Goal: Information Seeking & Learning: Compare options

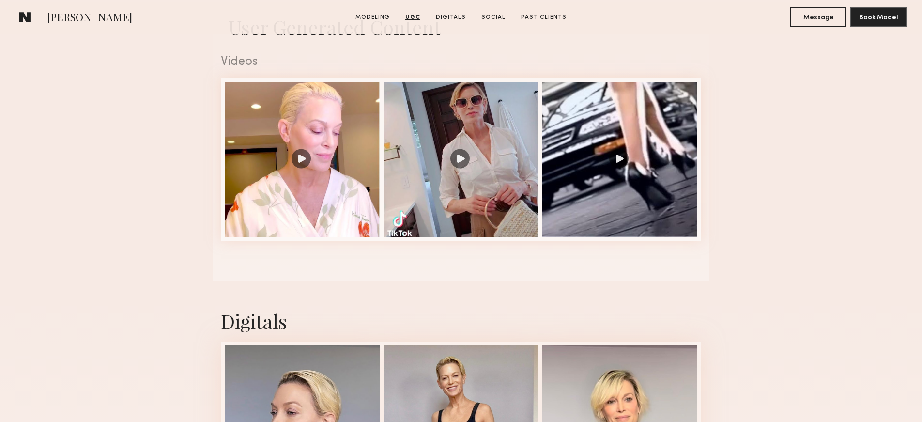
scroll to position [880, 0]
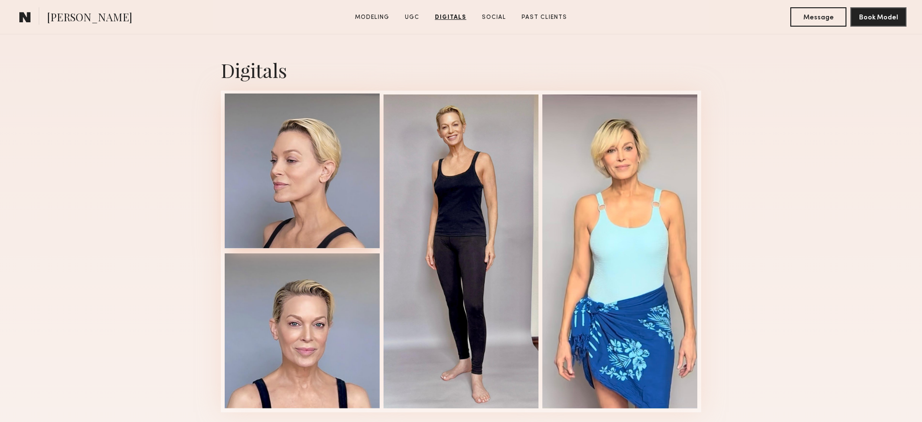
click at [294, 214] on div at bounding box center [302, 170] width 155 height 155
click at [331, 344] on div at bounding box center [302, 329] width 155 height 155
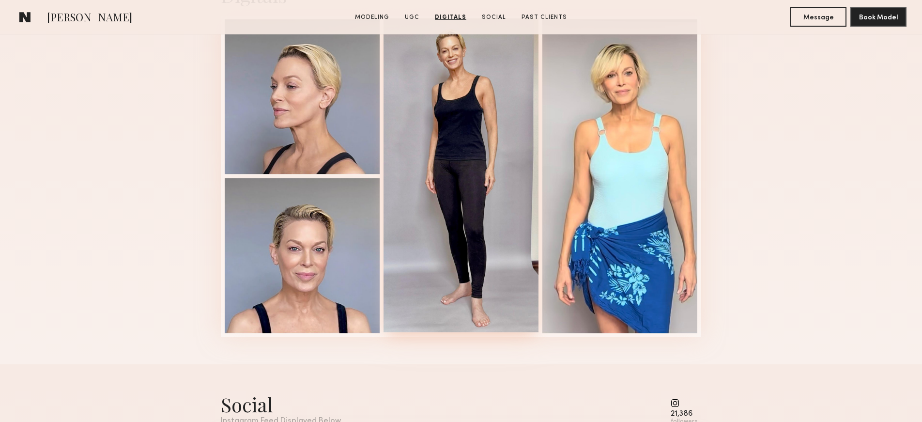
scroll to position [954, 0]
click at [487, 115] on div at bounding box center [461, 176] width 155 height 314
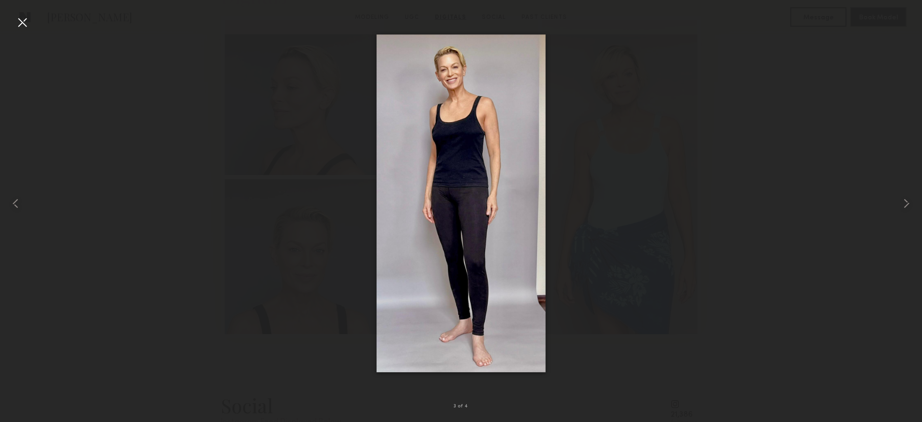
click at [542, 88] on img at bounding box center [461, 203] width 169 height 338
click at [570, 98] on div at bounding box center [461, 203] width 922 height 375
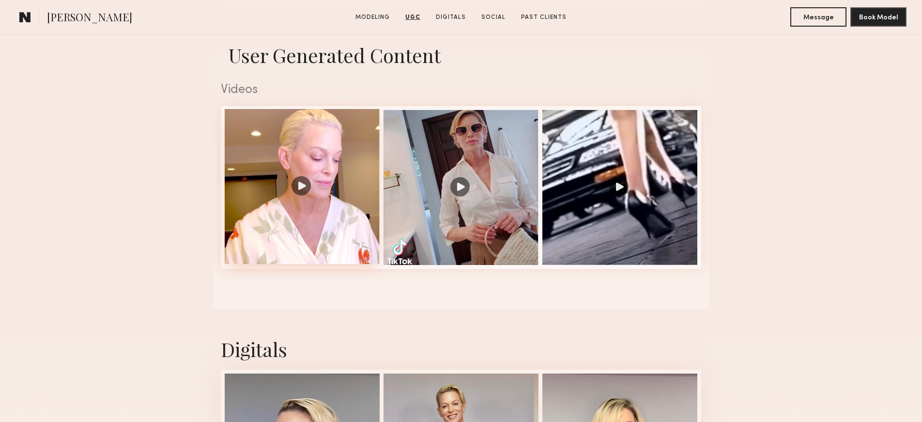
scroll to position [598, 0]
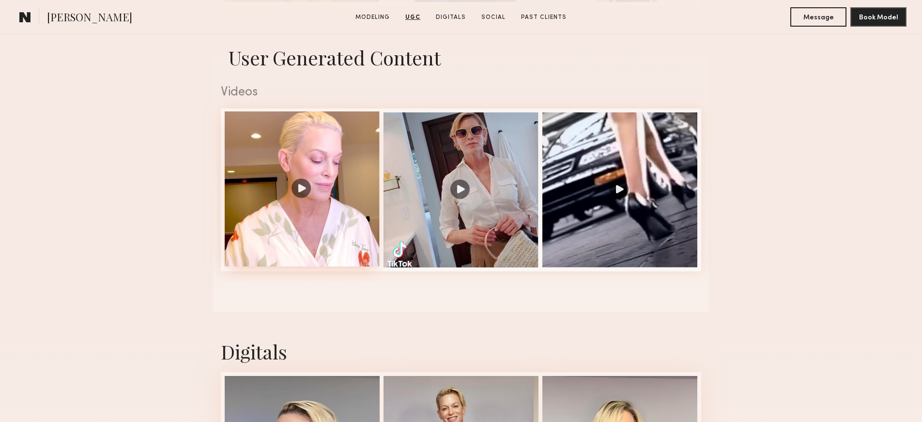
click at [327, 211] on div at bounding box center [302, 188] width 155 height 155
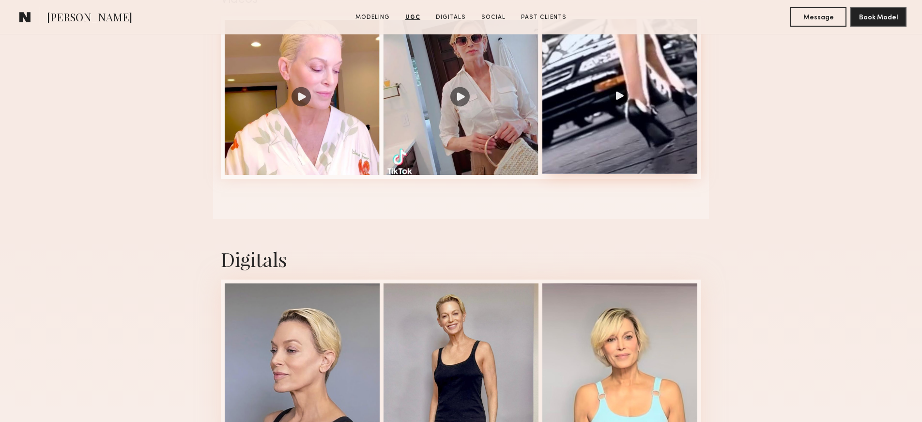
scroll to position [744, 0]
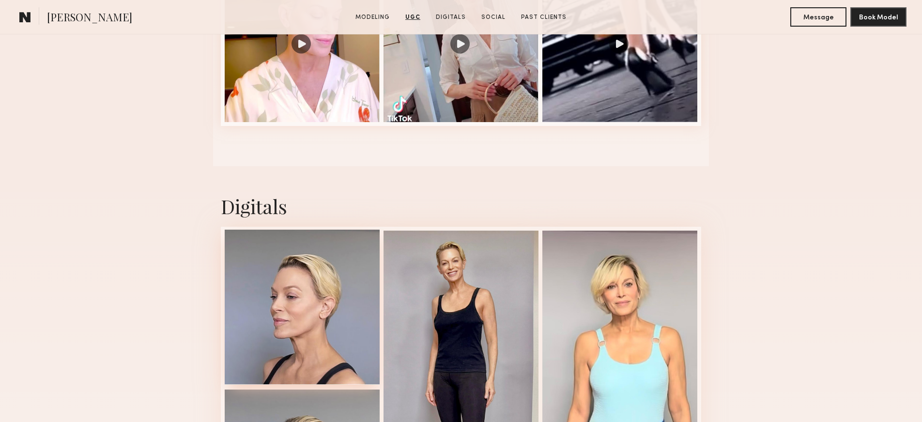
click at [335, 350] on div at bounding box center [302, 307] width 155 height 155
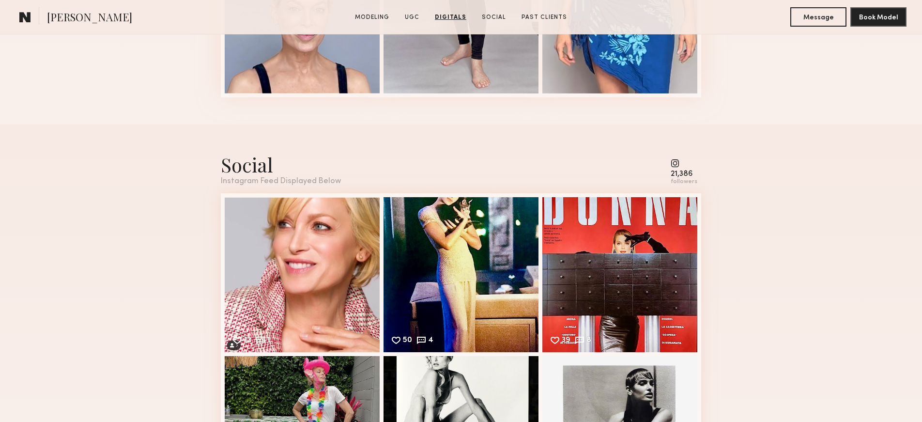
scroll to position [1209, 0]
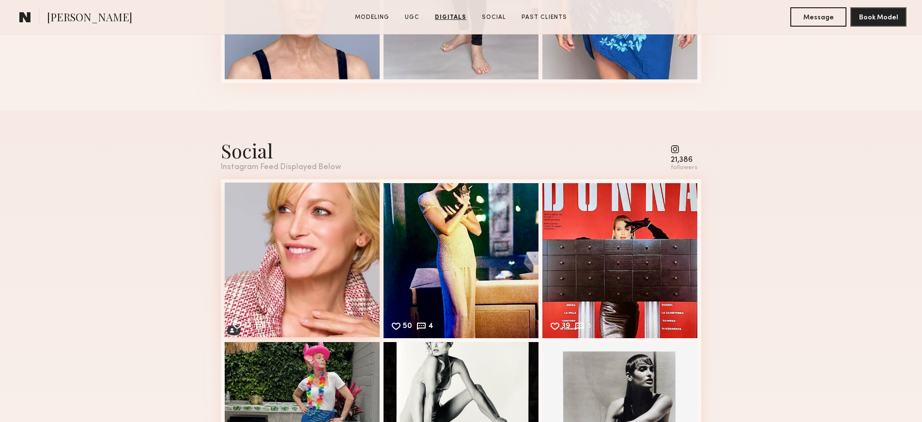
click at [317, 264] on div "12 1 Likes & comments displayed to show model’s engagement" at bounding box center [302, 259] width 155 height 155
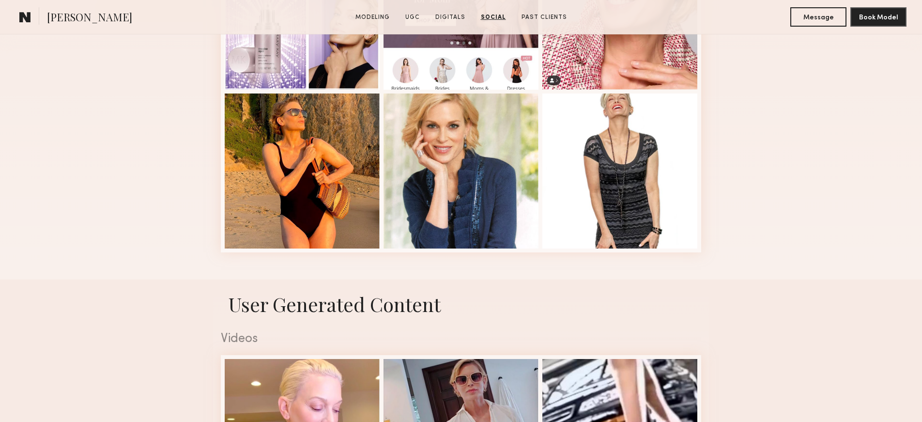
scroll to position [316, 0]
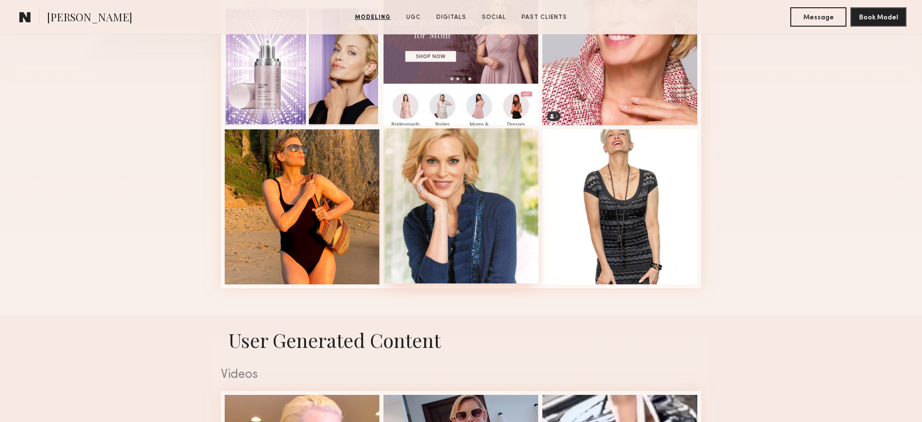
click at [485, 205] on div at bounding box center [461, 205] width 155 height 155
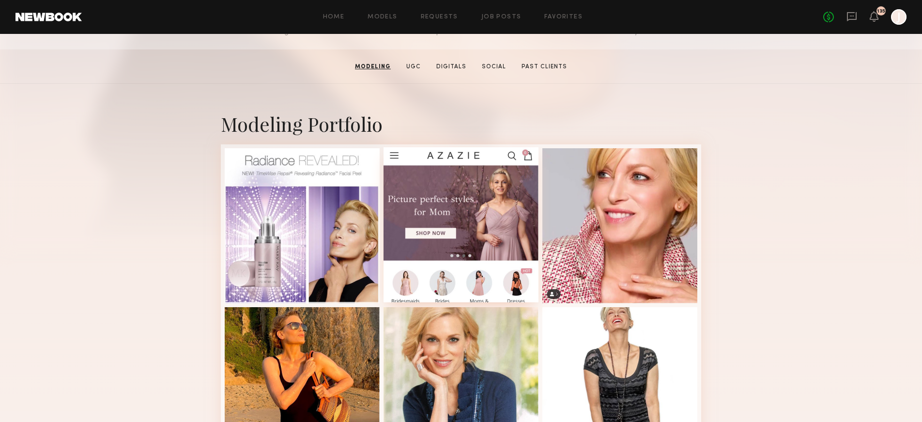
scroll to position [145, 0]
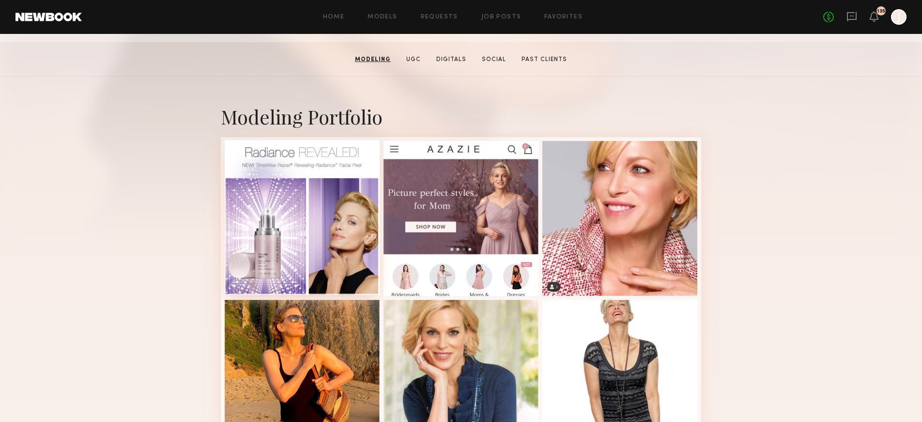
click at [321, 238] on div at bounding box center [302, 217] width 155 height 155
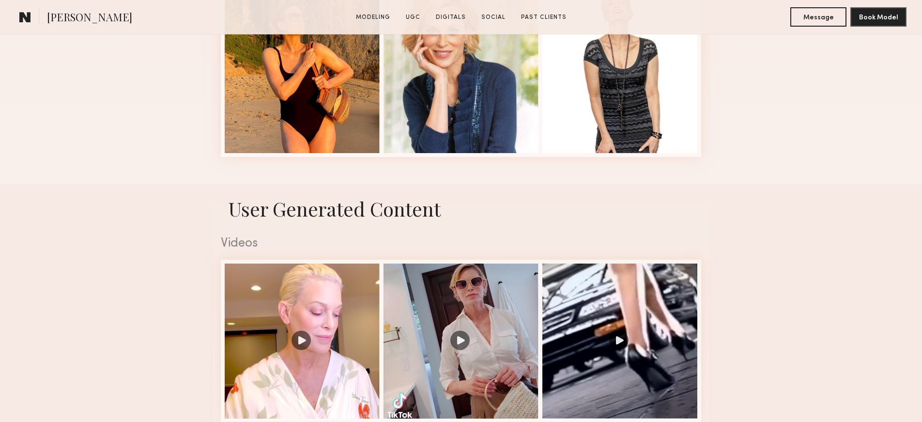
scroll to position [481, 0]
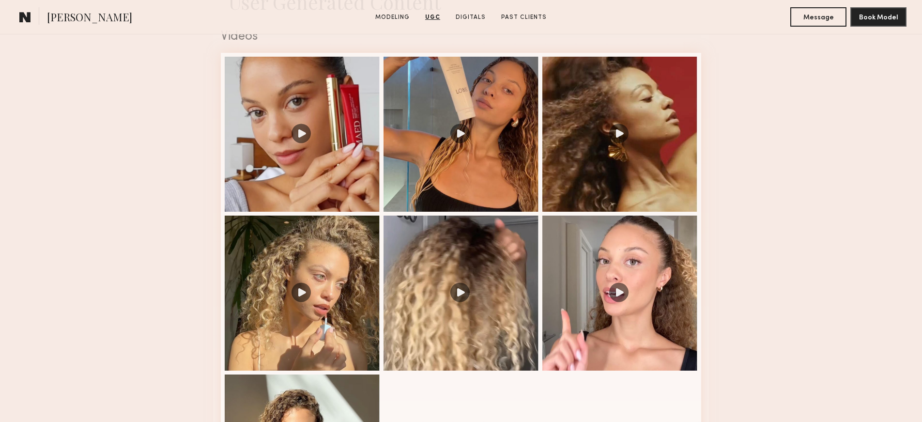
scroll to position [999, 0]
click at [613, 298] on div at bounding box center [620, 291] width 155 height 155
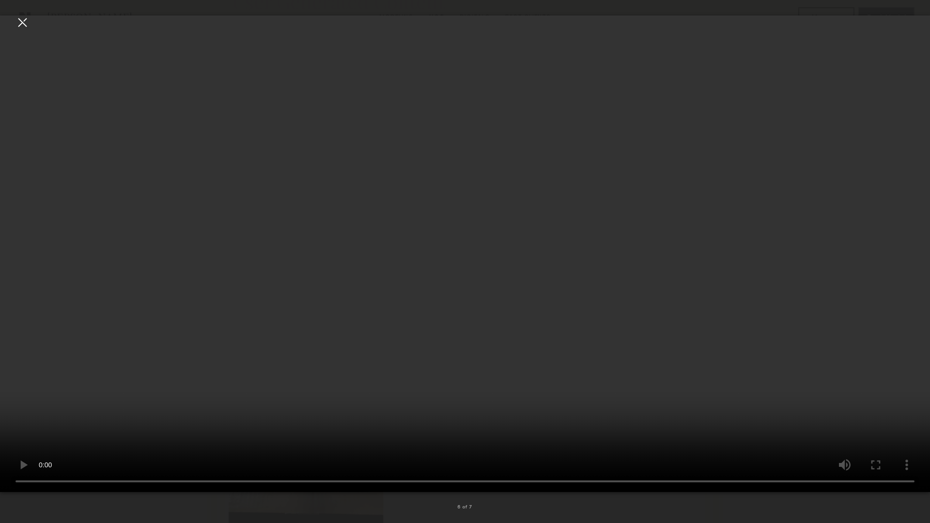
click at [288, 326] on video at bounding box center [465, 254] width 930 height 477
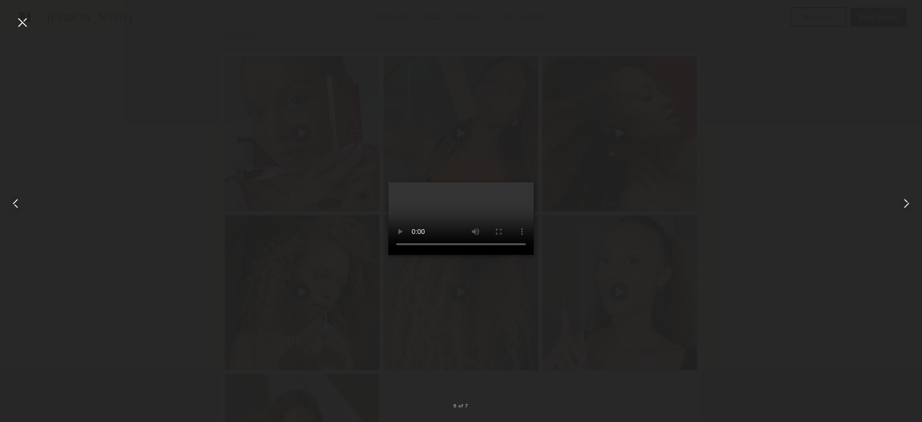
click at [740, 83] on div at bounding box center [461, 203] width 922 height 375
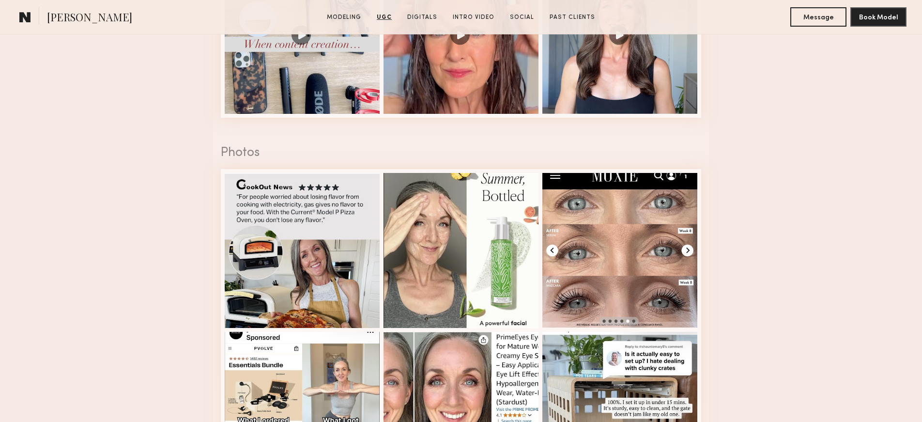
scroll to position [1543, 0]
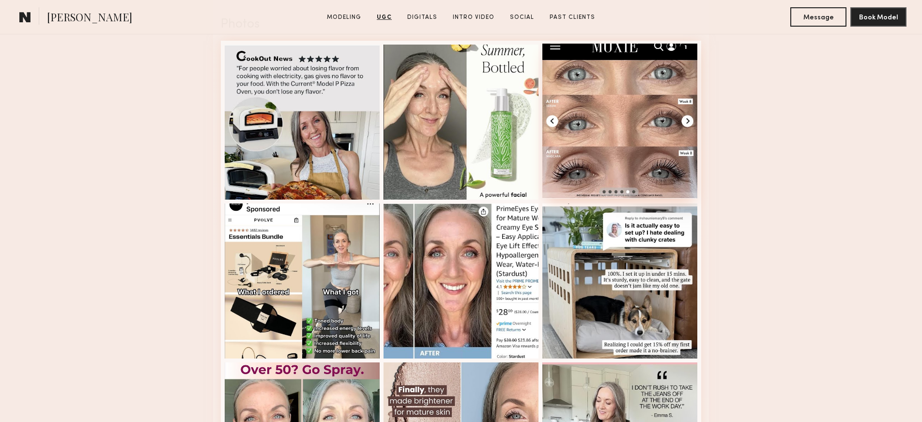
click at [609, 161] on div at bounding box center [620, 121] width 155 height 155
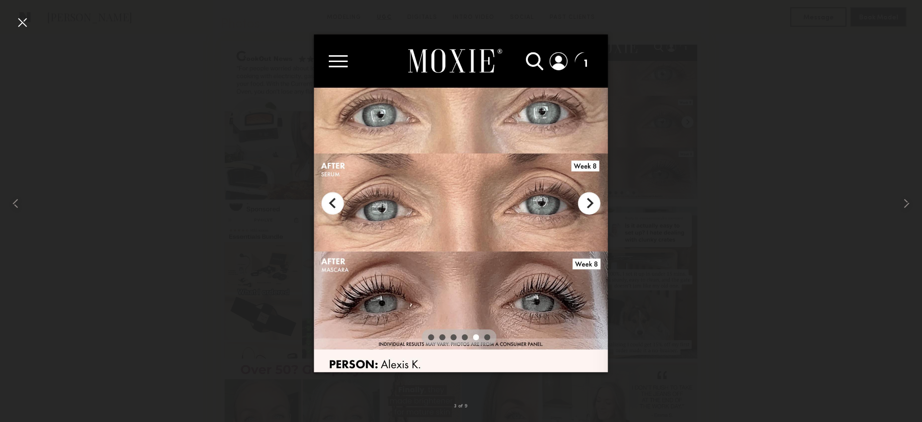
click at [690, 192] on div at bounding box center [461, 203] width 922 height 375
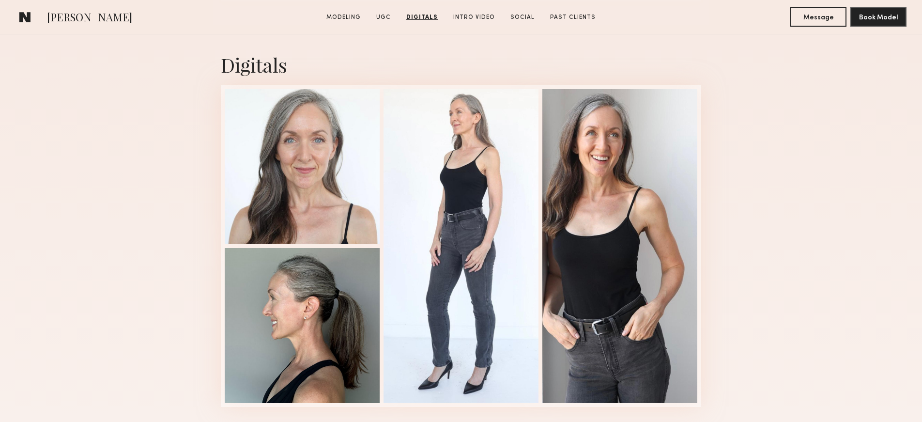
scroll to position [2062, 0]
click at [333, 199] on div at bounding box center [302, 166] width 155 height 155
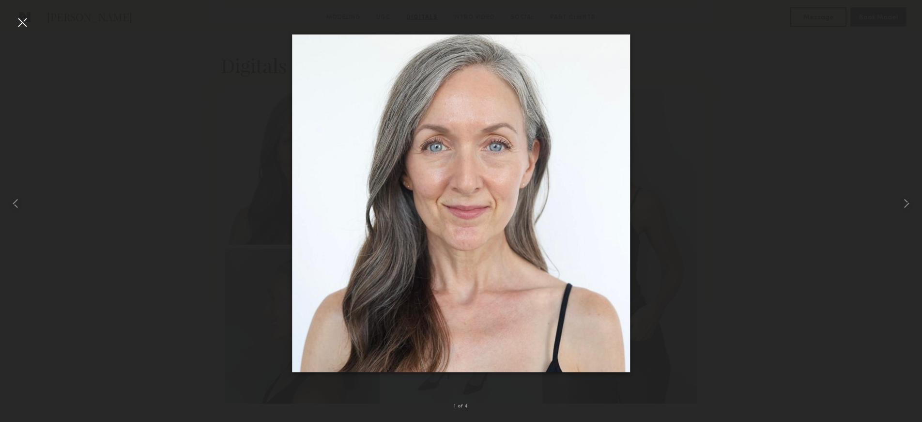
click at [694, 202] on div at bounding box center [461, 203] width 922 height 375
click at [730, 186] on div at bounding box center [461, 203] width 922 height 375
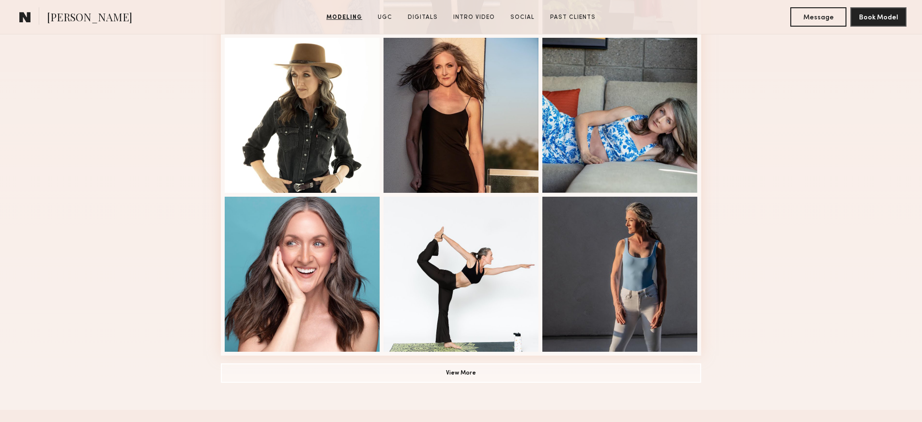
scroll to position [552, 0]
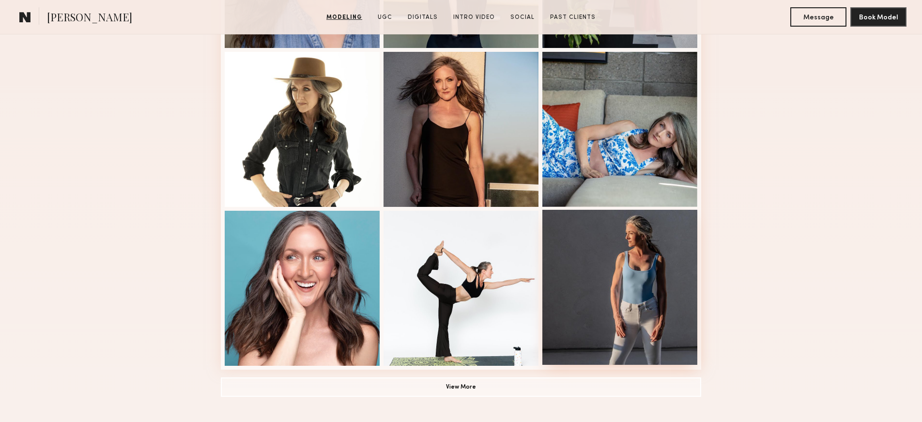
click at [650, 287] on div at bounding box center [620, 287] width 155 height 155
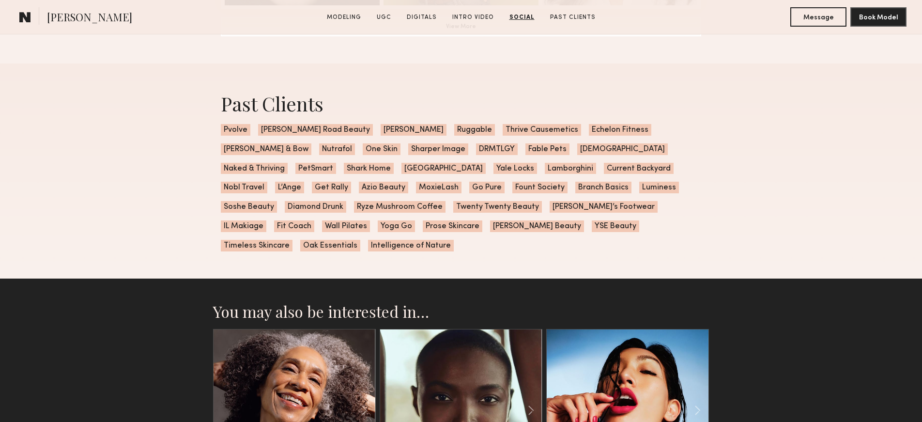
scroll to position [3469, 0]
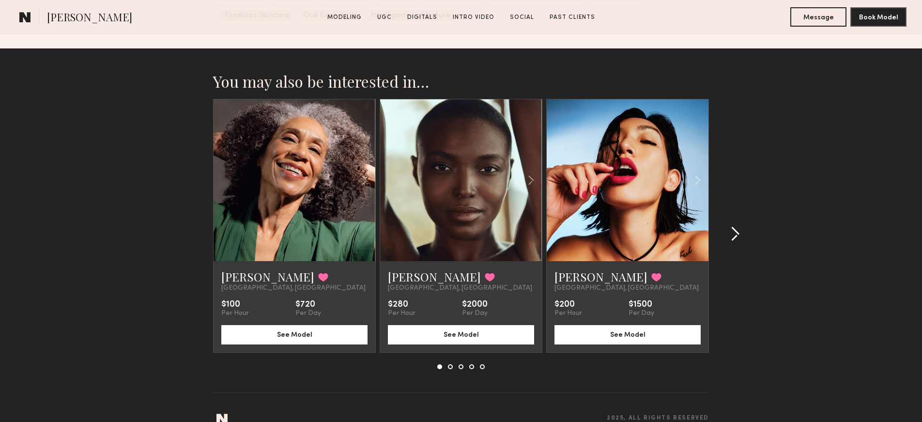
click at [734, 226] on common-icon at bounding box center [736, 234] width 10 height 16
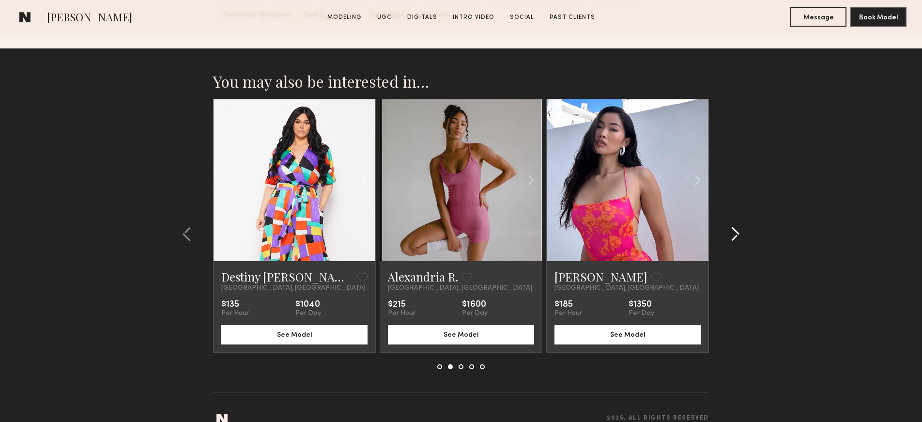
click at [734, 226] on common-icon at bounding box center [736, 234] width 10 height 16
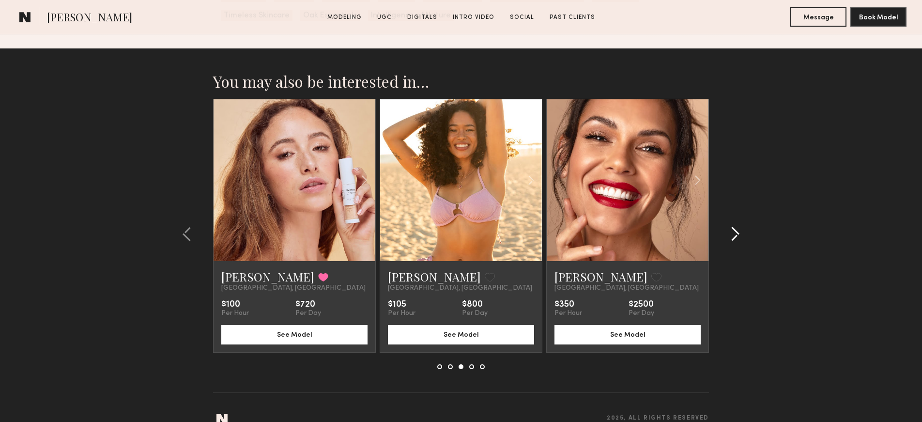
click at [735, 226] on common-icon at bounding box center [736, 234] width 10 height 16
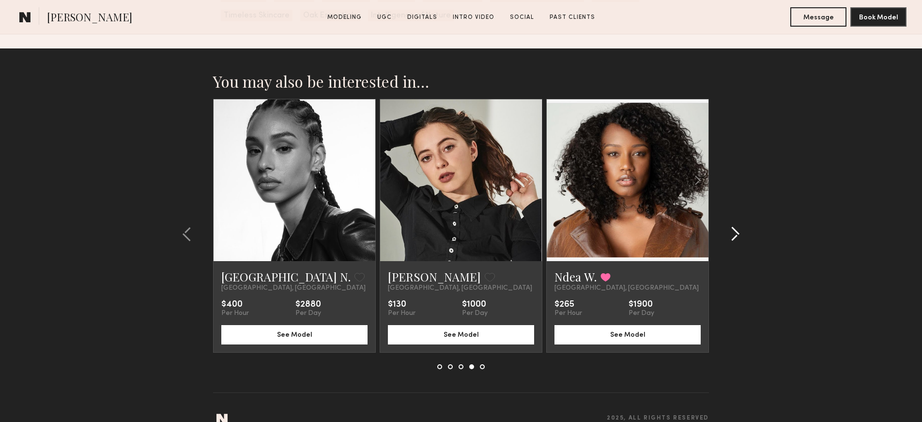
click at [735, 226] on common-icon at bounding box center [736, 234] width 10 height 16
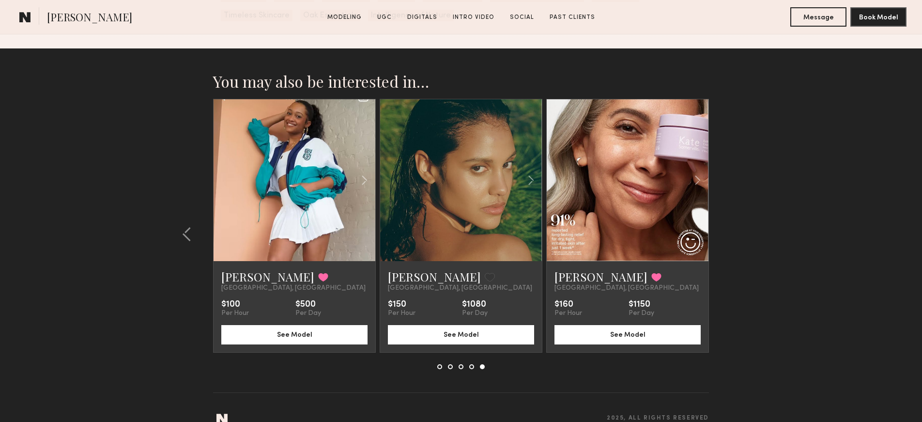
click at [635, 224] on link at bounding box center [627, 180] width 55 height 162
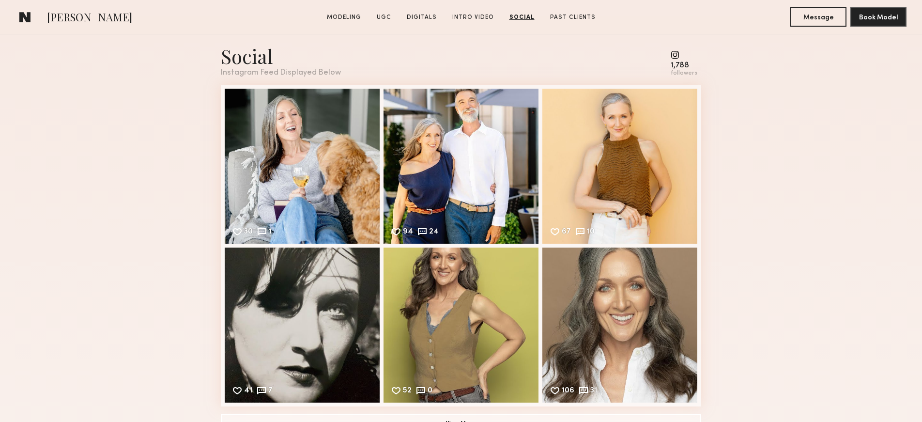
scroll to position [2360, 0]
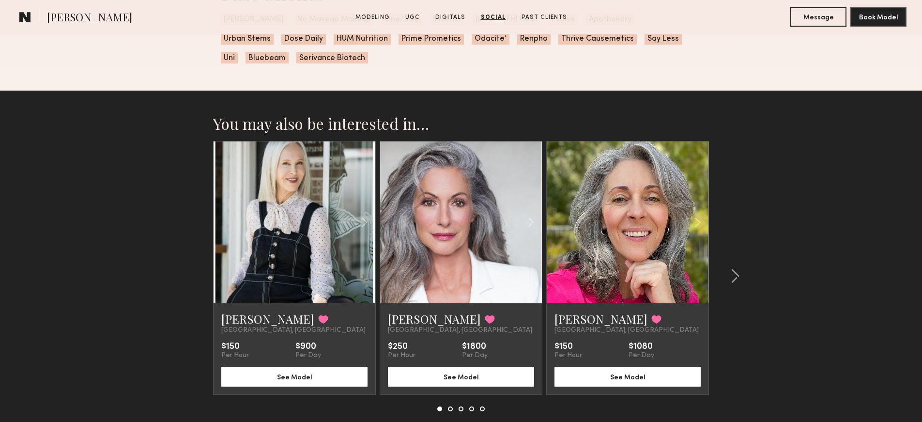
scroll to position [2836, 0]
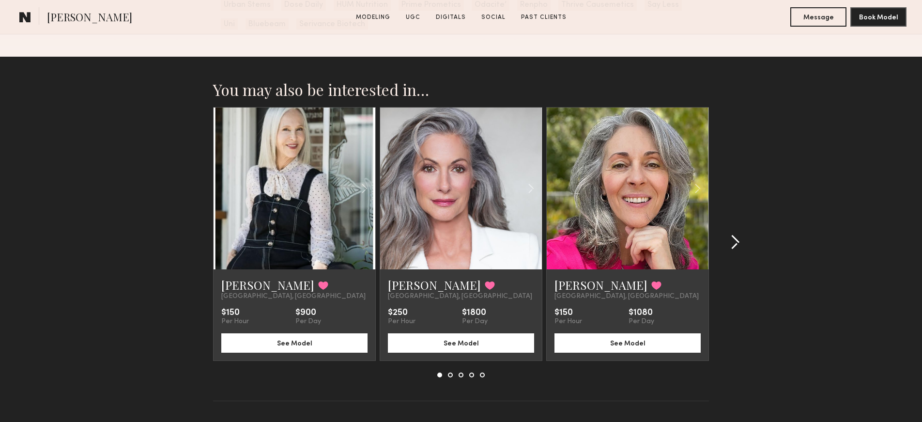
click at [733, 239] on common-icon at bounding box center [736, 242] width 10 height 16
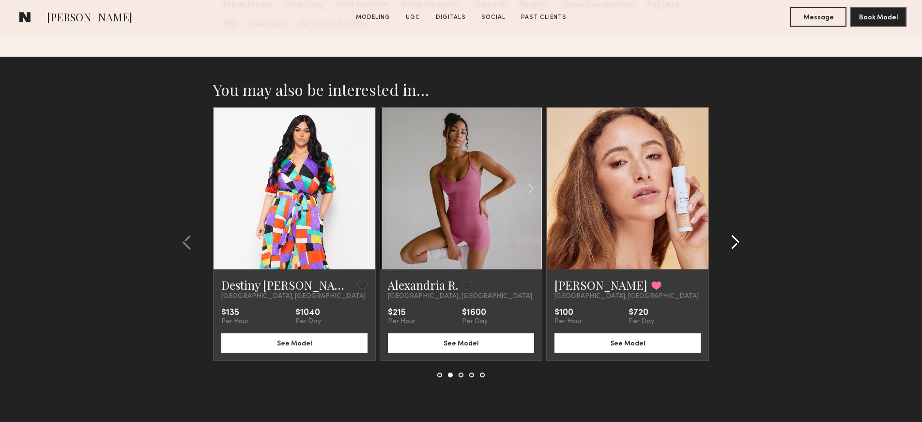
click at [733, 239] on common-icon at bounding box center [736, 242] width 10 height 16
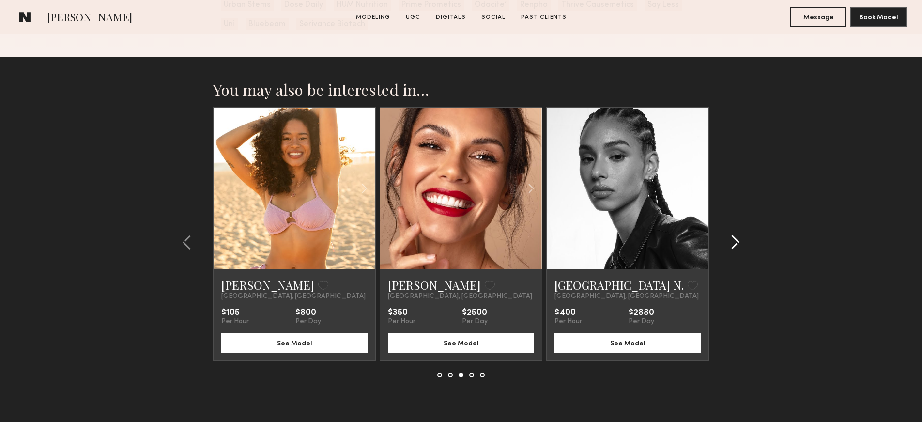
click at [733, 239] on common-icon at bounding box center [736, 242] width 10 height 16
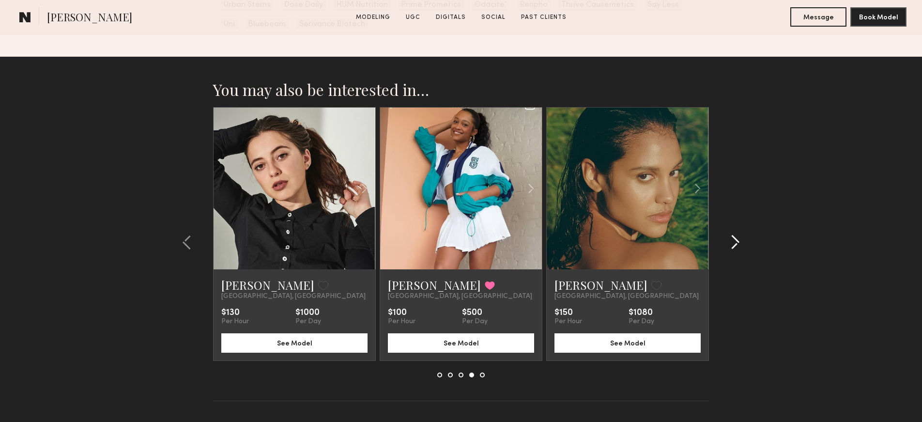
click at [733, 239] on common-icon at bounding box center [736, 242] width 10 height 16
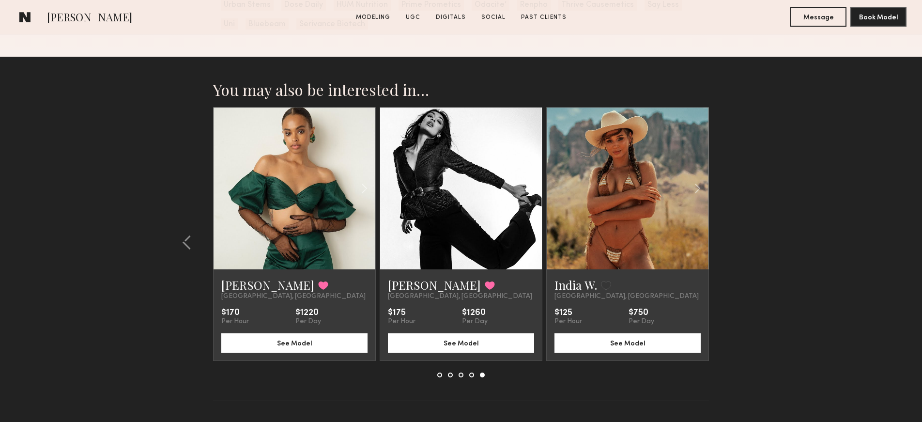
click at [733, 239] on section "You may also be interested in… Holly K. Favorited Los Angeles, CA $150 Per Hour…" at bounding box center [461, 253] width 922 height 392
click at [184, 245] on common-icon at bounding box center [187, 242] width 10 height 16
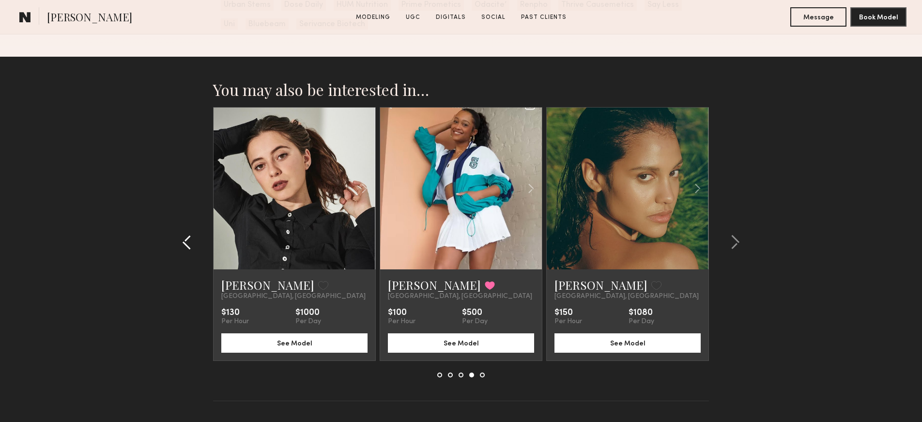
click at [184, 245] on common-icon at bounding box center [187, 242] width 10 height 16
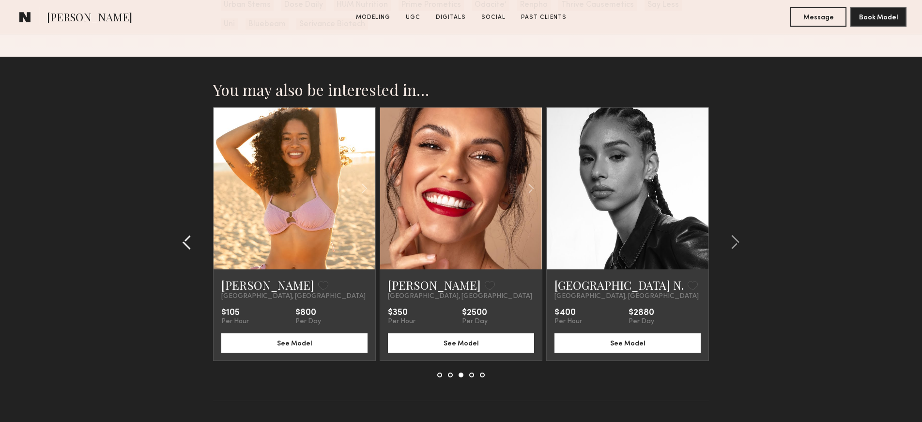
click at [184, 245] on common-icon at bounding box center [187, 242] width 10 height 16
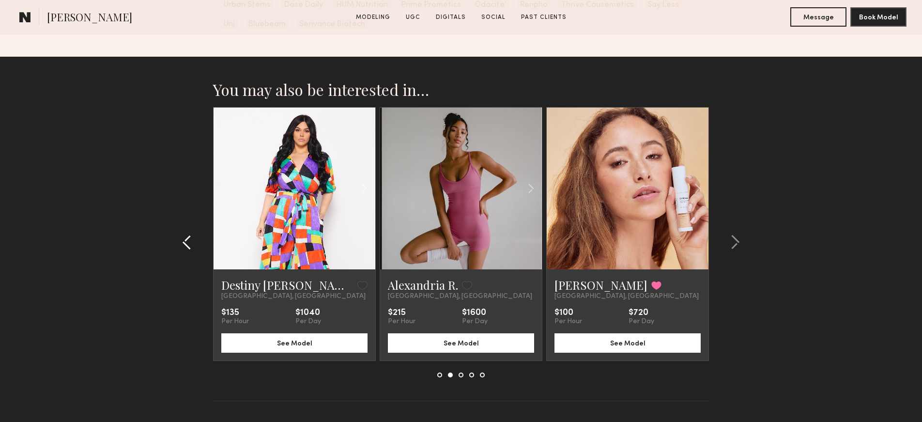
click at [184, 245] on common-icon at bounding box center [187, 242] width 10 height 16
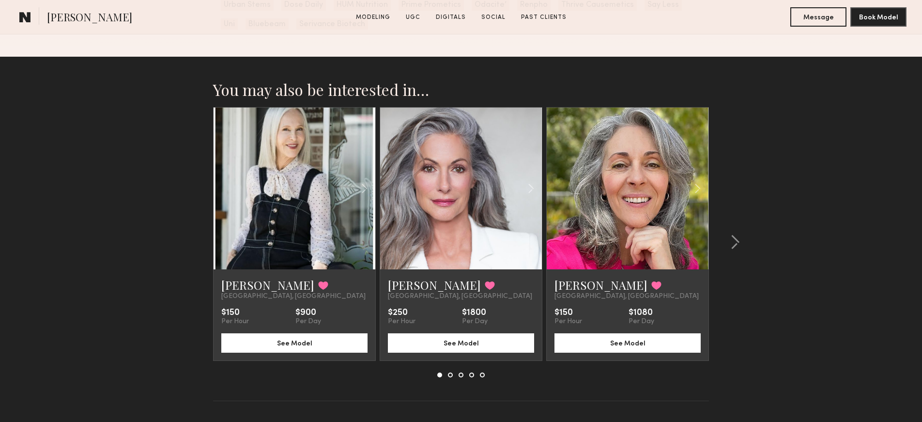
click at [184, 245] on section "You may also be interested in… Holly K. Favorited Los Angeles, CA $150 Per Hour…" at bounding box center [461, 253] width 922 height 392
click at [288, 244] on link at bounding box center [294, 189] width 55 height 162
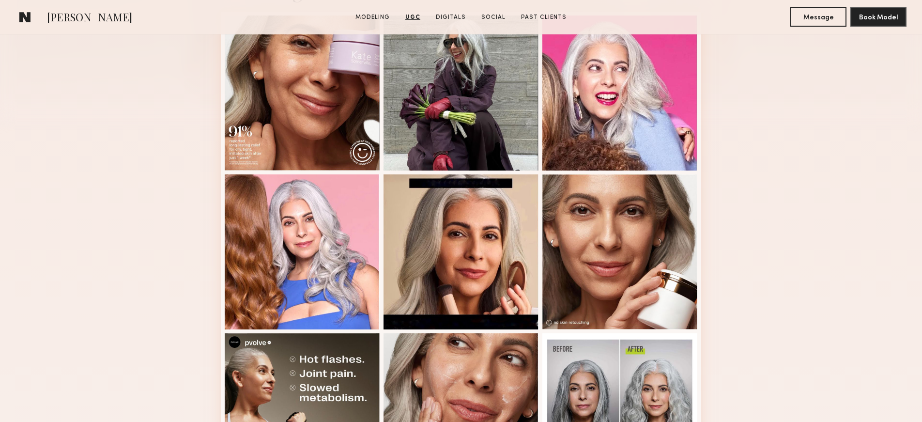
scroll to position [0, 0]
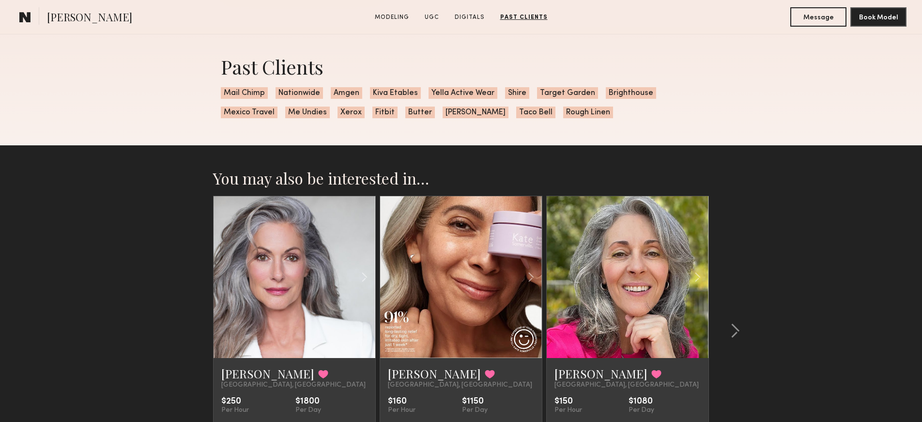
scroll to position [1788, 0]
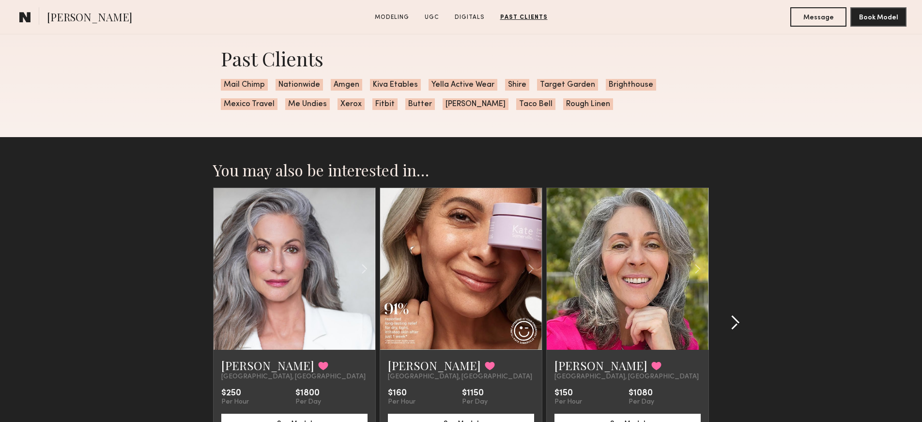
click at [735, 322] on common-icon at bounding box center [736, 323] width 10 height 16
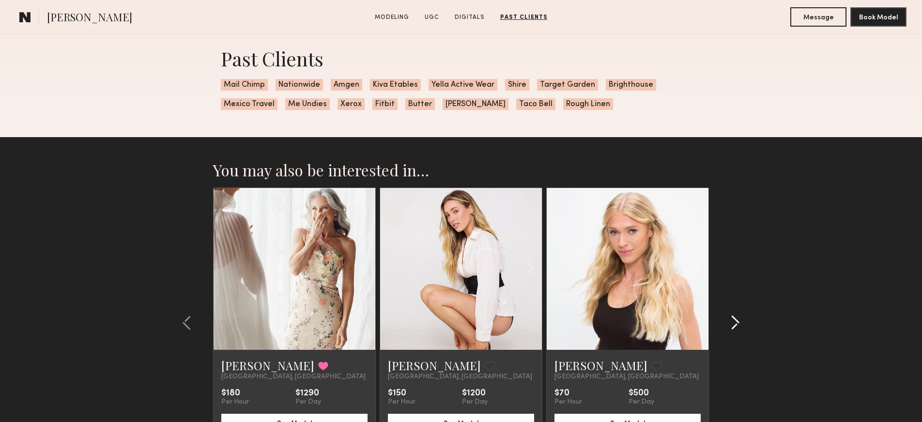
click at [735, 322] on common-icon at bounding box center [736, 323] width 10 height 16
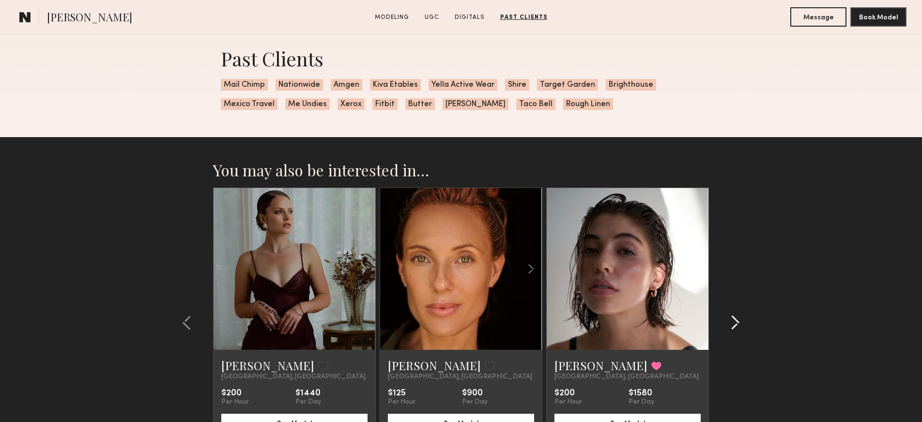
click at [735, 322] on common-icon at bounding box center [736, 323] width 10 height 16
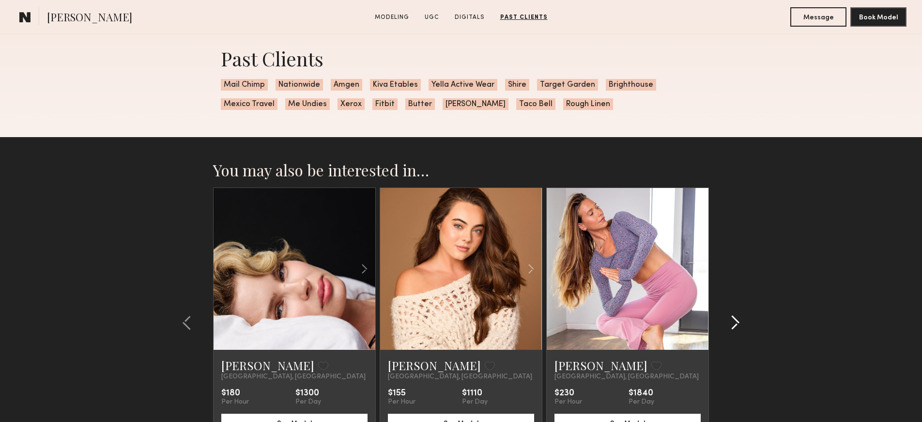
click at [735, 322] on common-icon at bounding box center [736, 323] width 10 height 16
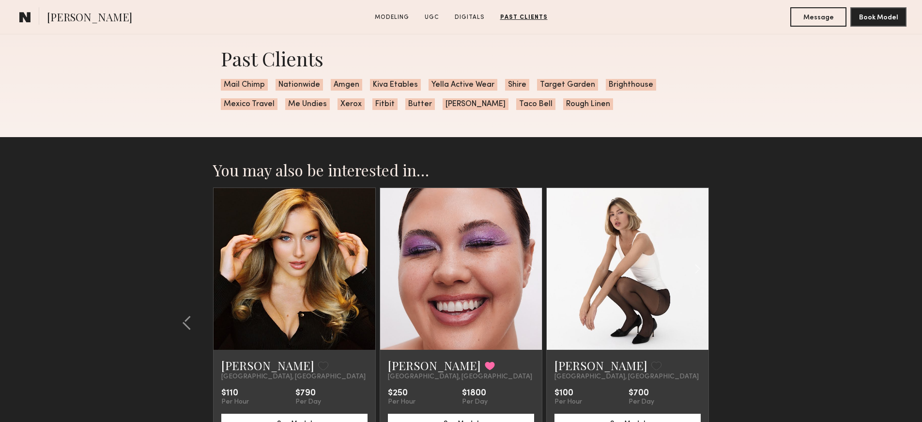
click at [641, 259] on link at bounding box center [627, 269] width 55 height 162
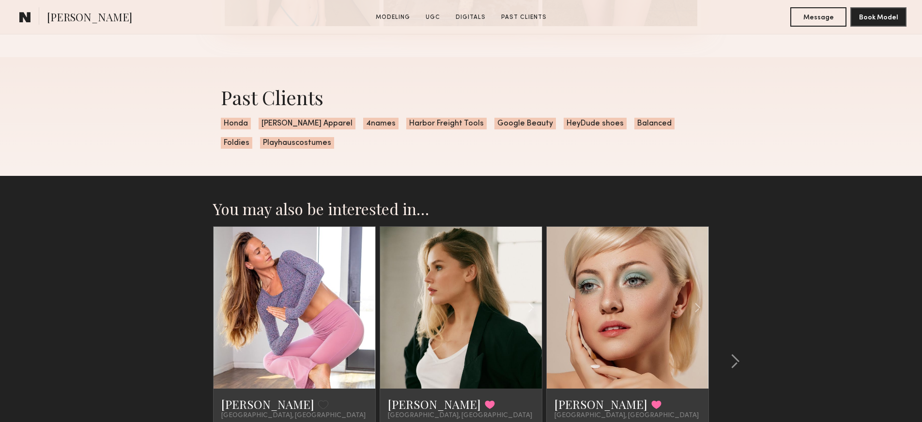
scroll to position [2109, 0]
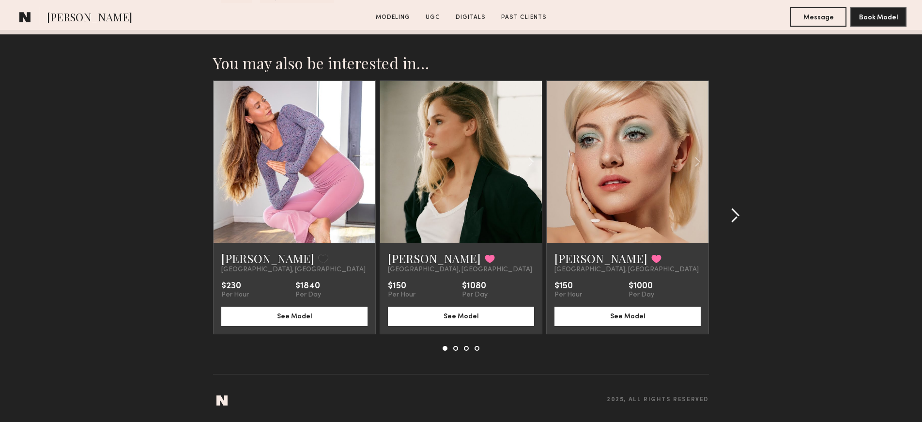
click at [733, 213] on common-icon at bounding box center [736, 216] width 10 height 16
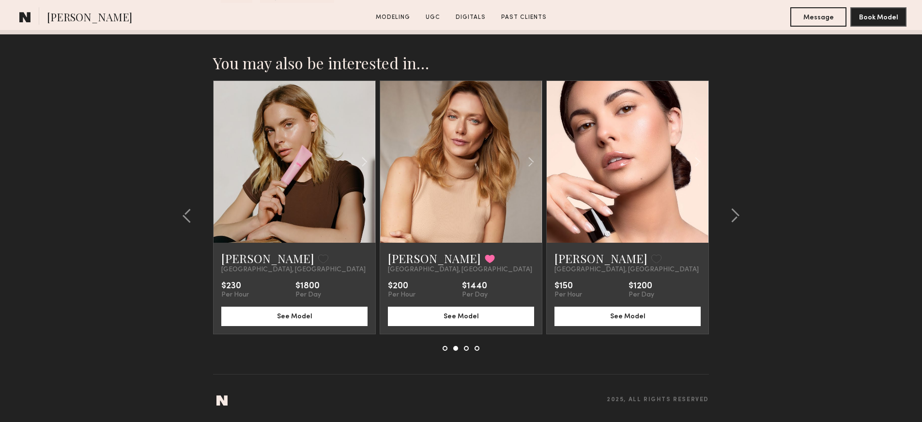
click at [464, 171] on link at bounding box center [461, 162] width 55 height 162
click at [773, 169] on section "You may also be interested in… [PERSON_NAME] Favorite [GEOGRAPHIC_DATA], [GEOGR…" at bounding box center [461, 226] width 922 height 392
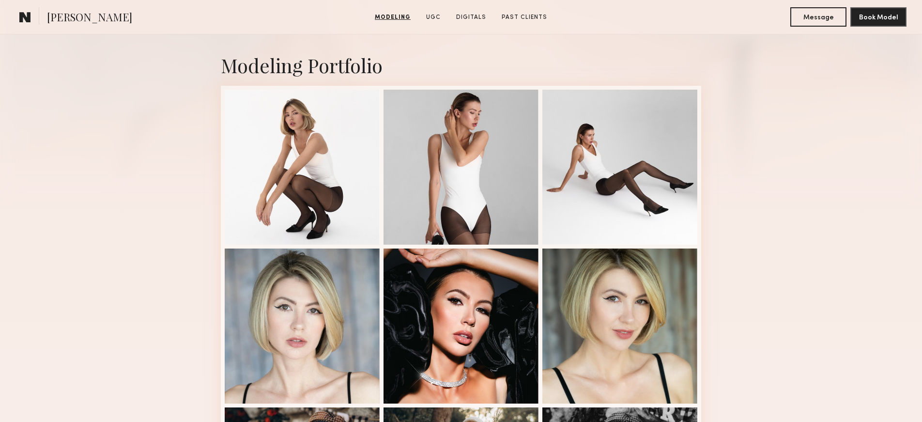
scroll to position [0, 0]
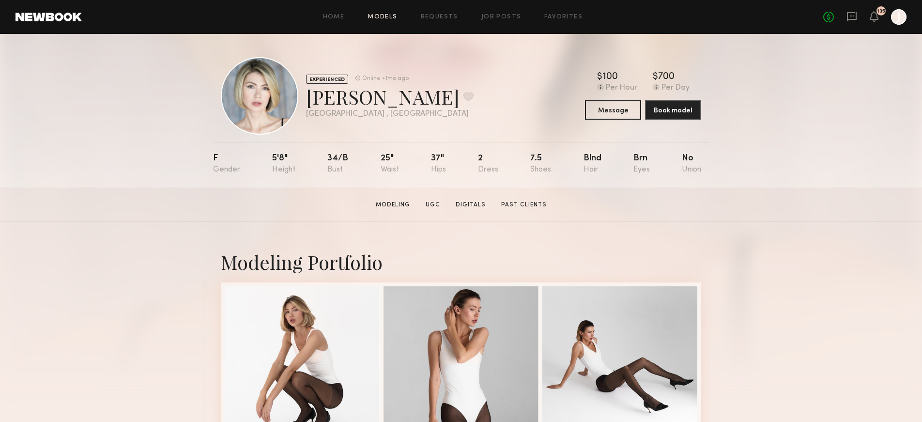
click at [383, 17] on link "Models" at bounding box center [383, 17] width 30 height 6
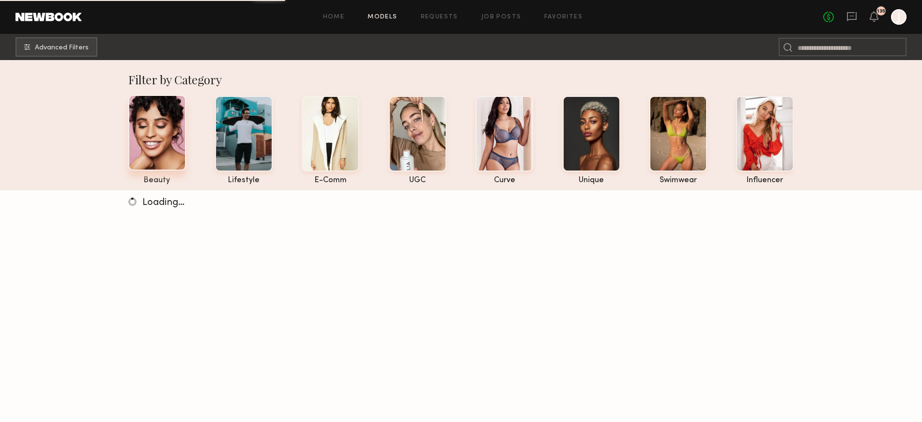
click at [152, 145] on div at bounding box center [157, 133] width 58 height 76
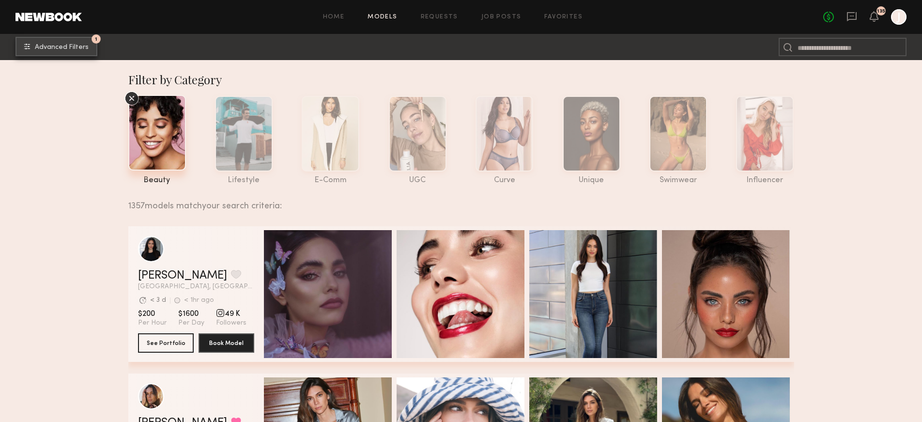
click at [93, 45] on button "1 Advanced Filters" at bounding box center [57, 46] width 82 height 19
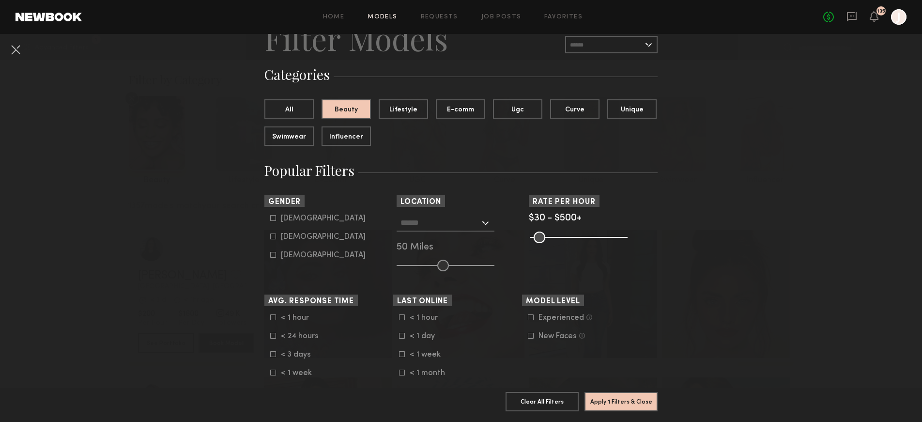
scroll to position [47, 0]
click at [298, 237] on div "[DEMOGRAPHIC_DATA]" at bounding box center [323, 236] width 85 height 6
type input "**"
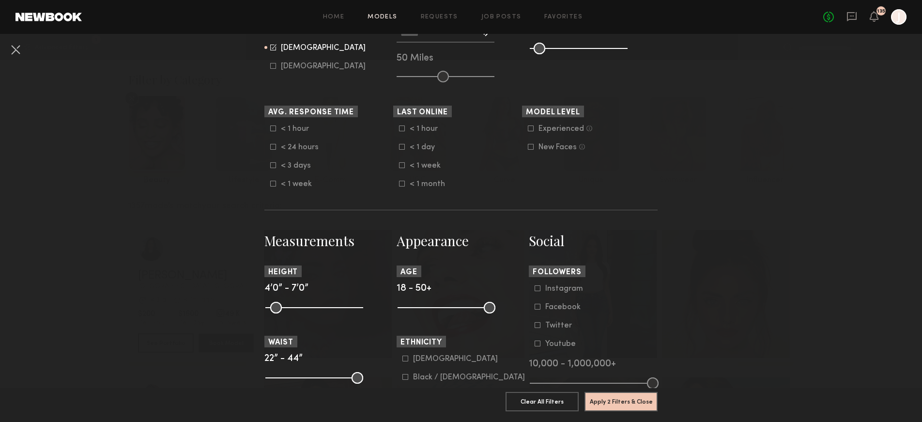
scroll to position [238, 0]
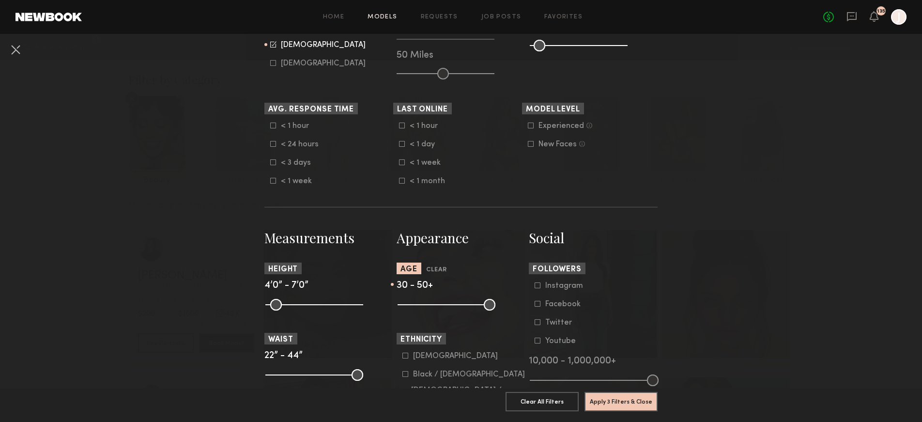
drag, startPoint x: 407, startPoint y: 306, endPoint x: 435, endPoint y: 310, distance: 28.4
type input "**"
click at [435, 310] on input "range" at bounding box center [447, 305] width 98 height 12
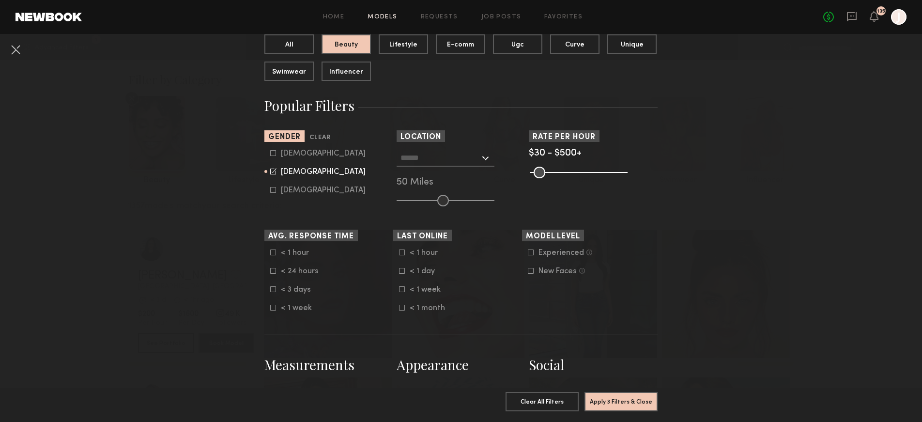
scroll to position [90, 0]
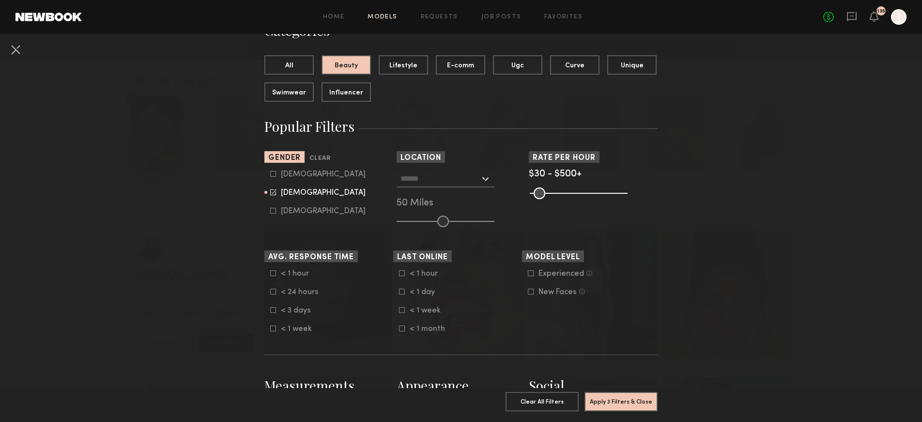
click at [461, 184] on input "text" at bounding box center [440, 178] width 79 height 16
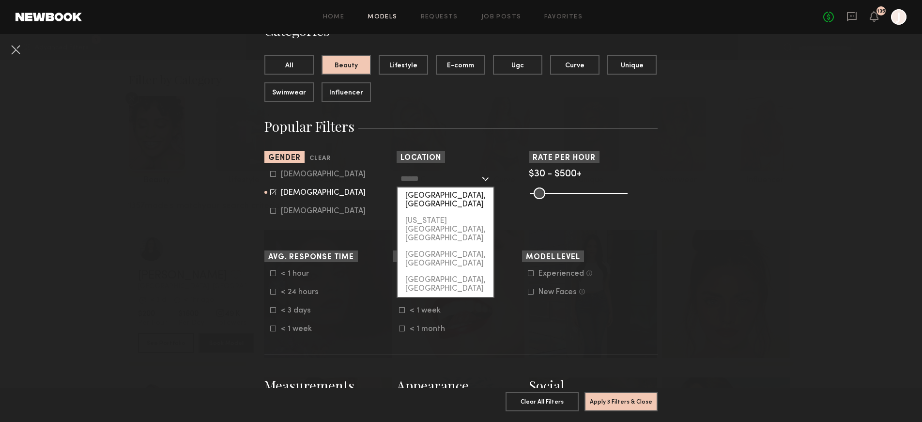
click at [447, 196] on div "[GEOGRAPHIC_DATA], [GEOGRAPHIC_DATA]" at bounding box center [446, 199] width 96 height 25
type input "**********"
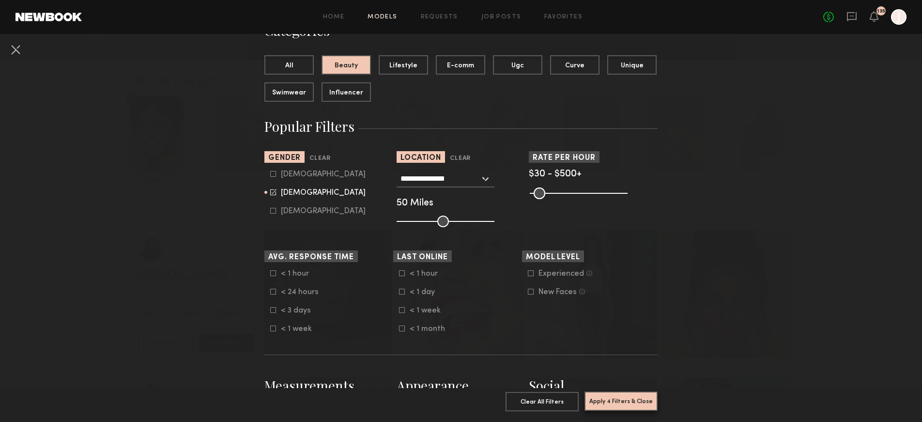
click at [613, 398] on button "Apply 4 Filters & Close" at bounding box center [621, 400] width 73 height 19
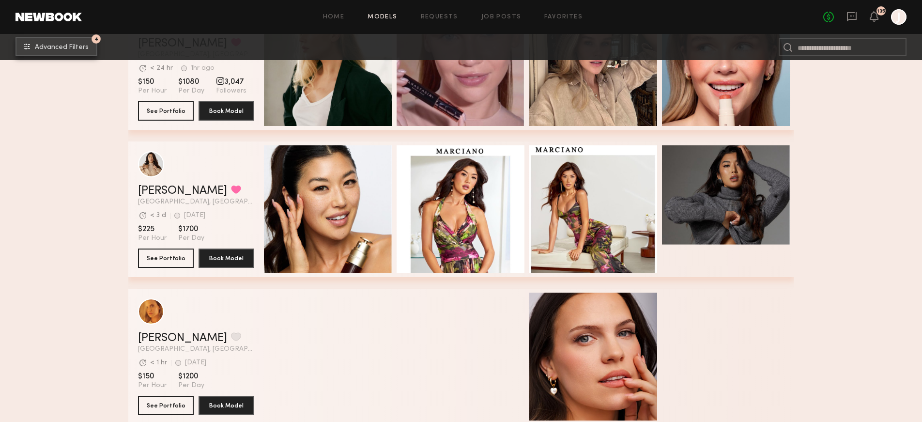
scroll to position [2593, 0]
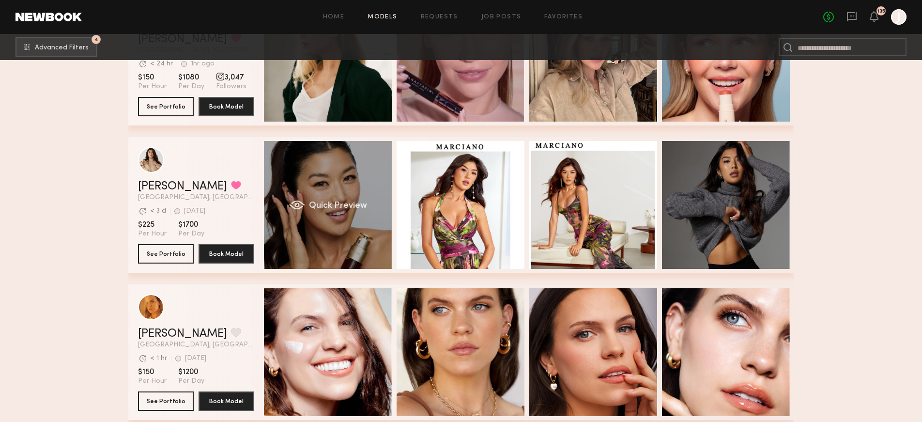
click at [322, 202] on span "Quick Preview" at bounding box center [338, 206] width 58 height 9
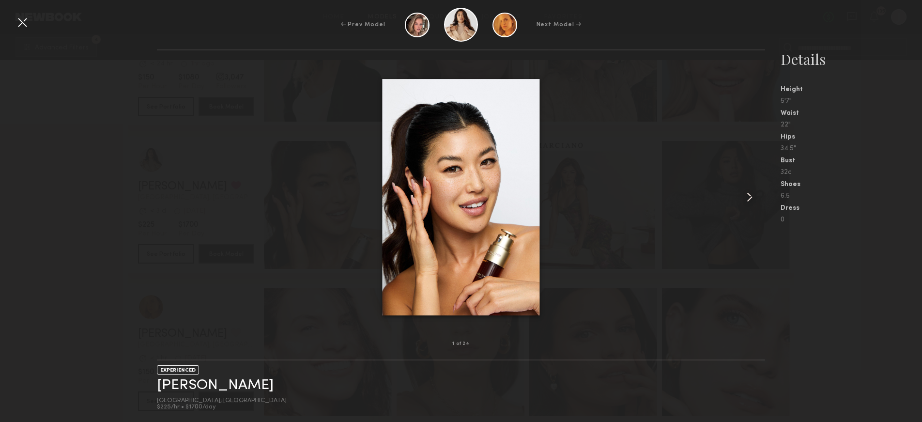
click at [747, 197] on common-icon at bounding box center [750, 197] width 16 height 16
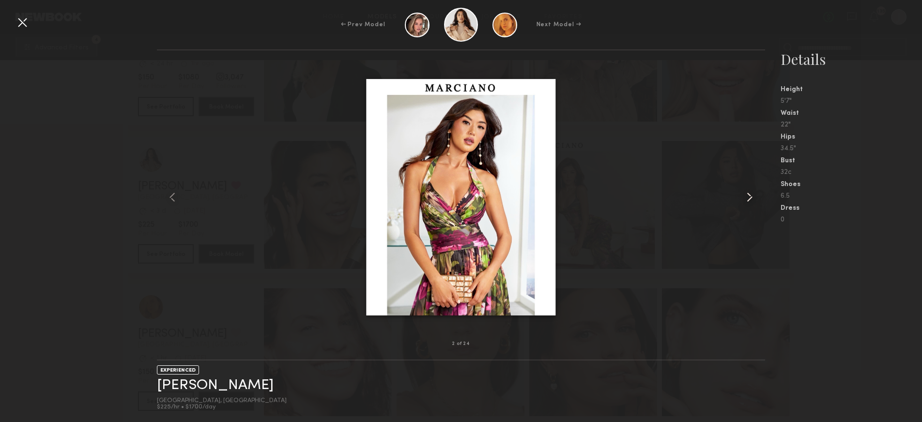
click at [747, 197] on common-icon at bounding box center [750, 197] width 16 height 16
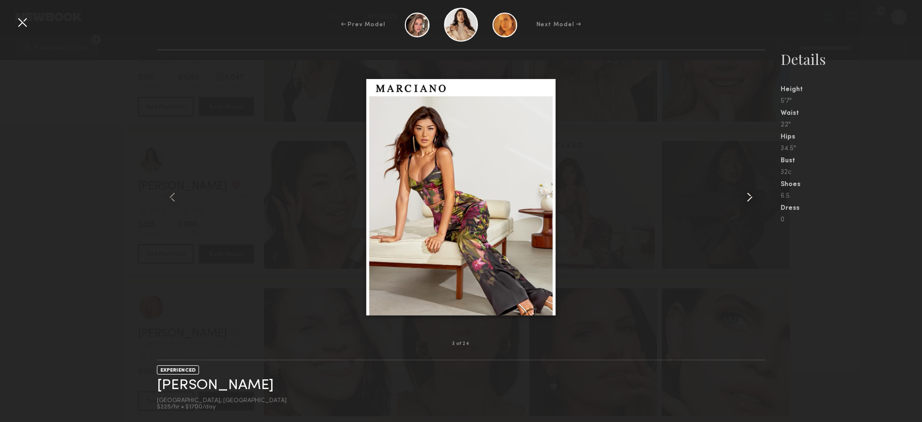
click at [747, 197] on common-icon at bounding box center [750, 197] width 16 height 16
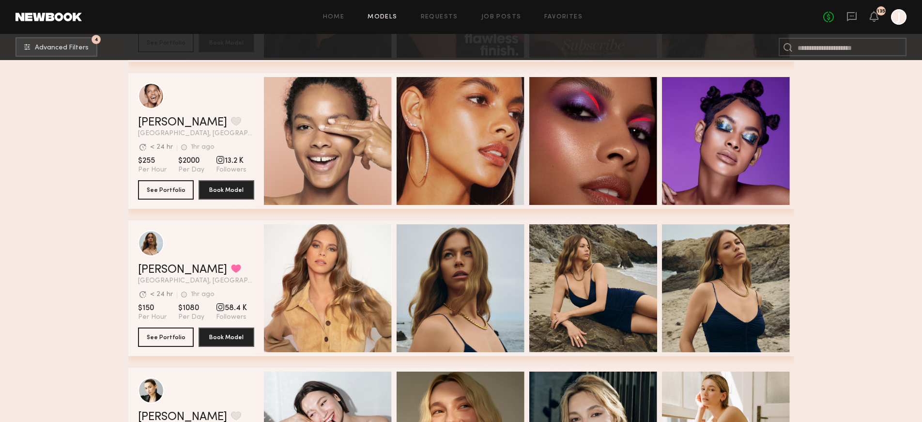
scroll to position [3397, 0]
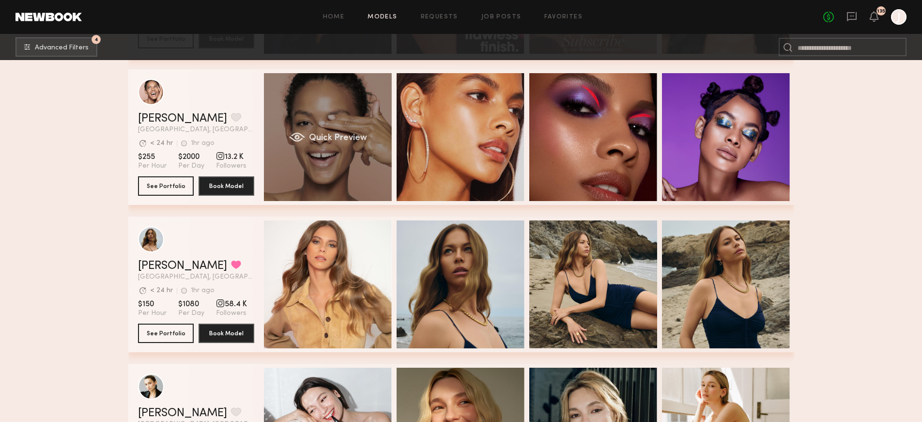
click at [354, 149] on div "Quick Preview" at bounding box center [328, 137] width 128 height 128
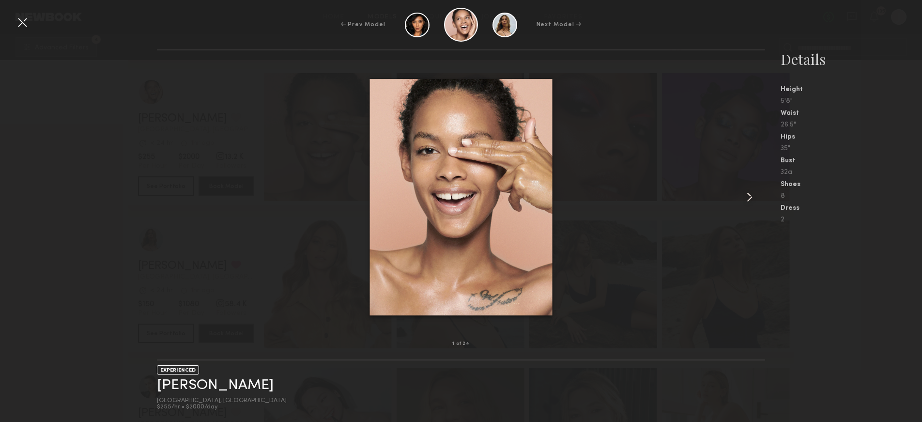
click at [748, 195] on common-icon at bounding box center [750, 197] width 16 height 16
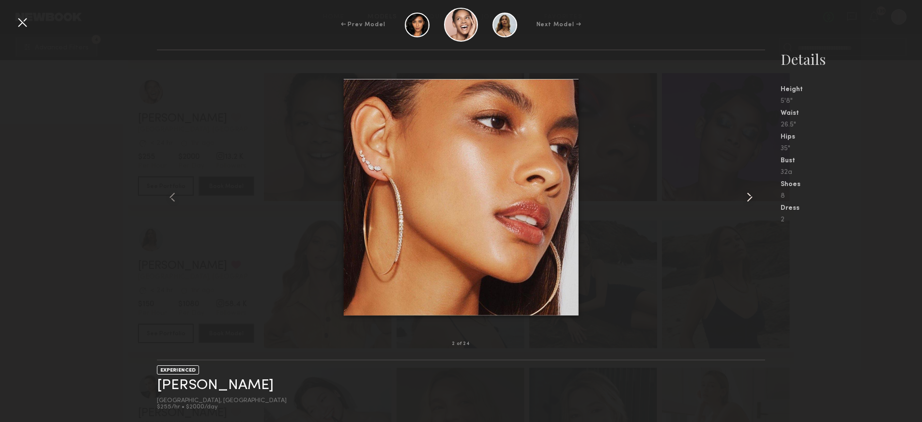
click at [748, 195] on common-icon at bounding box center [750, 197] width 16 height 16
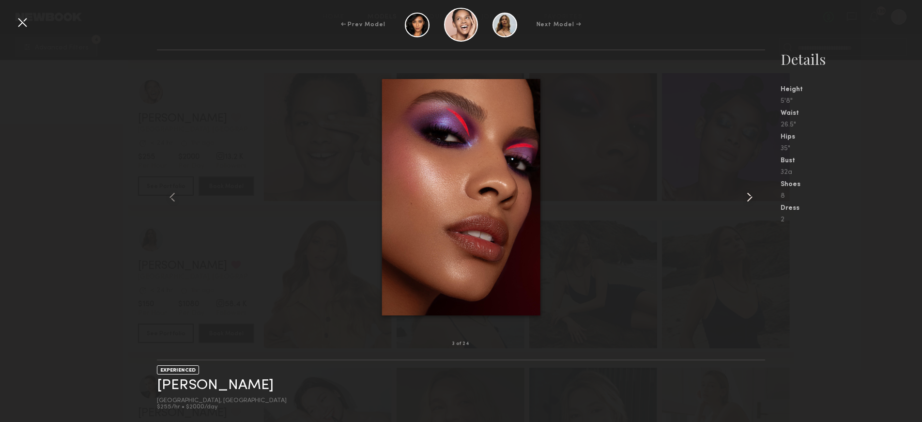
click at [748, 195] on common-icon at bounding box center [750, 197] width 16 height 16
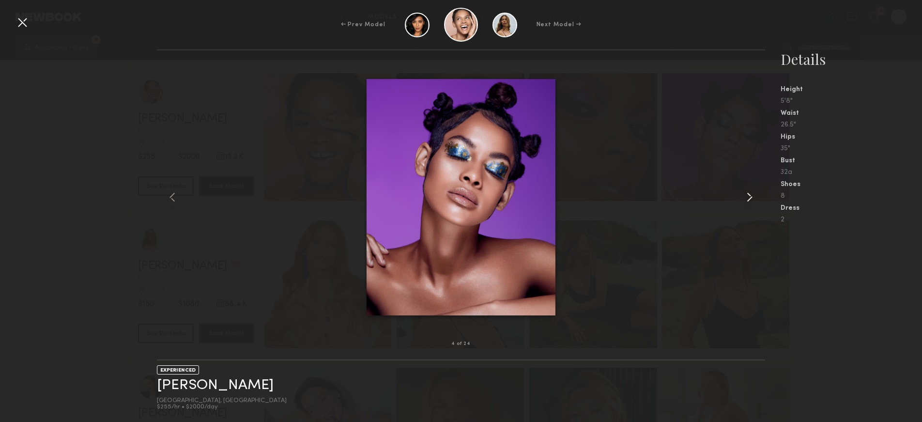
click at [748, 195] on common-icon at bounding box center [750, 197] width 16 height 16
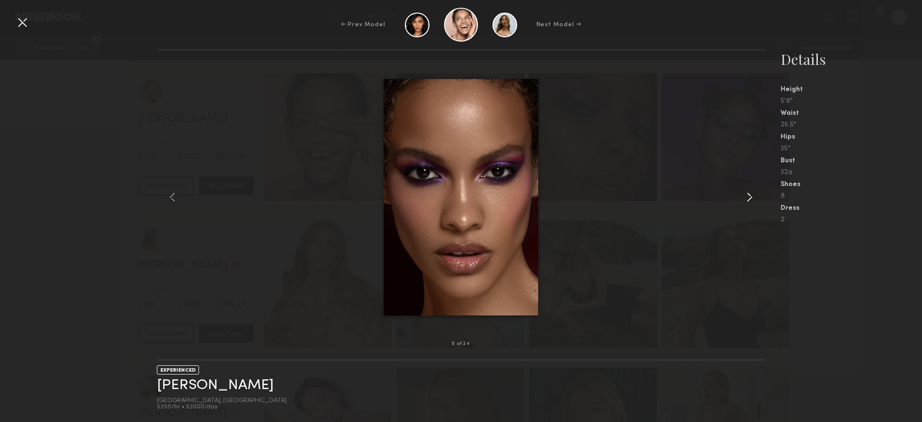
click at [748, 195] on common-icon at bounding box center [750, 197] width 16 height 16
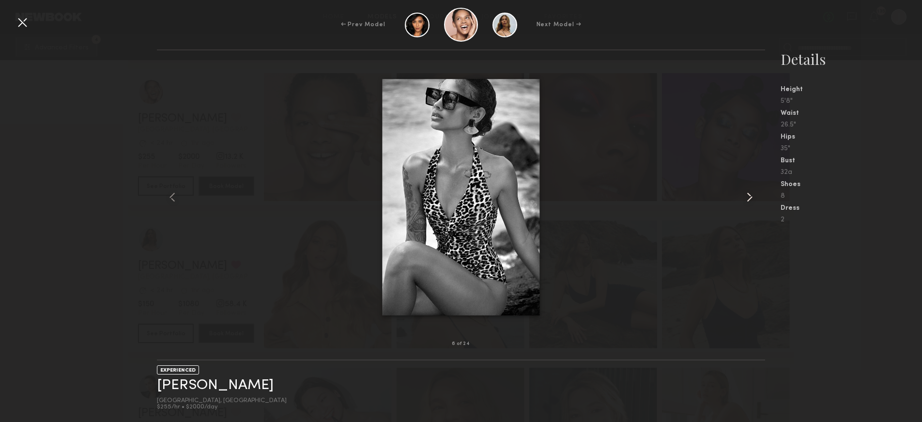
click at [748, 195] on common-icon at bounding box center [750, 197] width 16 height 16
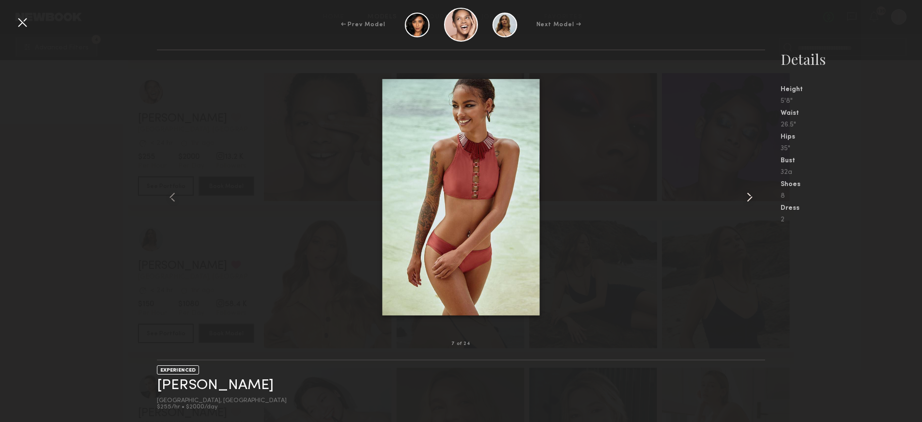
click at [748, 195] on common-icon at bounding box center [750, 197] width 16 height 16
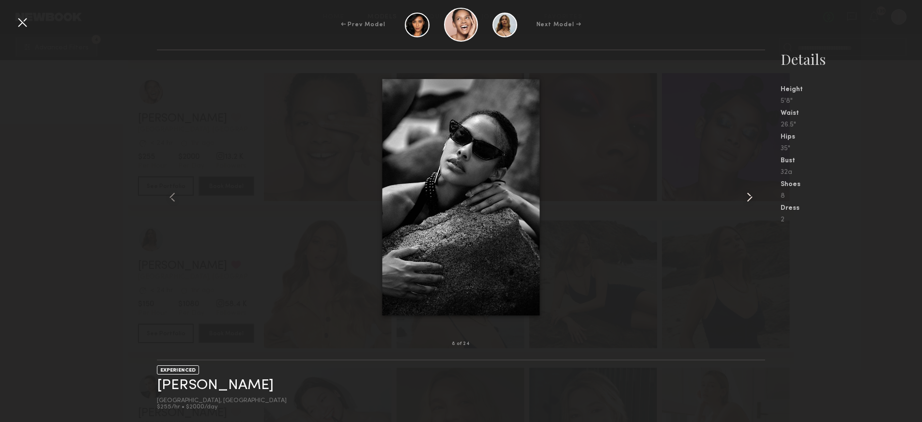
click at [748, 195] on common-icon at bounding box center [750, 197] width 16 height 16
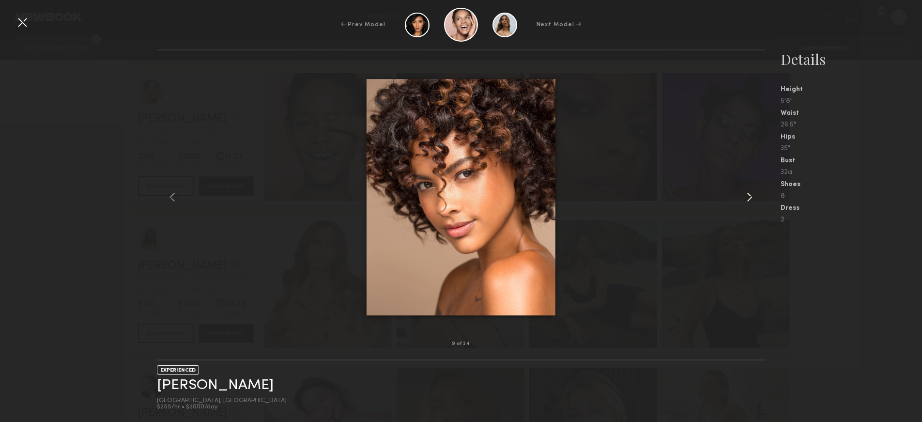
click at [748, 195] on common-icon at bounding box center [750, 197] width 16 height 16
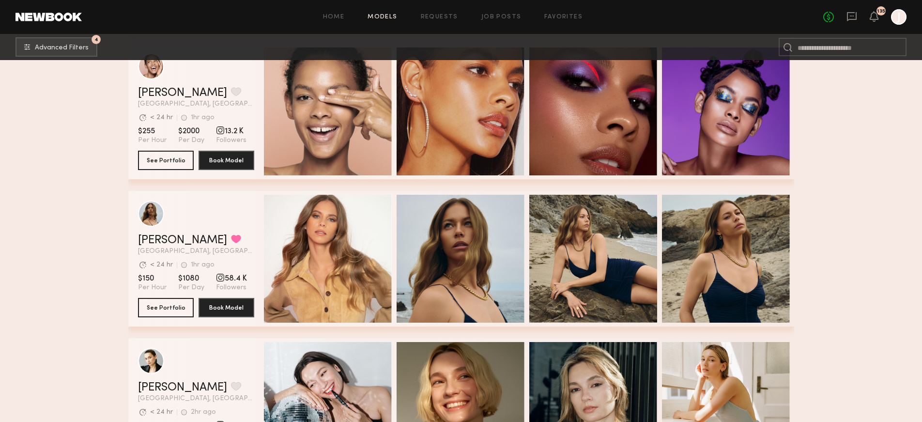
scroll to position [2427, 0]
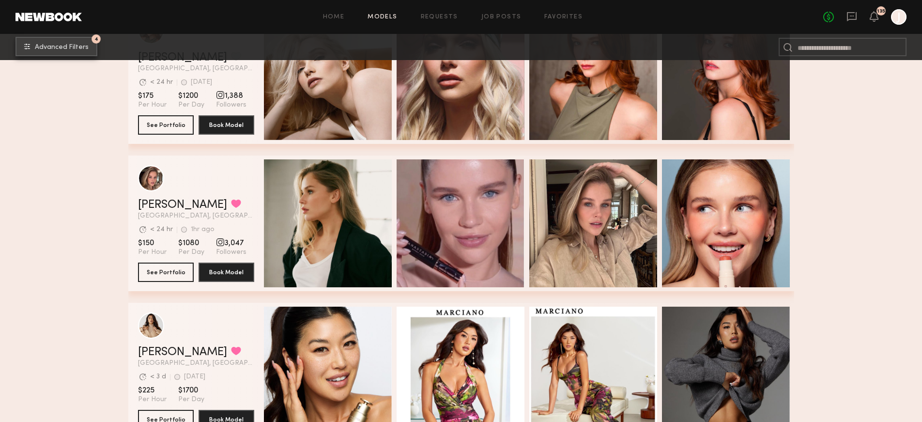
click at [48, 55] on button "4 Advanced Filters" at bounding box center [57, 46] width 82 height 19
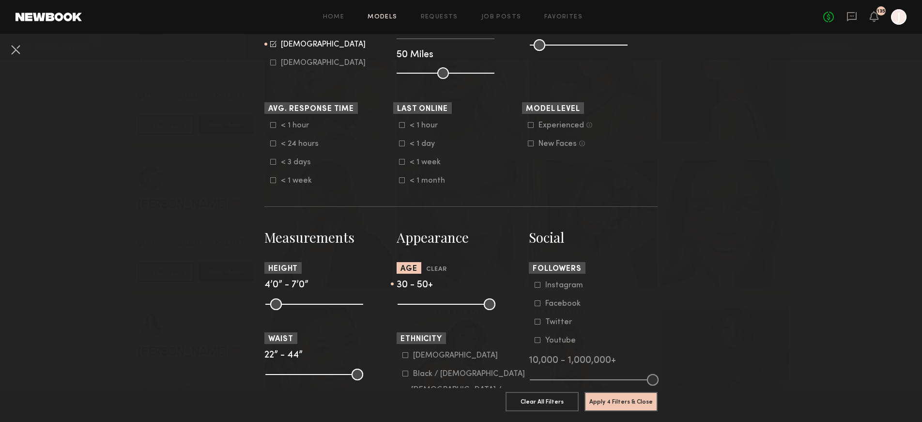
scroll to position [238, 0]
drag, startPoint x: 435, startPoint y: 305, endPoint x: 449, endPoint y: 308, distance: 14.7
type input "**"
click at [449, 308] on input "range" at bounding box center [447, 305] width 98 height 12
click at [601, 400] on button "Apply 4 Filters & Close" at bounding box center [621, 400] width 73 height 19
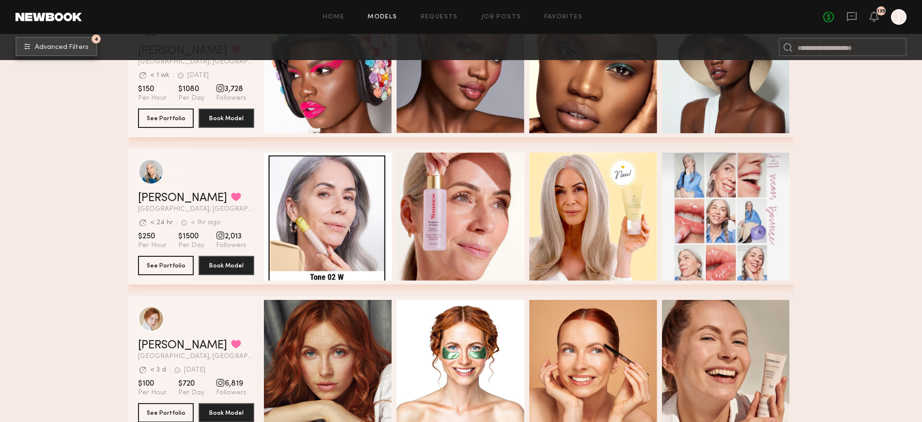
scroll to position [1110, 0]
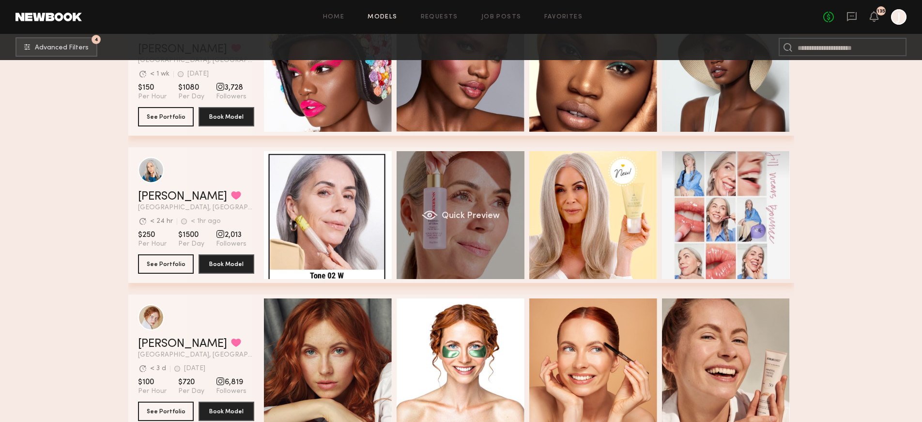
click at [445, 223] on div "Quick Preview" at bounding box center [461, 215] width 128 height 128
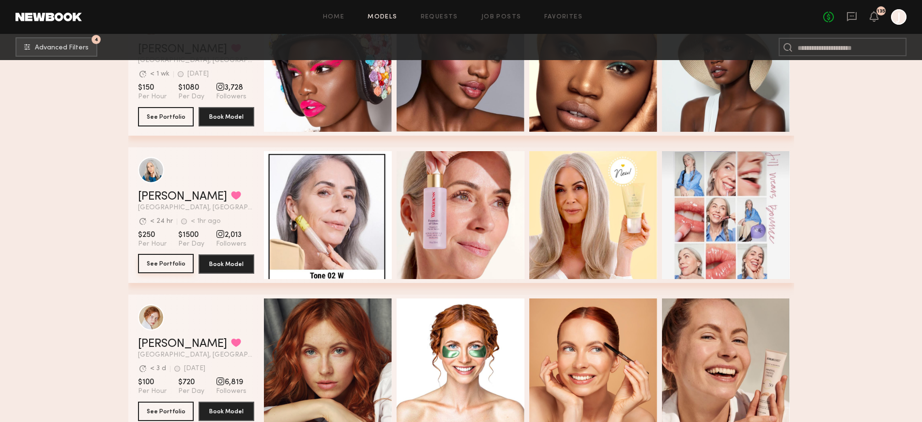
click at [169, 266] on button "See Portfolio" at bounding box center [166, 263] width 56 height 19
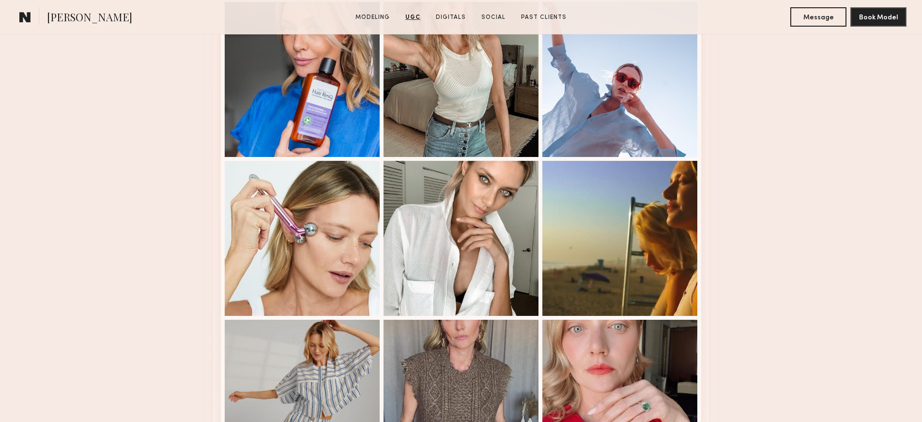
scroll to position [1975, 0]
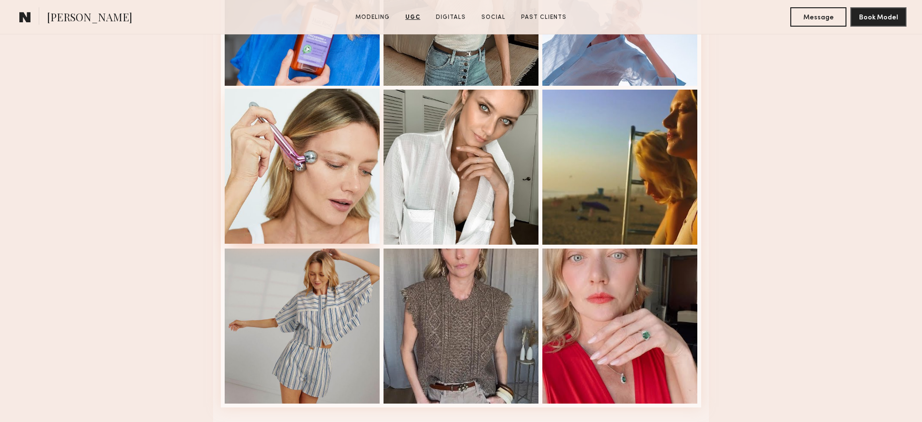
click at [298, 156] on div at bounding box center [302, 166] width 155 height 155
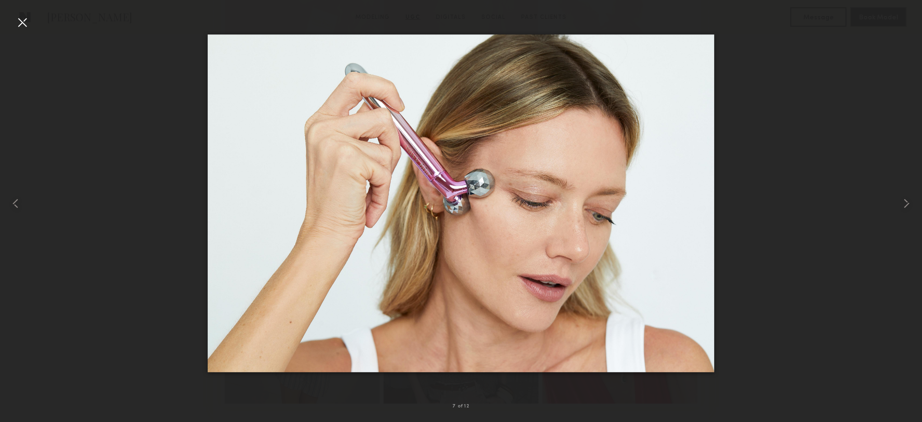
click at [784, 281] on div at bounding box center [461, 203] width 922 height 375
click at [844, 97] on div at bounding box center [461, 203] width 922 height 375
click at [27, 23] on div at bounding box center [23, 23] width 16 height 16
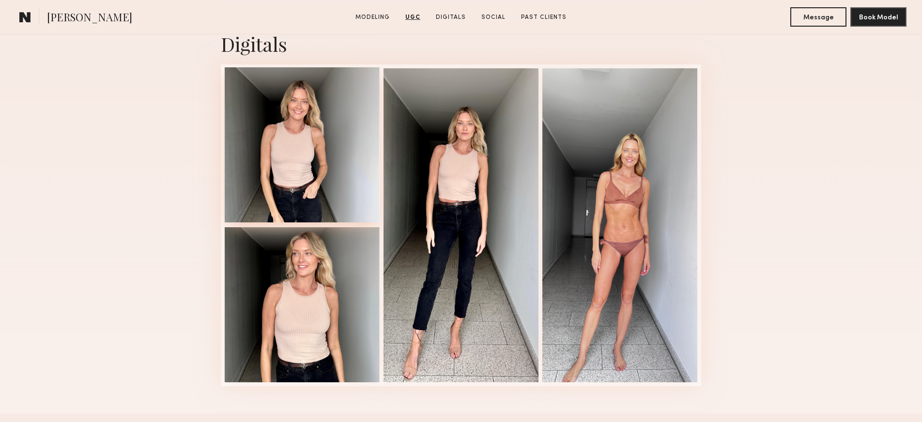
scroll to position [2403, 0]
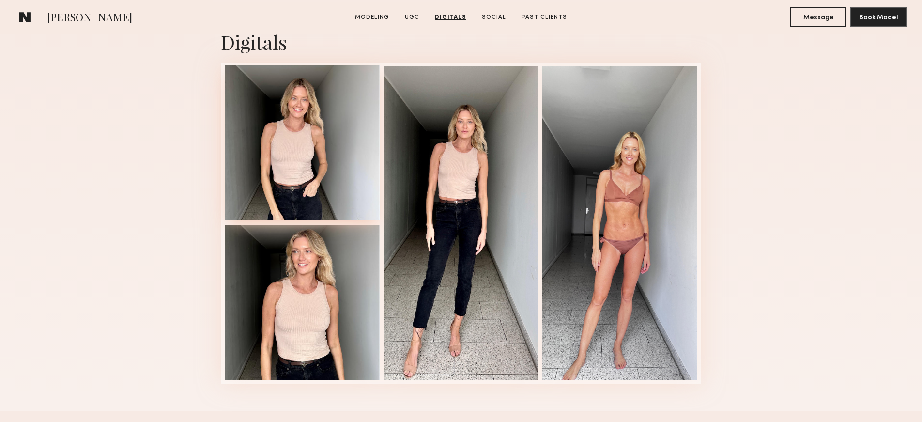
click at [287, 139] on div at bounding box center [302, 142] width 155 height 155
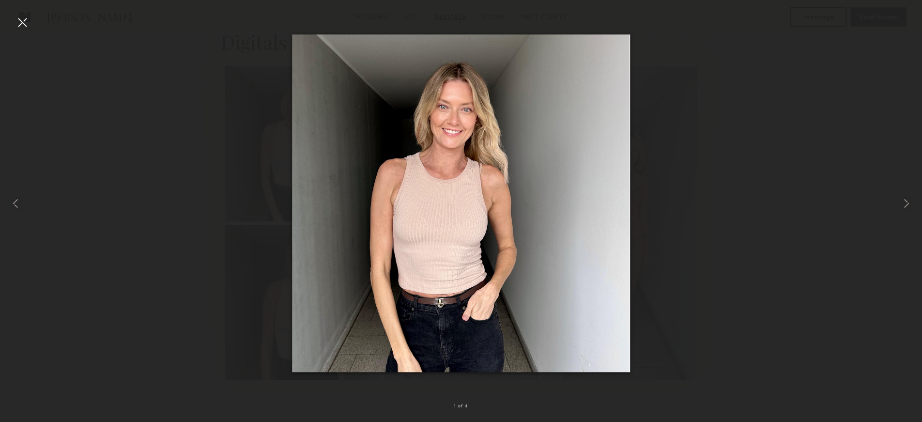
click at [18, 22] on div at bounding box center [23, 23] width 16 height 16
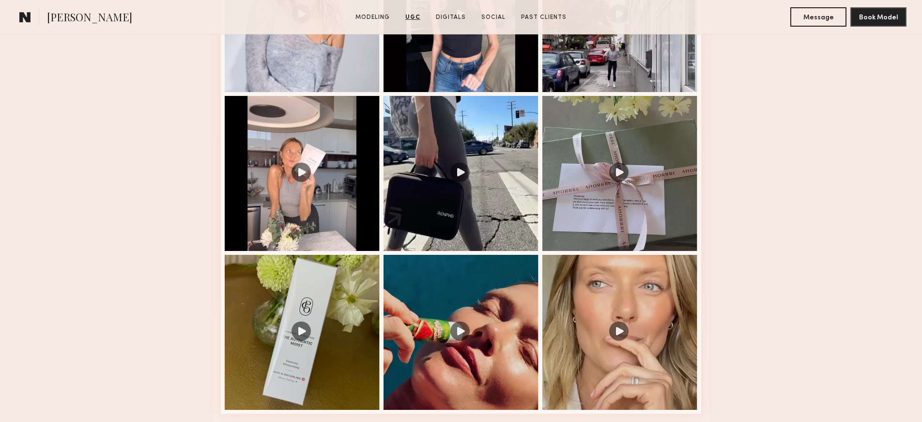
scroll to position [1251, 0]
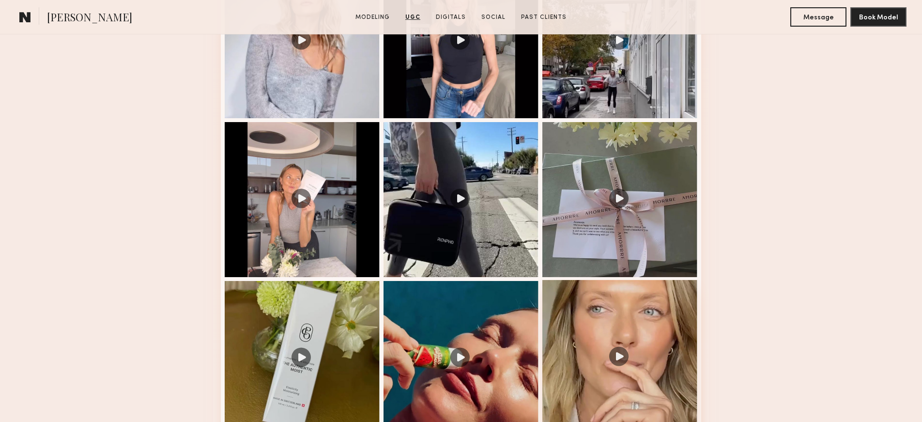
click at [644, 328] on div at bounding box center [620, 357] width 155 height 155
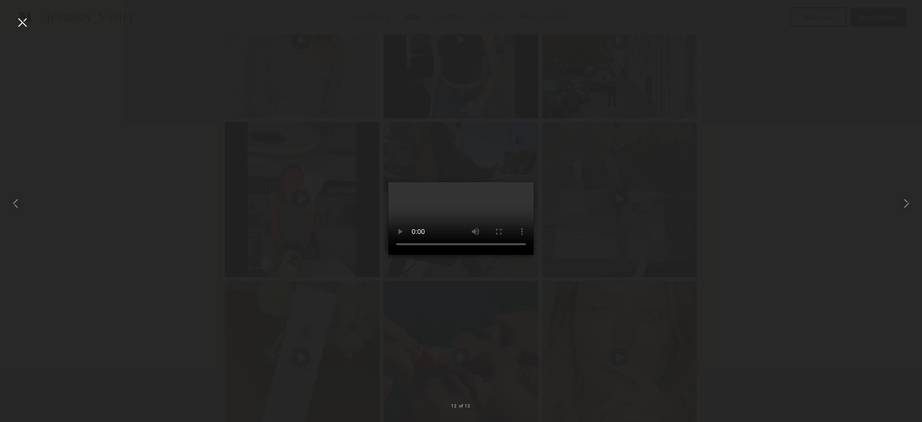
click at [422, 255] on video at bounding box center [461, 218] width 145 height 73
click at [639, 281] on div at bounding box center [461, 203] width 922 height 375
click at [814, 158] on div at bounding box center [461, 203] width 922 height 375
click at [910, 17] on div at bounding box center [904, 203] width 37 height 375
click at [290, 139] on div at bounding box center [461, 203] width 922 height 375
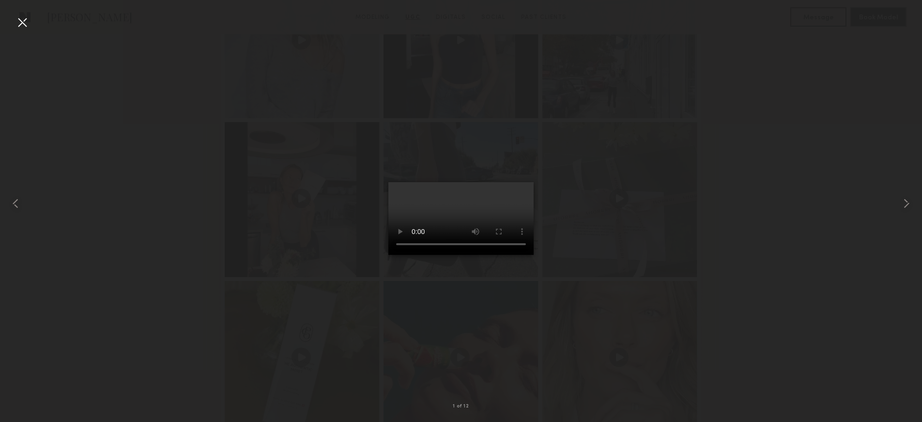
click at [24, 20] on div at bounding box center [23, 23] width 16 height 16
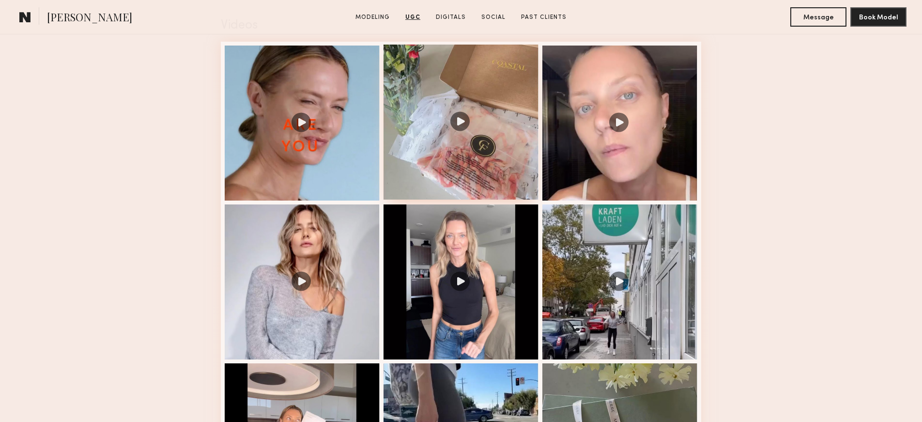
scroll to position [981, 0]
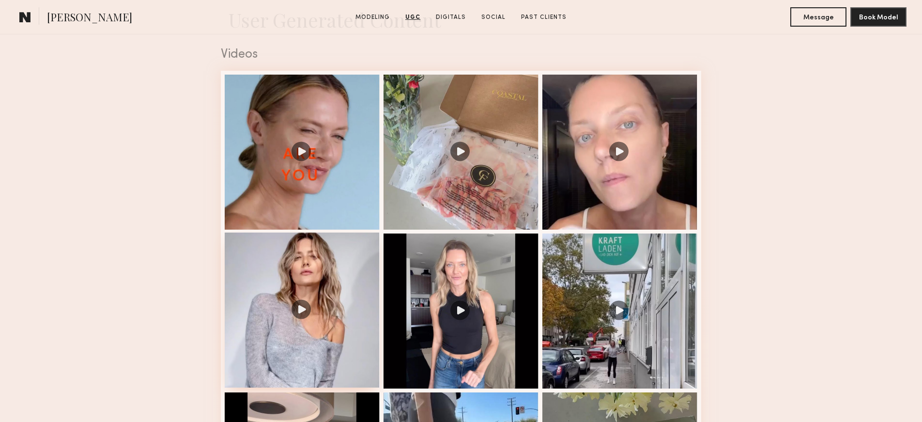
click at [309, 311] on div at bounding box center [302, 310] width 155 height 155
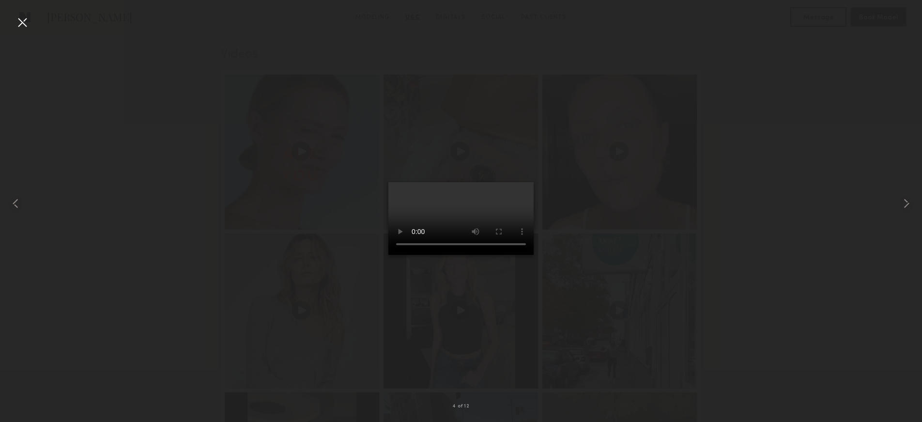
click at [671, 330] on div at bounding box center [461, 203] width 922 height 375
click at [24, 26] on div at bounding box center [23, 23] width 16 height 16
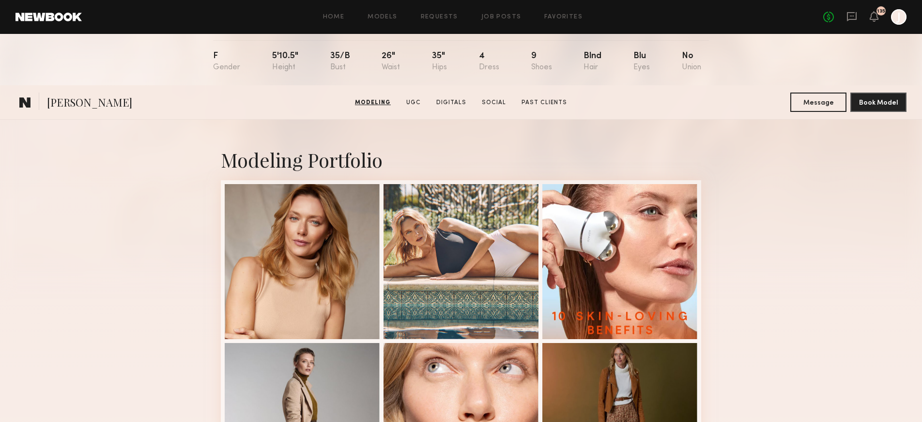
scroll to position [73, 0]
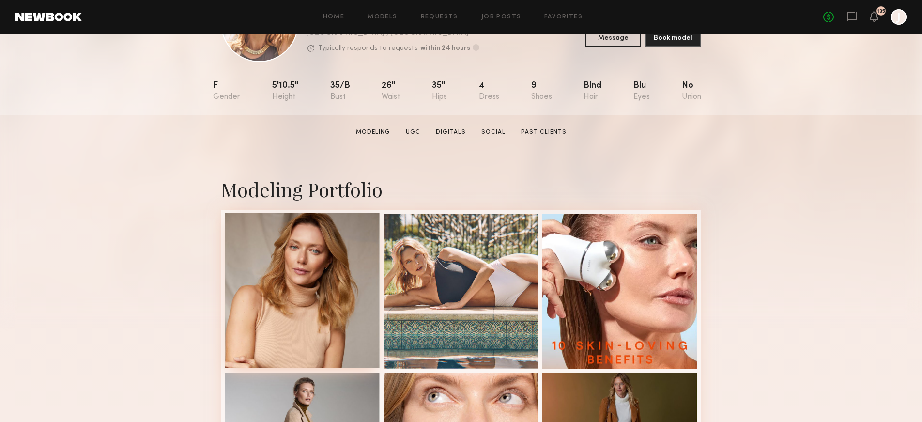
click at [305, 280] on div at bounding box center [302, 290] width 155 height 155
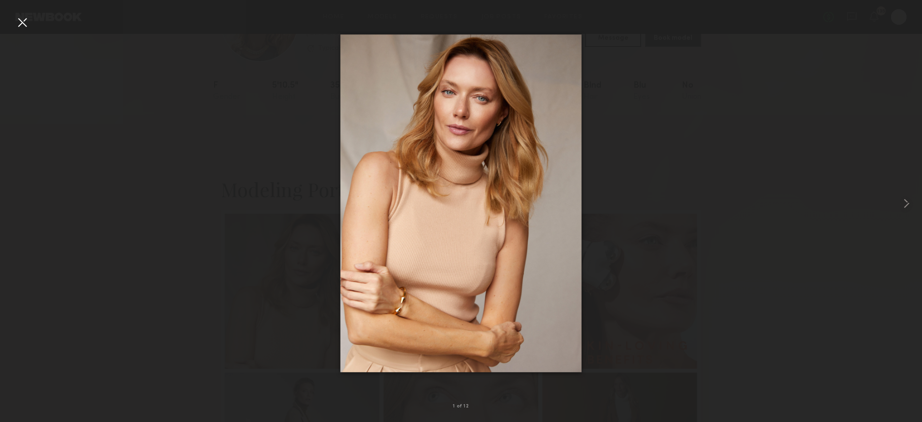
click at [771, 97] on div at bounding box center [461, 203] width 922 height 375
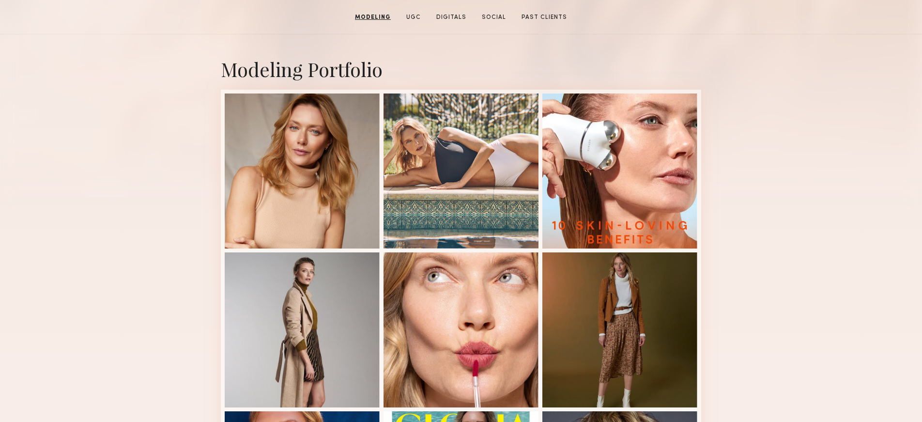
scroll to position [0, 0]
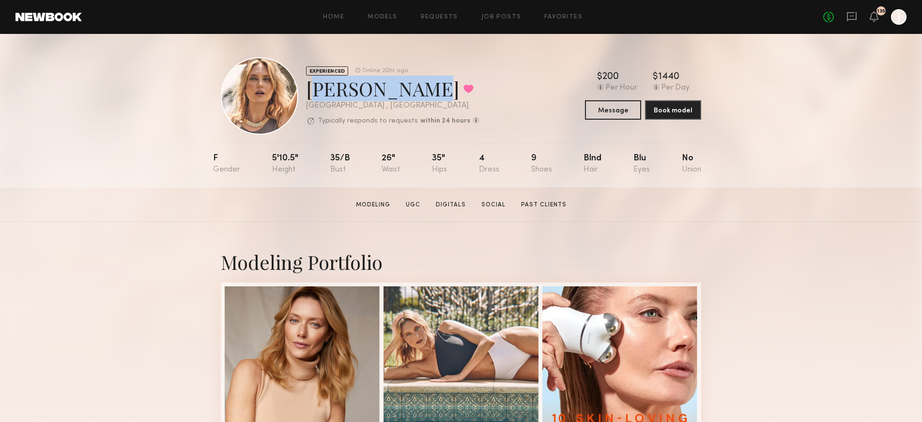
drag, startPoint x: 404, startPoint y: 92, endPoint x: 310, endPoint y: 94, distance: 93.5
click at [310, 94] on div "Anastassija M. Favorited" at bounding box center [392, 89] width 173 height 26
copy div "Anastassija"
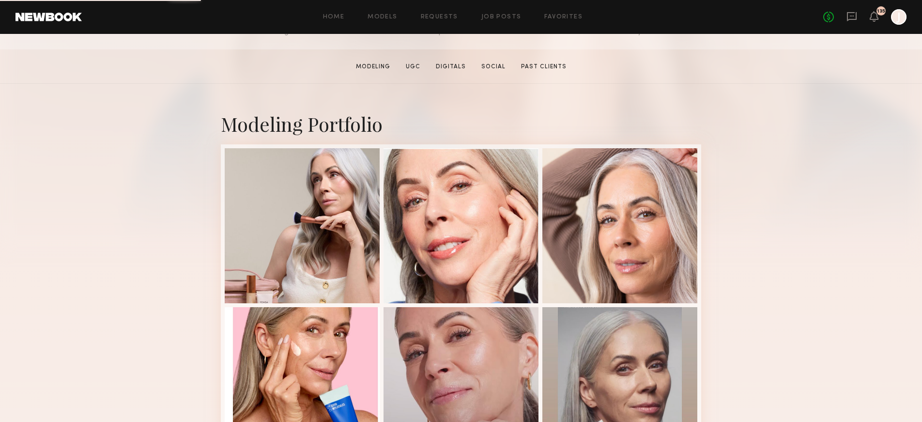
scroll to position [214, 0]
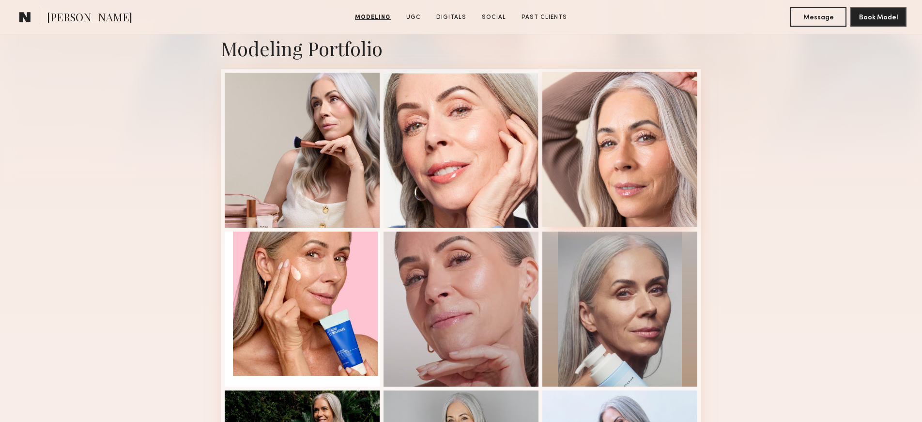
click at [642, 157] on div at bounding box center [620, 149] width 155 height 155
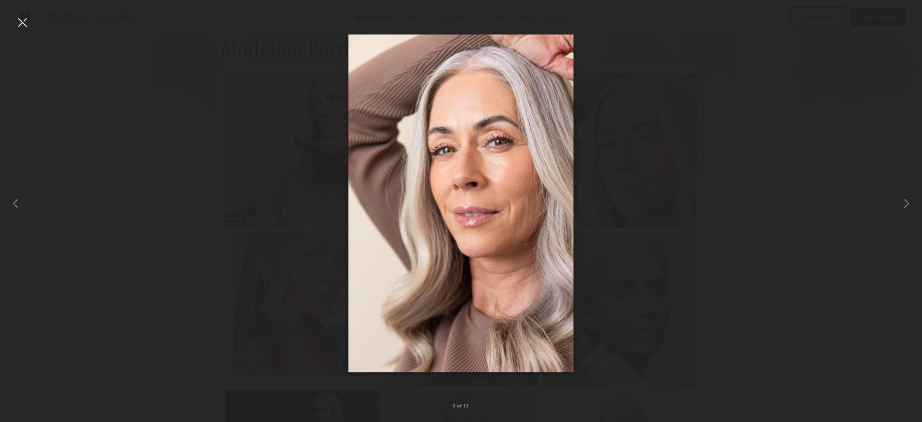
click at [662, 178] on div at bounding box center [461, 203] width 922 height 375
click at [669, 140] on div at bounding box center [461, 203] width 922 height 375
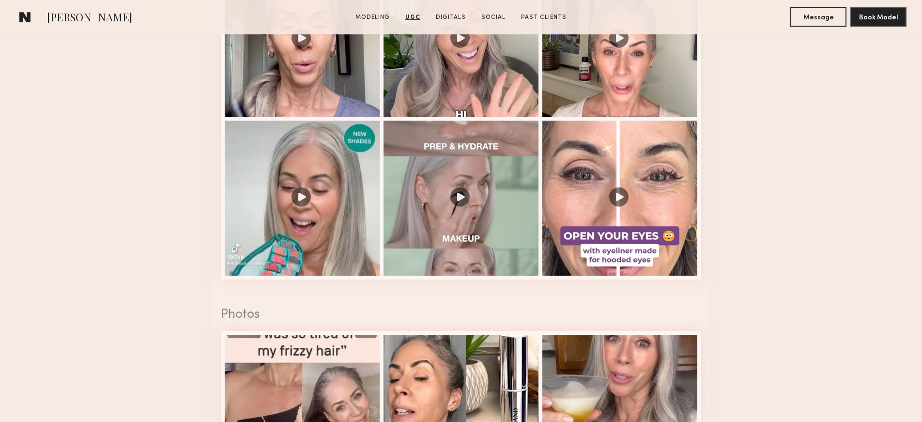
scroll to position [1364, 0]
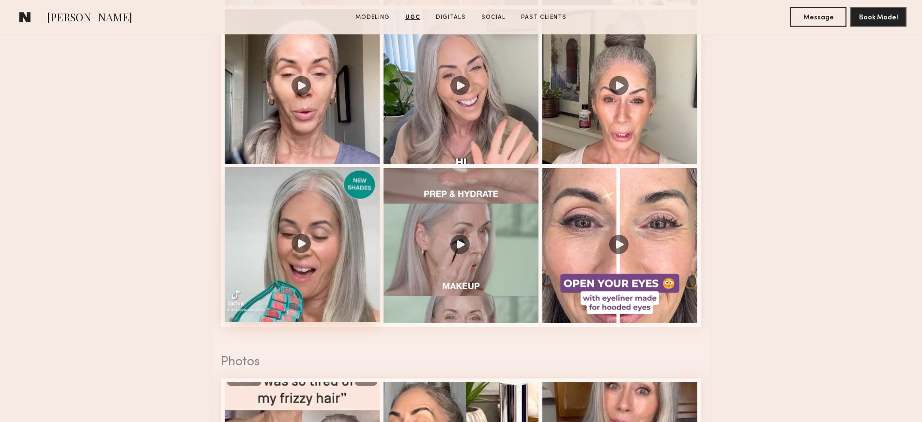
click at [317, 240] on div at bounding box center [302, 244] width 155 height 155
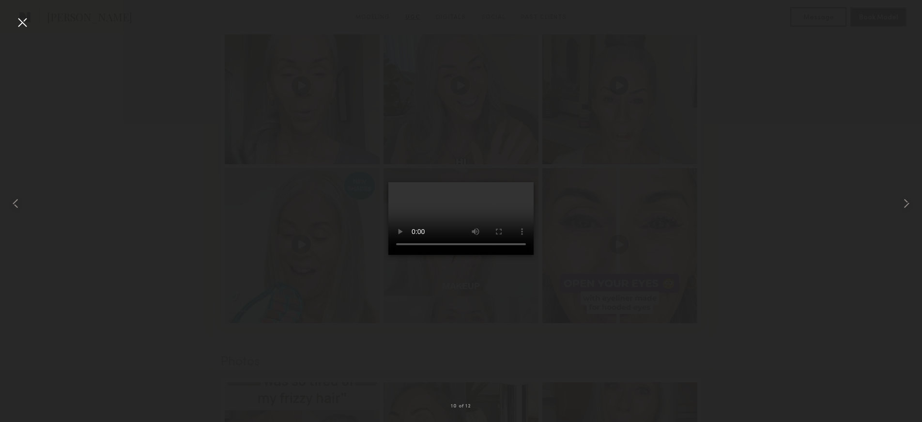
click at [616, 285] on div at bounding box center [461, 203] width 922 height 375
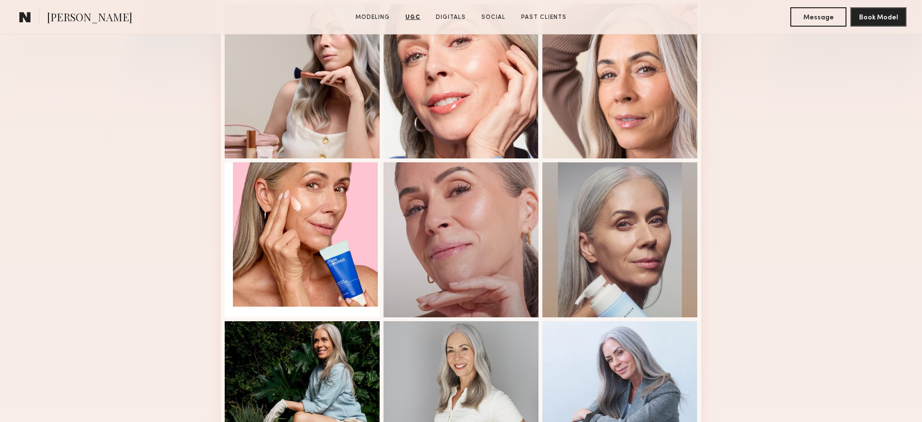
scroll to position [103, 0]
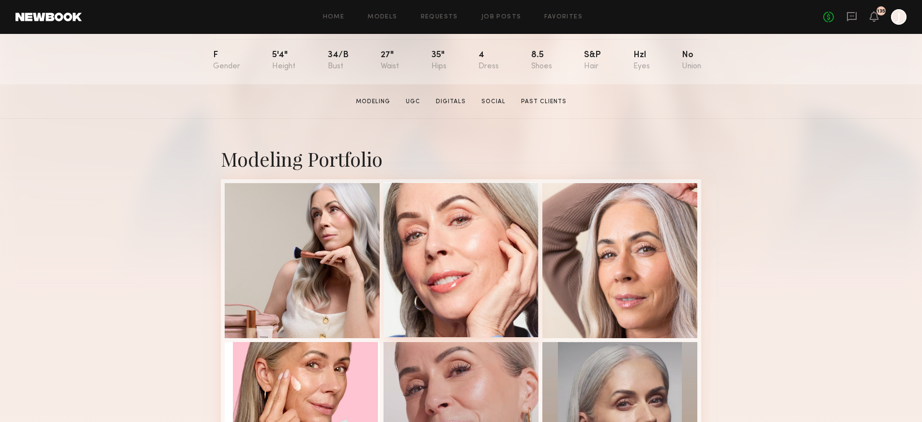
click at [448, 251] on div at bounding box center [461, 259] width 155 height 155
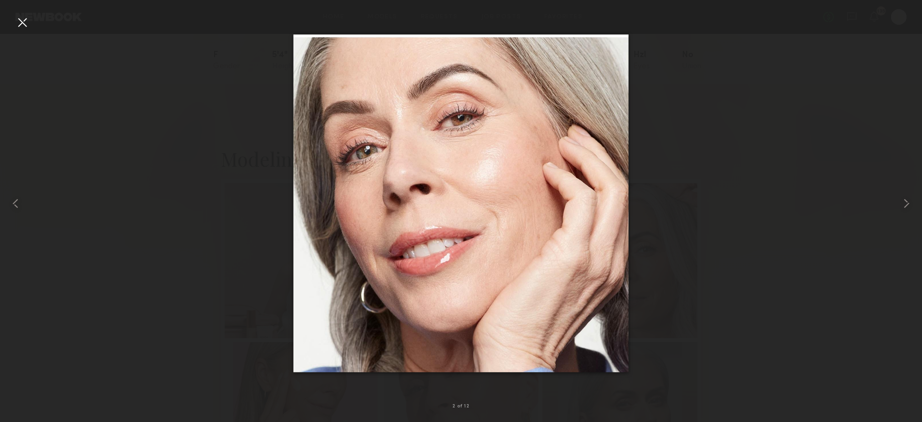
click at [683, 165] on div at bounding box center [461, 203] width 922 height 375
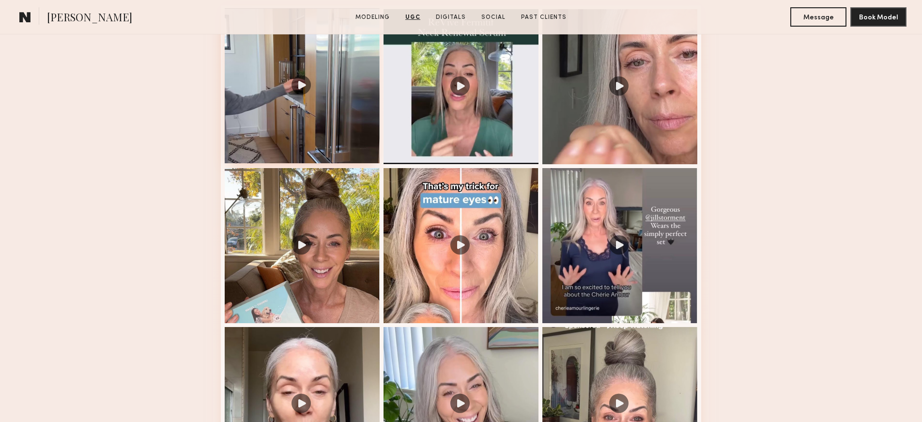
scroll to position [1047, 0]
click at [616, 84] on div at bounding box center [620, 85] width 155 height 155
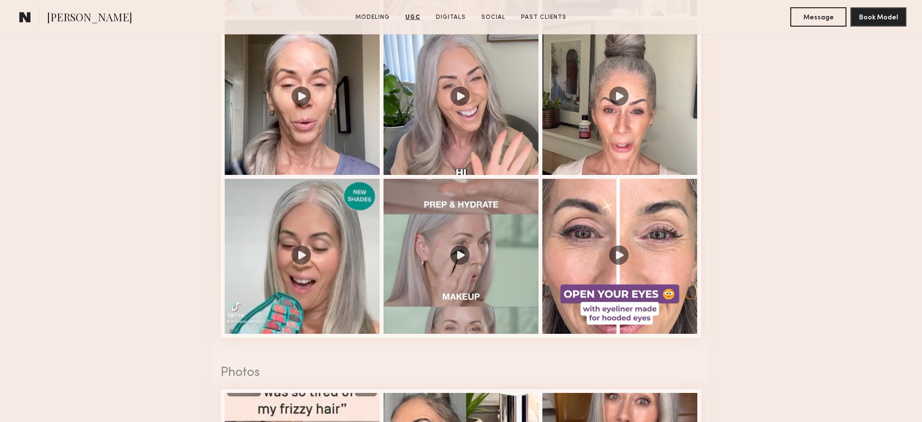
scroll to position [1380, 0]
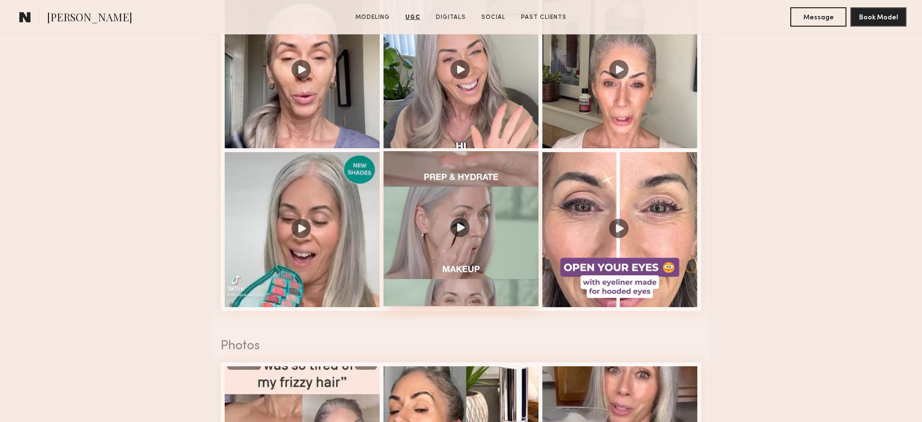
click at [460, 218] on div at bounding box center [461, 228] width 155 height 155
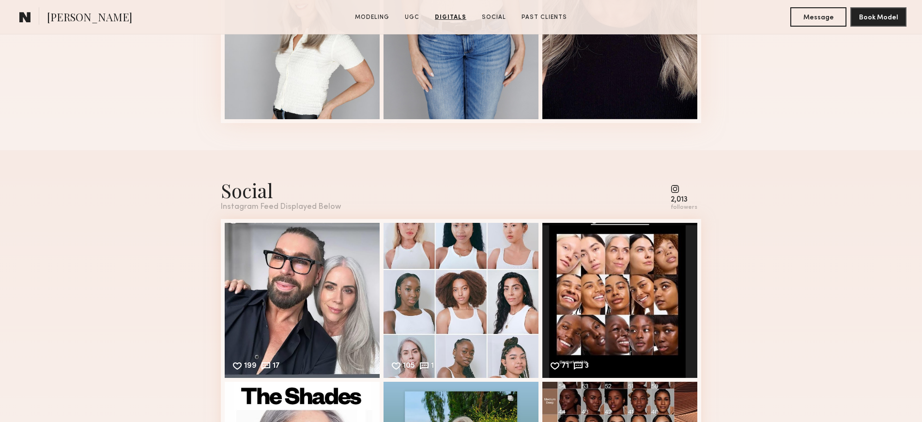
scroll to position [2688, 0]
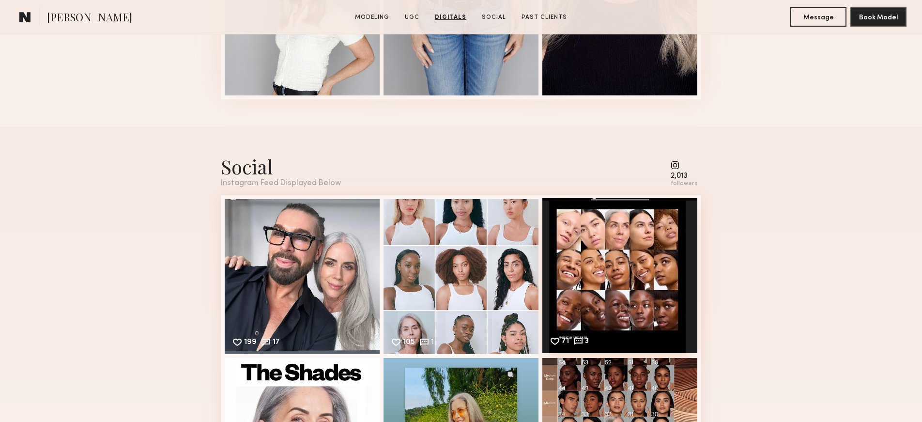
click at [637, 276] on div "71 3 Likes & comments displayed to show model’s engagement" at bounding box center [620, 275] width 155 height 155
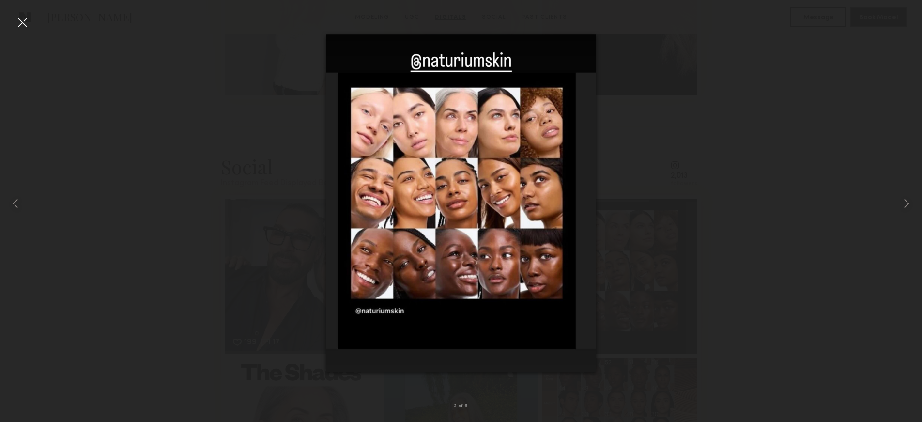
click at [714, 252] on div at bounding box center [461, 203] width 922 height 375
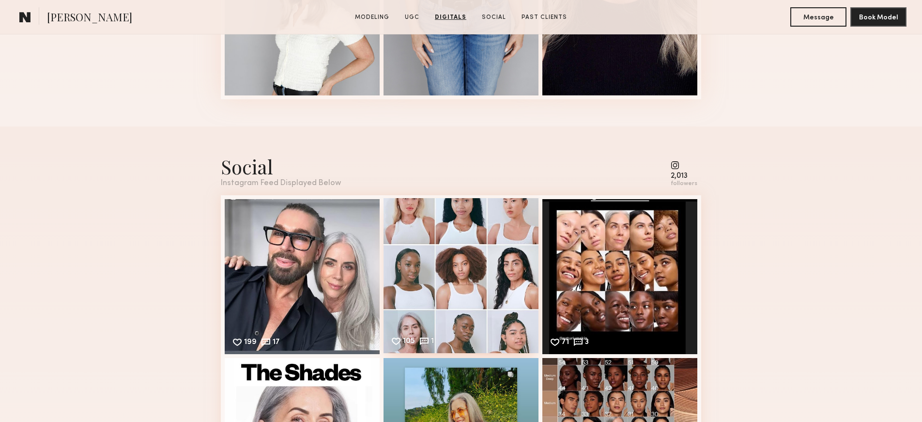
click at [495, 257] on div "105 1 Likes & comments displayed to show model’s engagement" at bounding box center [461, 275] width 155 height 155
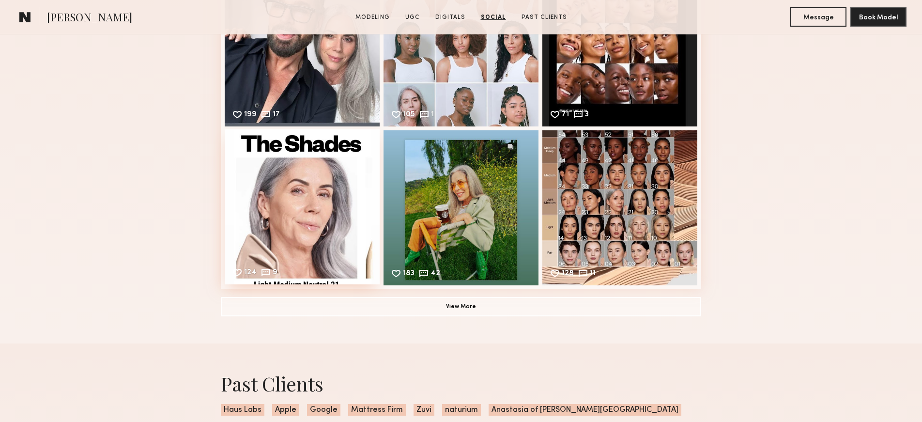
click at [306, 256] on div "124 9 Likes & comments displayed to show model’s engagement" at bounding box center [302, 206] width 155 height 155
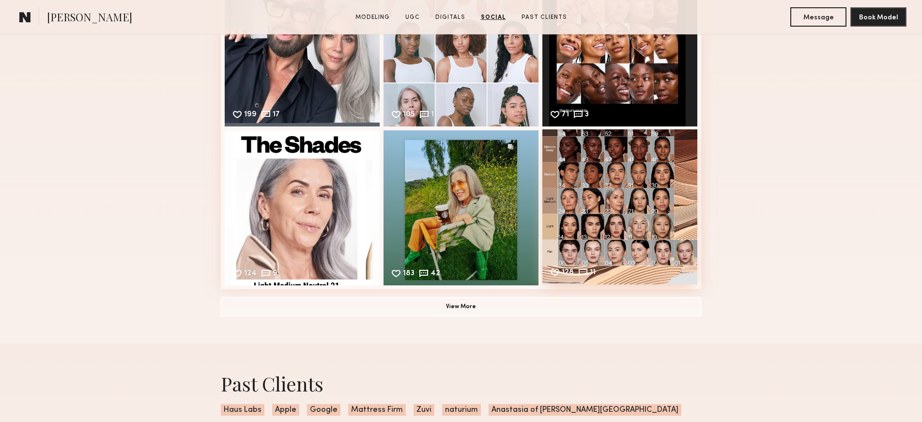
click at [597, 215] on div "128 11 Likes & comments displayed to show model’s engagement" at bounding box center [620, 206] width 155 height 155
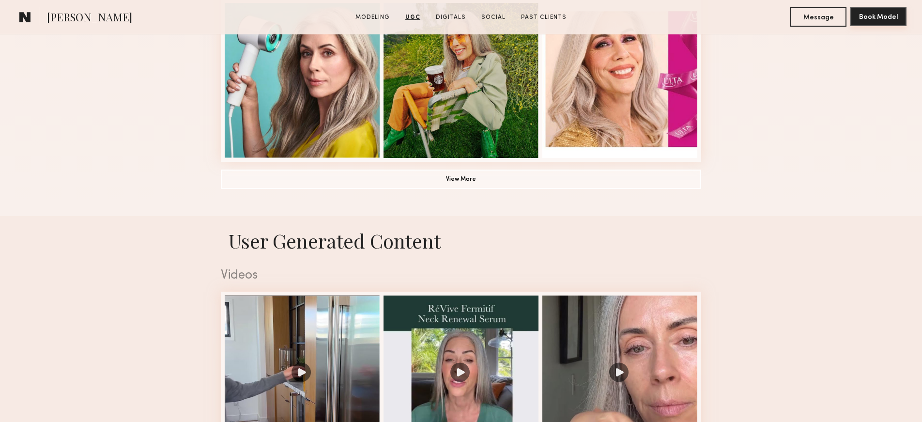
scroll to position [616, 0]
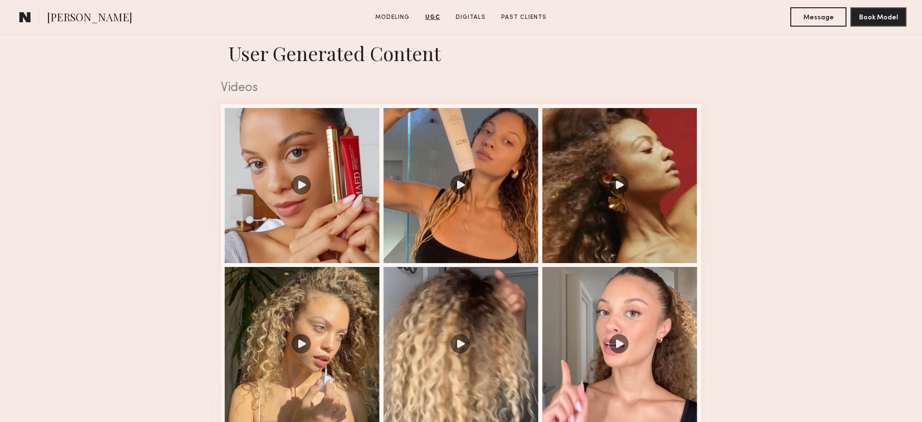
scroll to position [797, 0]
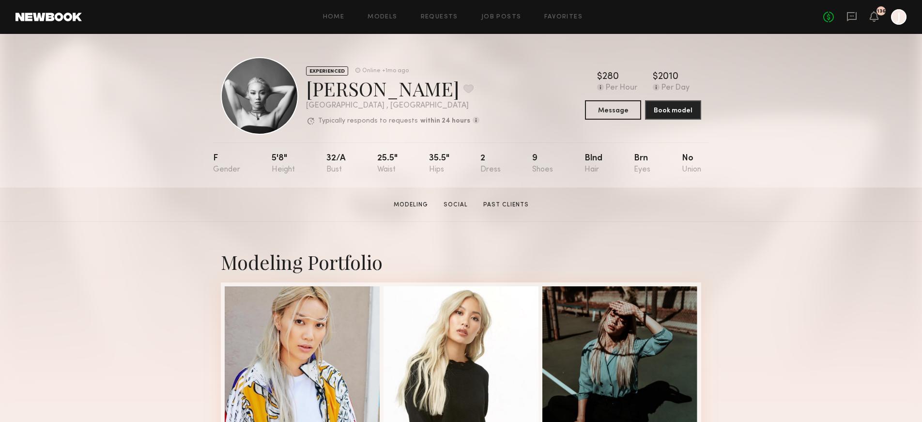
click at [33, 15] on link at bounding box center [49, 17] width 66 height 9
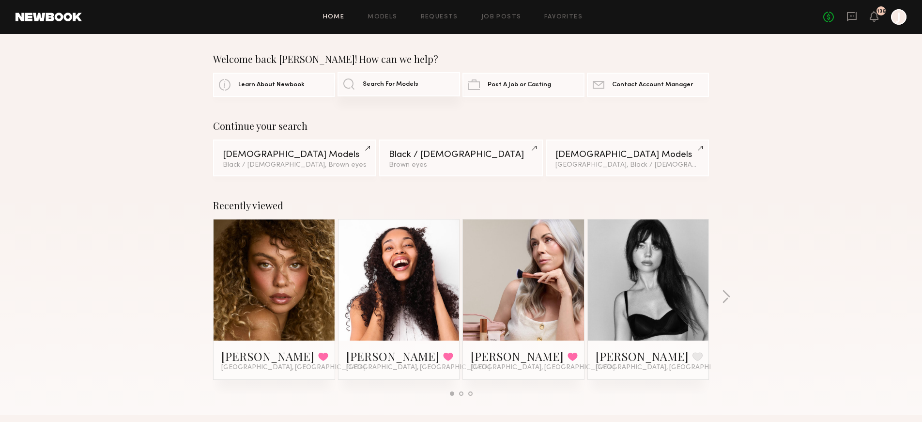
click at [390, 83] on span "Search For Models" at bounding box center [391, 84] width 56 height 6
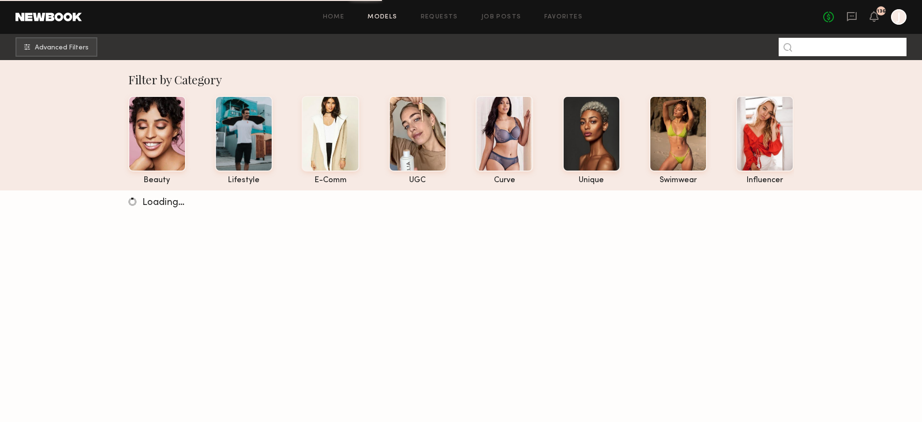
click at [802, 47] on input at bounding box center [843, 47] width 128 height 18
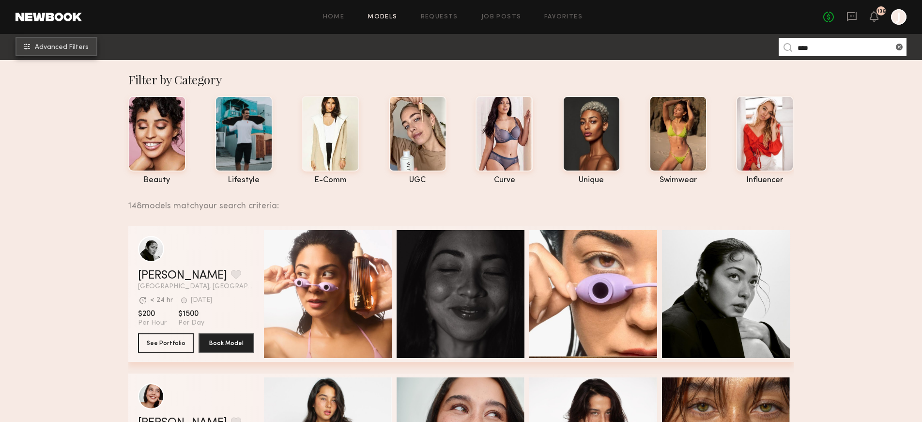
type input "***"
click at [68, 44] on span "Advanced Filters" at bounding box center [62, 47] width 54 height 7
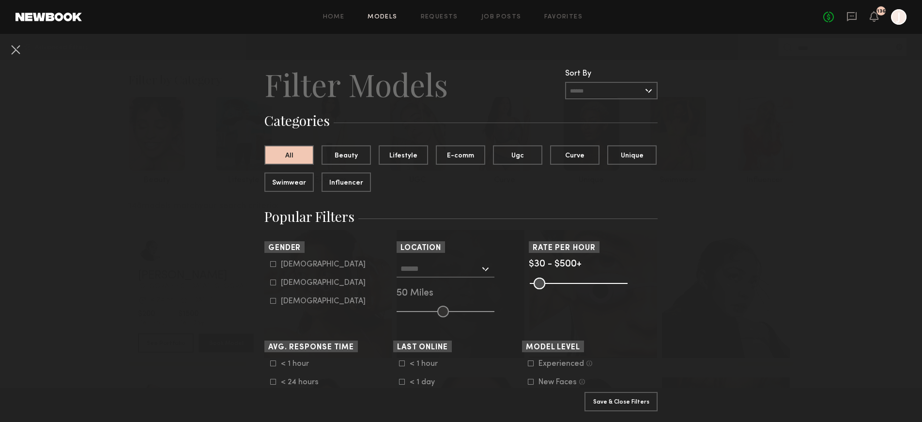
click at [290, 282] on div "[DEMOGRAPHIC_DATA]" at bounding box center [323, 283] width 85 height 6
type input "**"
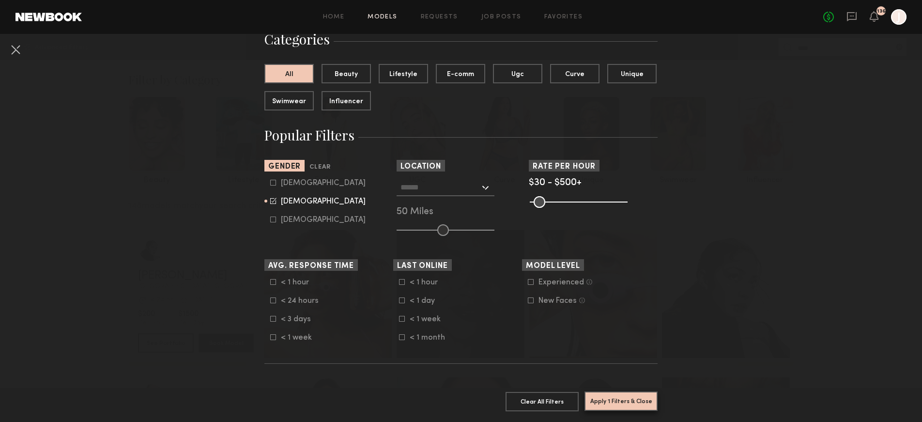
click at [640, 402] on button "Apply 1 Filters & Close" at bounding box center [621, 400] width 73 height 19
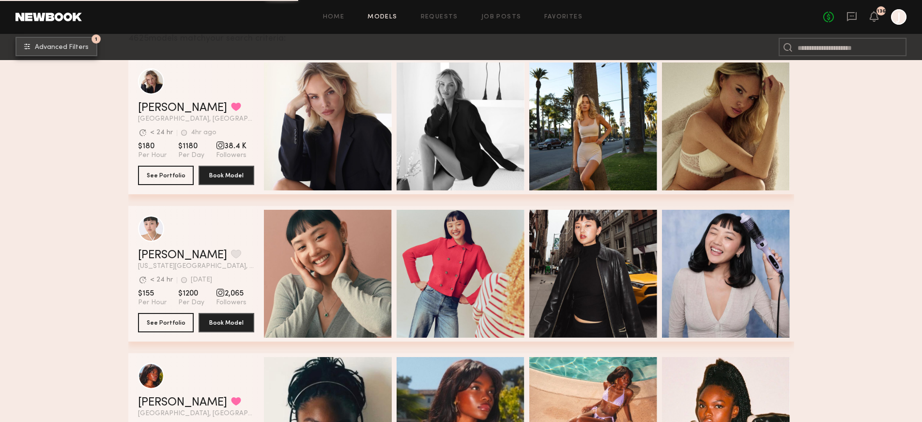
scroll to position [71, 0]
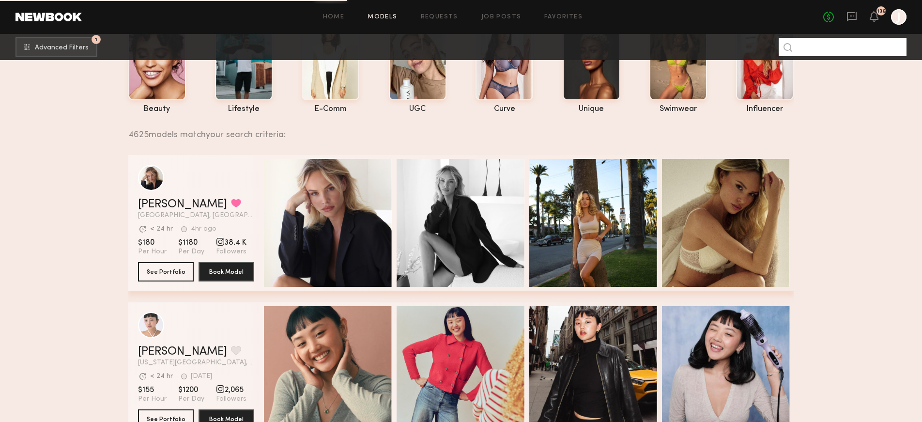
click at [835, 50] on input at bounding box center [843, 47] width 128 height 18
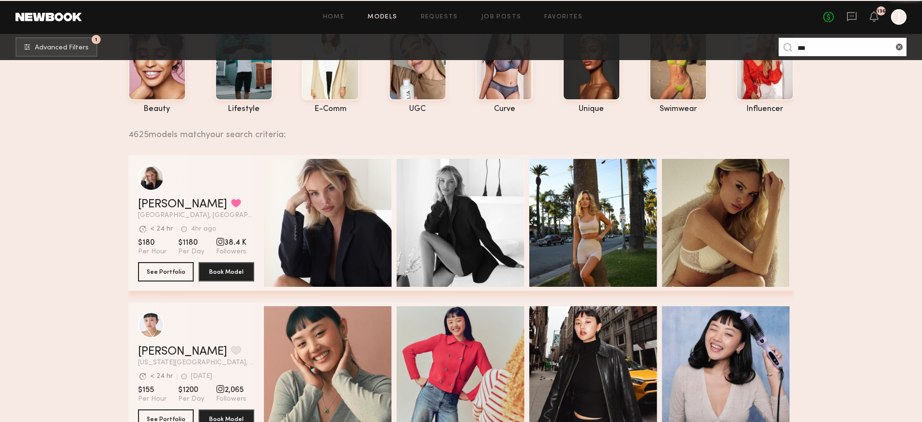
type input "***"
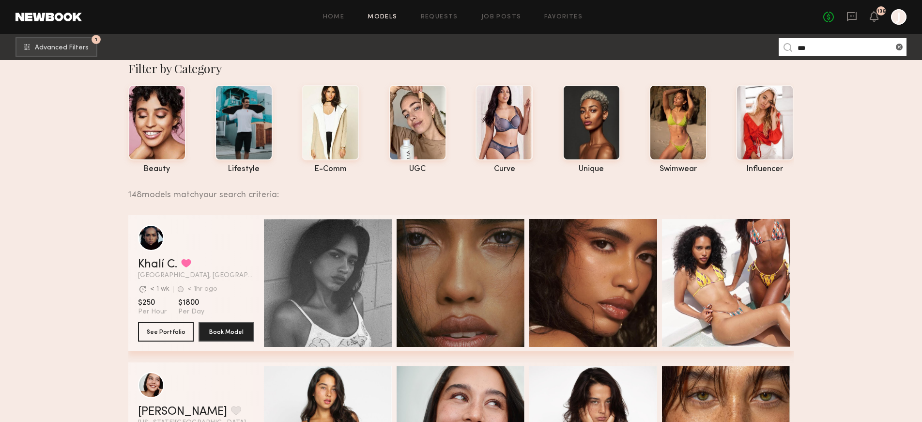
scroll to position [0, 0]
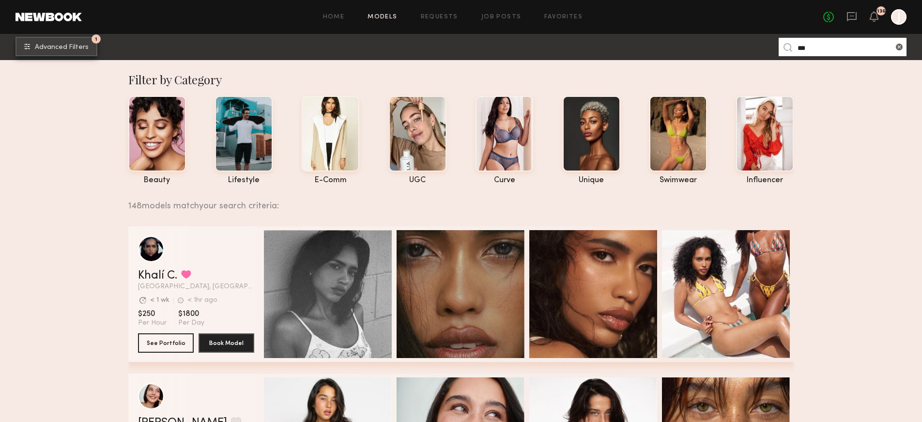
click at [53, 48] on span "Advanced Filters" at bounding box center [62, 47] width 54 height 7
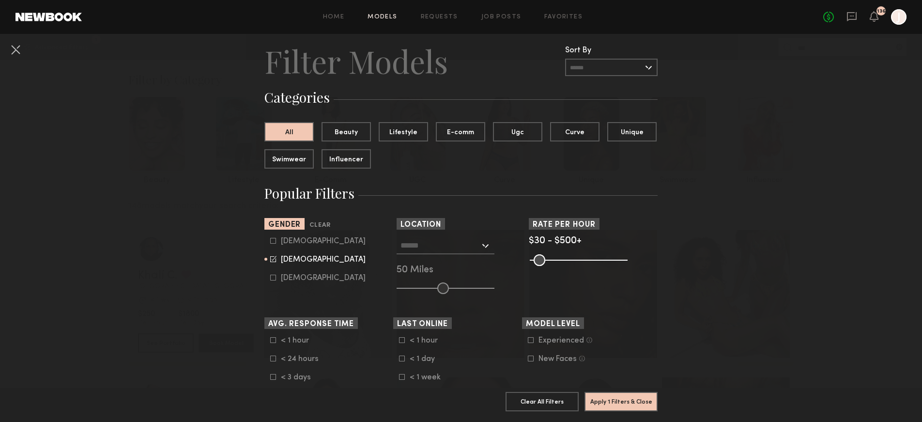
scroll to position [27, 0]
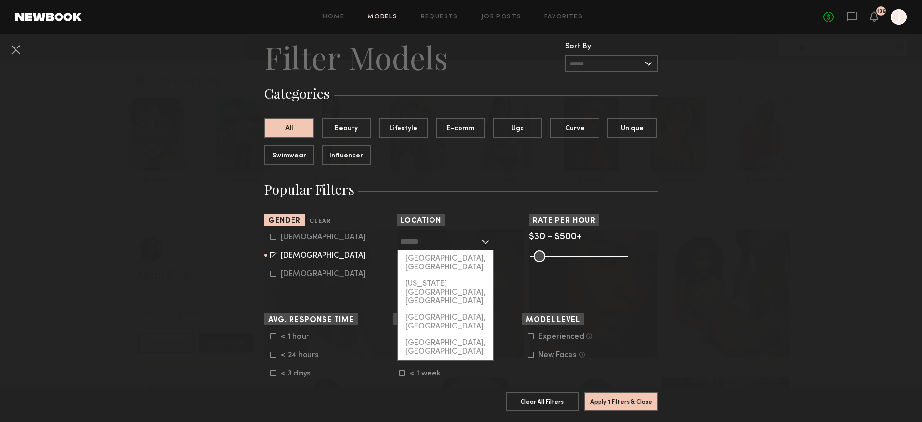
click at [467, 247] on input "text" at bounding box center [440, 241] width 79 height 16
click at [451, 260] on div "[GEOGRAPHIC_DATA], [GEOGRAPHIC_DATA]" at bounding box center [446, 262] width 96 height 25
type input "**********"
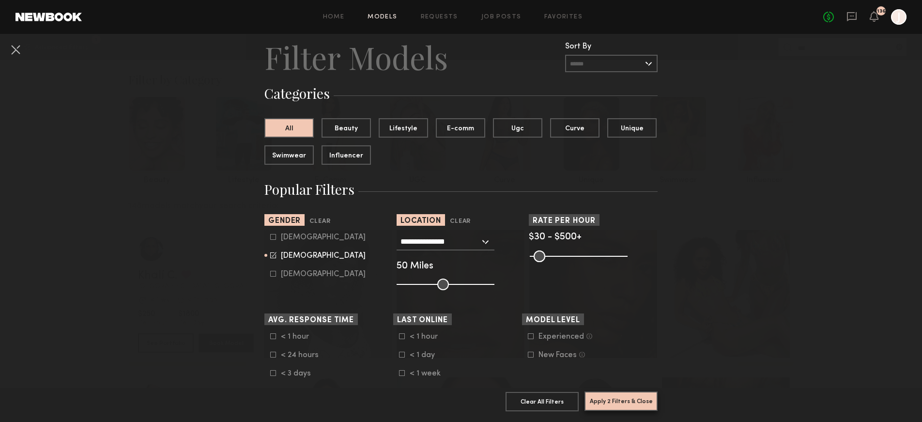
click at [608, 398] on button "Apply 2 Filters & Close" at bounding box center [621, 400] width 73 height 19
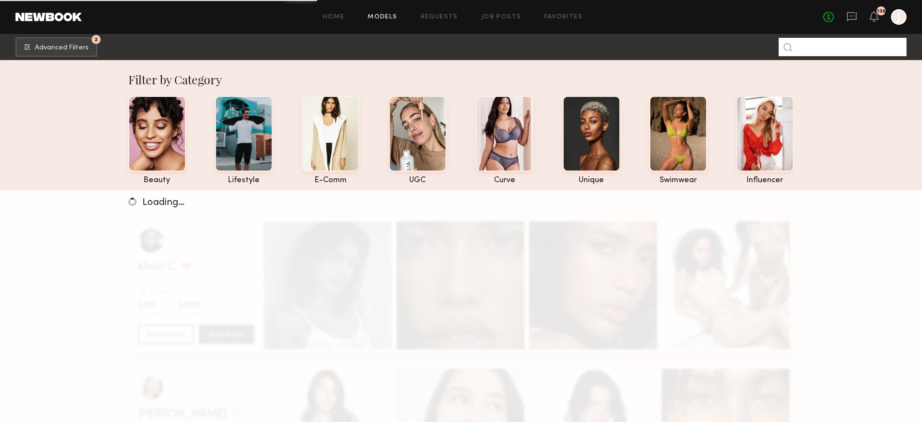
click at [848, 48] on input at bounding box center [843, 47] width 128 height 18
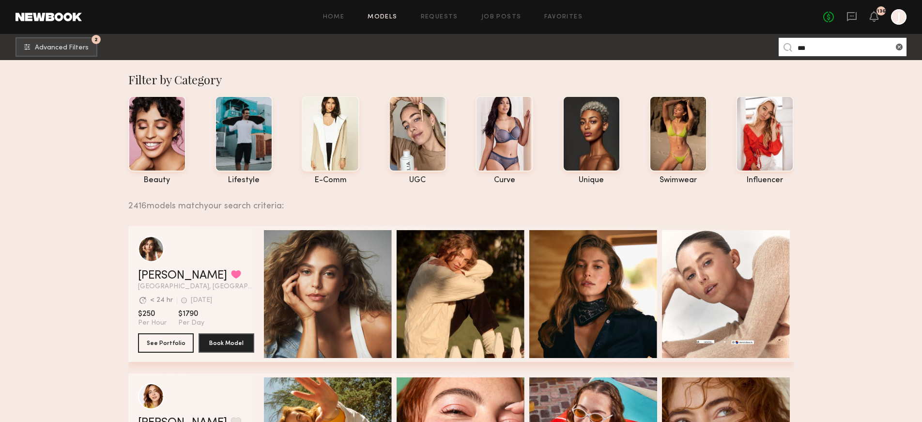
type input "***"
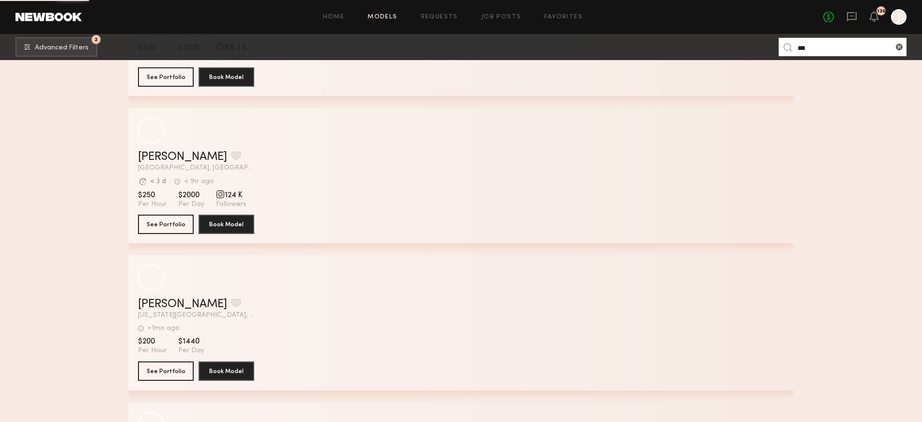
scroll to position [2916, 0]
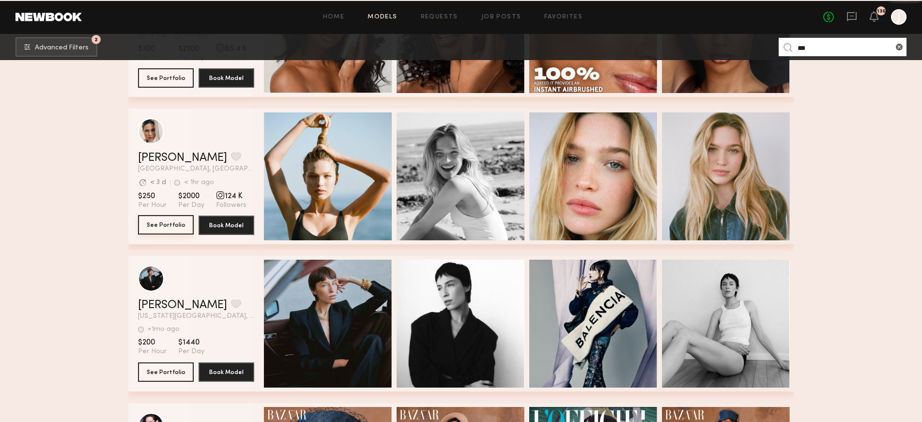
click at [182, 226] on button "See Portfolio" at bounding box center [166, 224] width 56 height 19
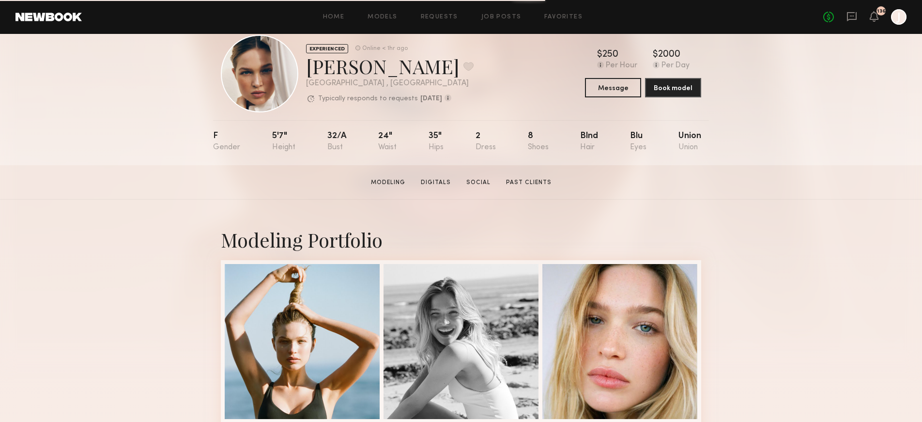
scroll to position [24, 0]
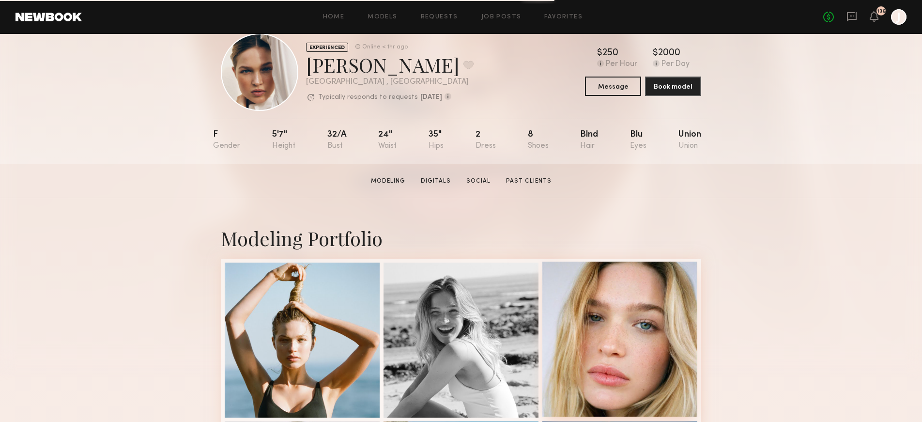
click at [622, 340] on div at bounding box center [620, 339] width 155 height 155
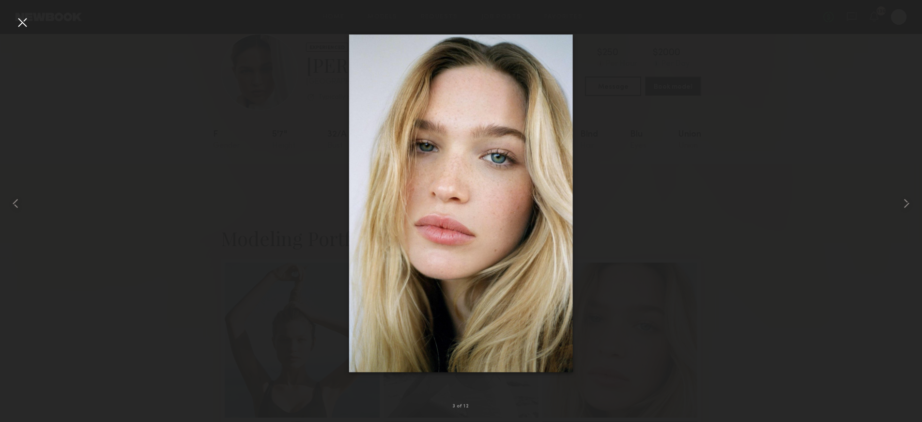
click at [642, 239] on div at bounding box center [461, 203] width 922 height 375
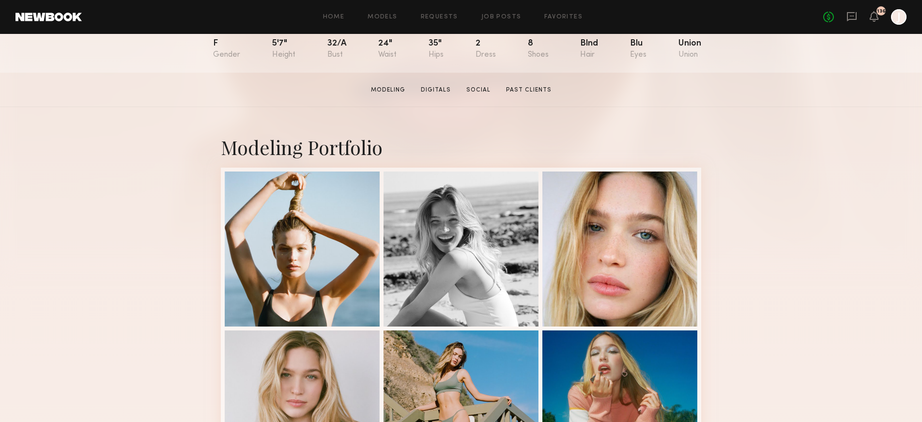
scroll to position [257, 0]
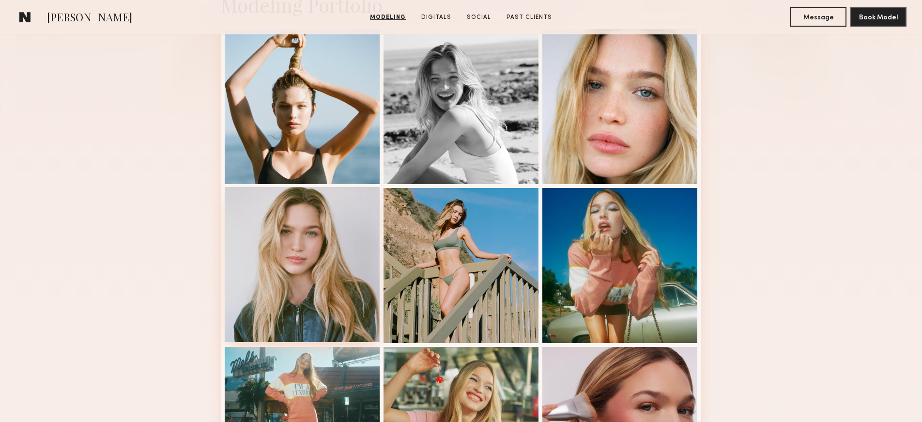
click at [298, 273] on div at bounding box center [302, 264] width 155 height 155
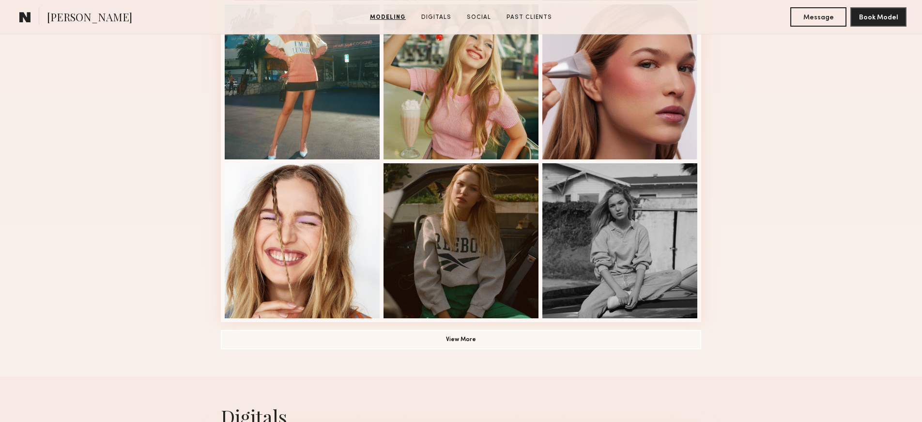
scroll to position [608, 0]
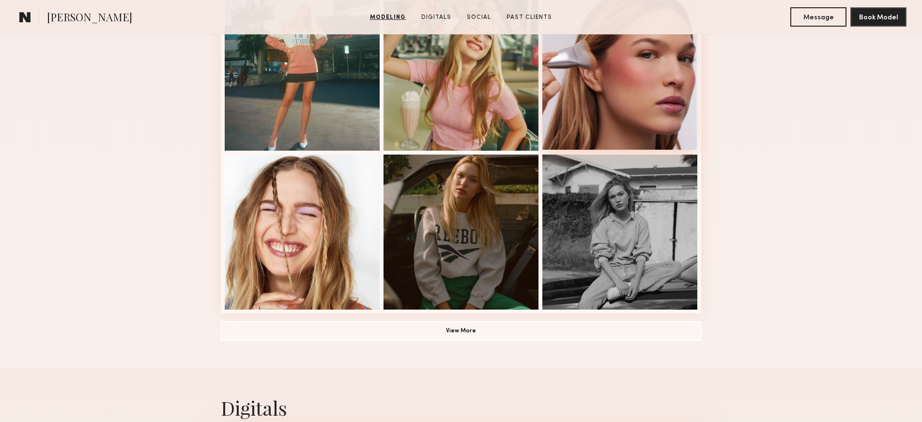
click at [648, 120] on div at bounding box center [620, 72] width 155 height 155
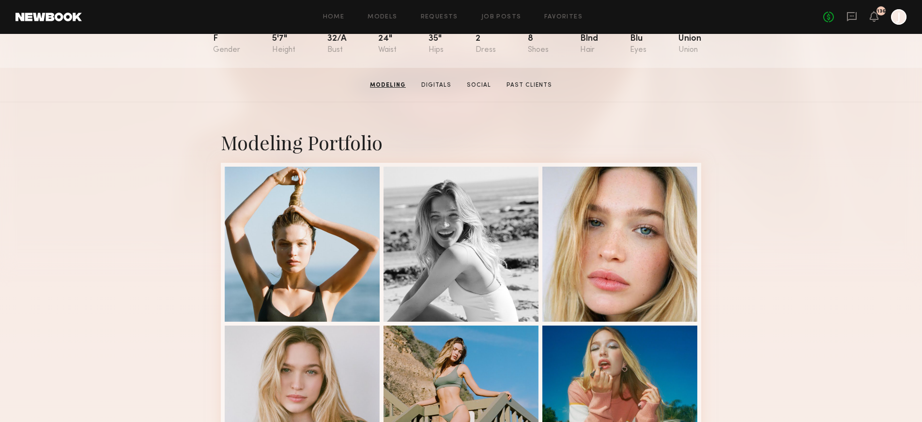
scroll to position [119, 0]
click at [629, 232] on div at bounding box center [620, 243] width 155 height 155
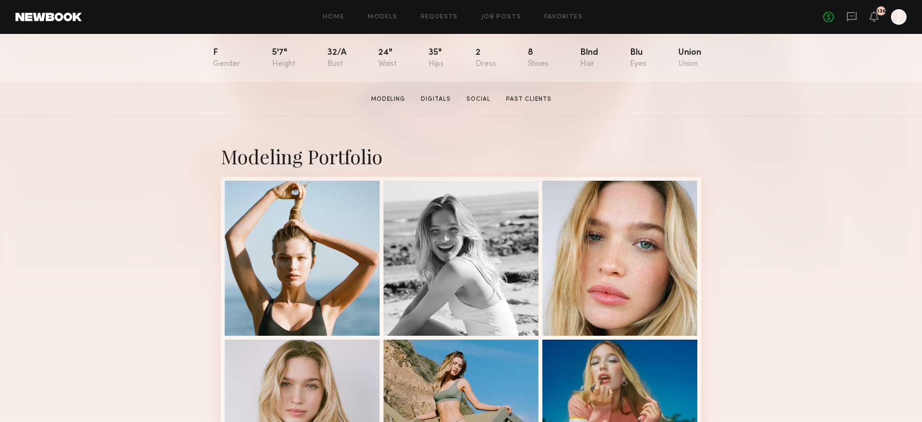
scroll to position [144, 0]
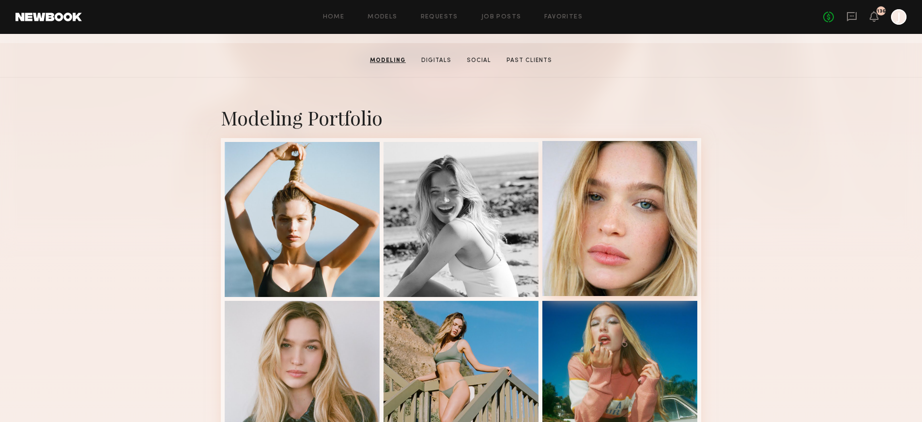
click at [635, 236] on div at bounding box center [620, 218] width 155 height 155
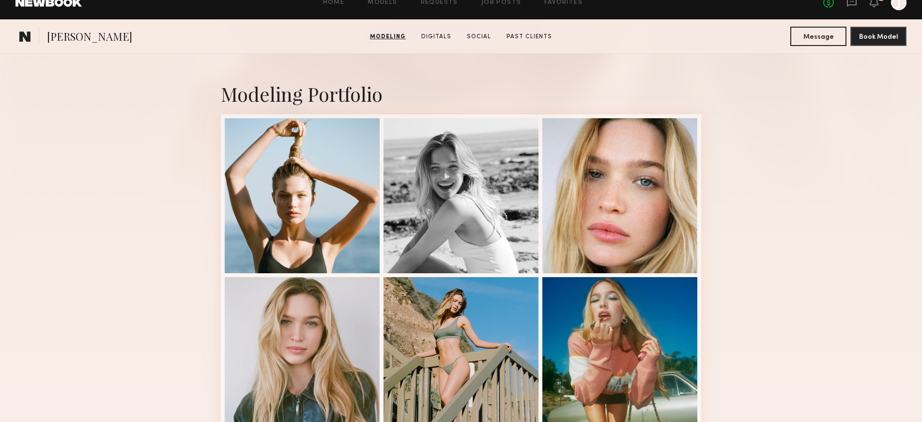
scroll to position [90, 0]
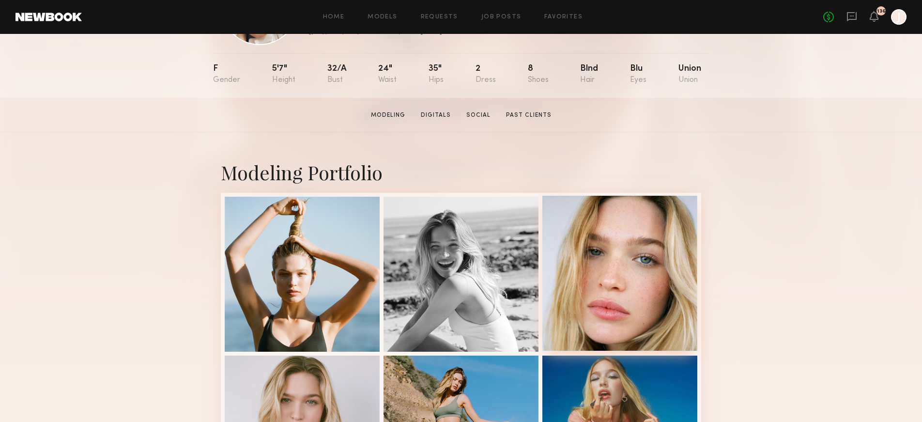
click at [624, 291] on div at bounding box center [620, 273] width 155 height 155
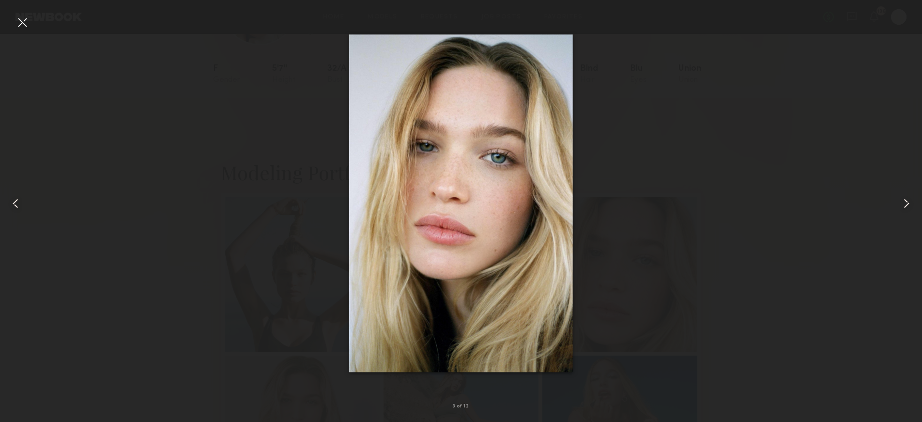
click at [904, 204] on common-icon at bounding box center [907, 204] width 16 height 16
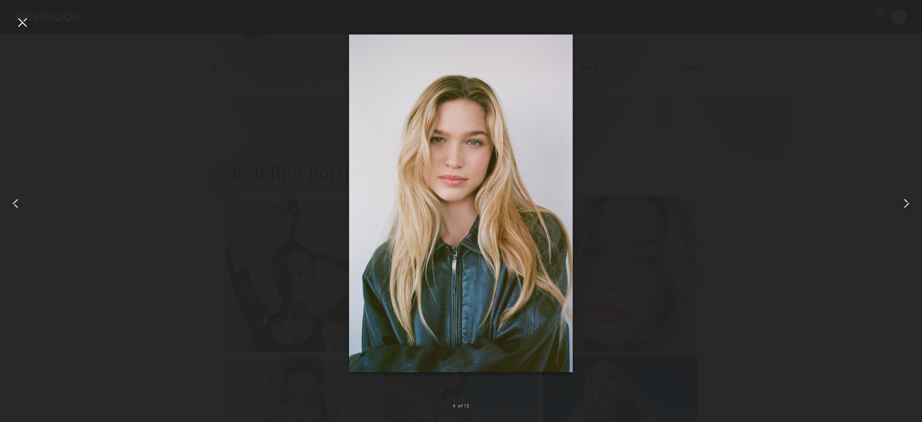
click at [903, 203] on common-icon at bounding box center [907, 204] width 16 height 16
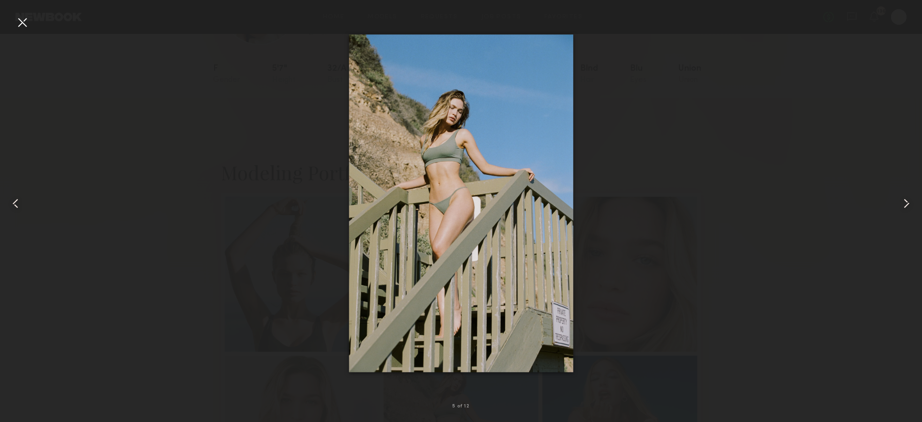
click at [903, 203] on common-icon at bounding box center [907, 204] width 16 height 16
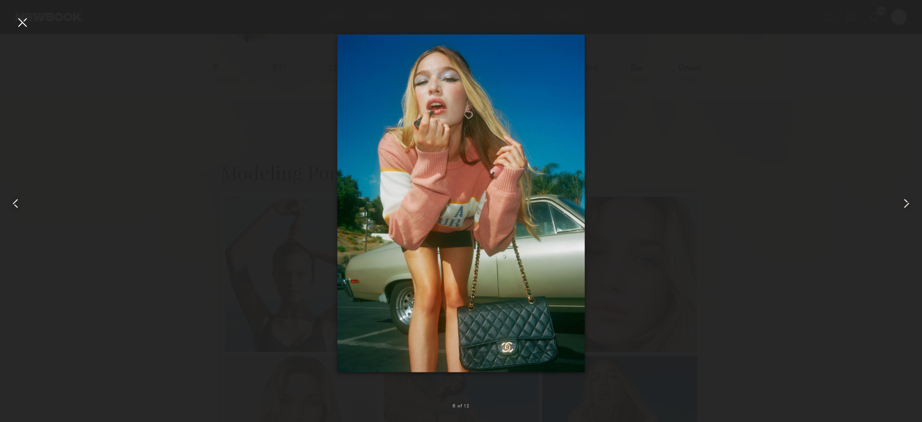
click at [787, 321] on div at bounding box center [461, 203] width 922 height 375
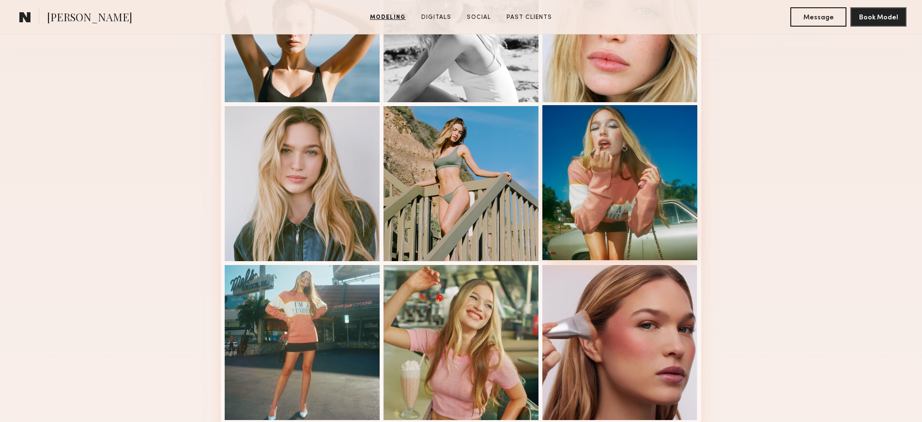
scroll to position [0, 0]
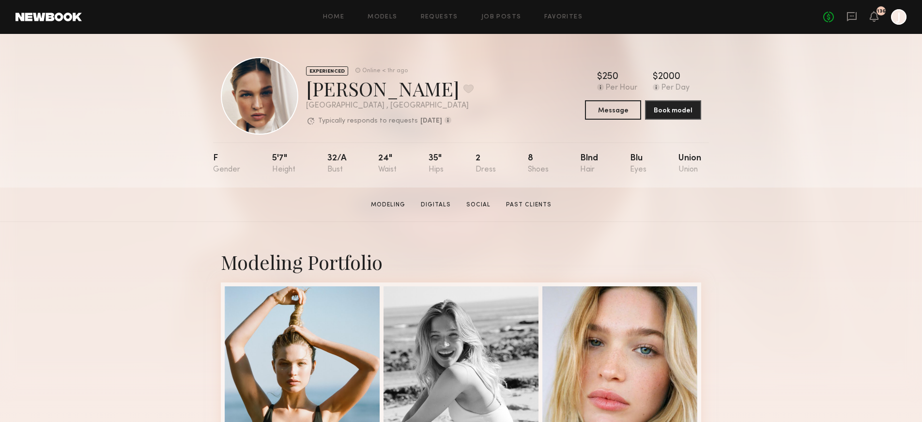
click at [59, 24] on header "Home Models Requests Job Posts Favorites Sign Out No fees up to $5,000 136 J" at bounding box center [461, 17] width 922 height 34
click at [47, 24] on header "Home Models Requests Job Posts Favorites Sign Out No fees up to $5,000 136 J" at bounding box center [461, 17] width 922 height 34
click at [48, 13] on link at bounding box center [49, 17] width 66 height 9
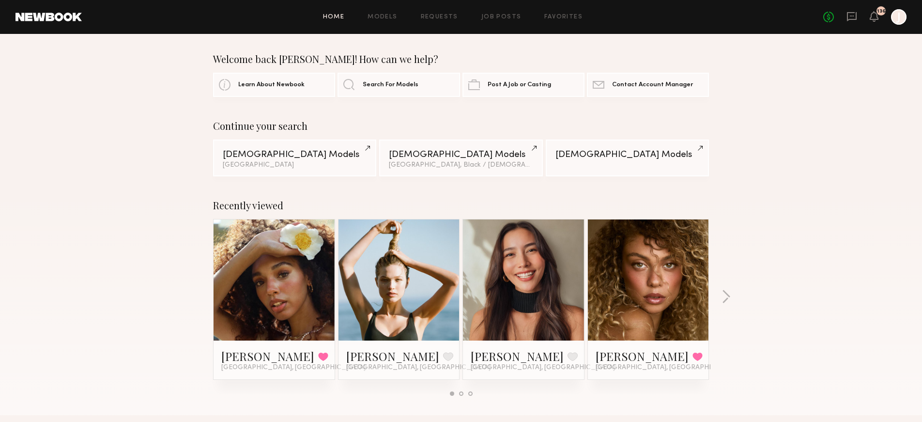
click at [331, 20] on div "Home Models Requests Job Posts Favorites Sign Out No fees up to $5,000 136 J" at bounding box center [494, 17] width 825 height 16
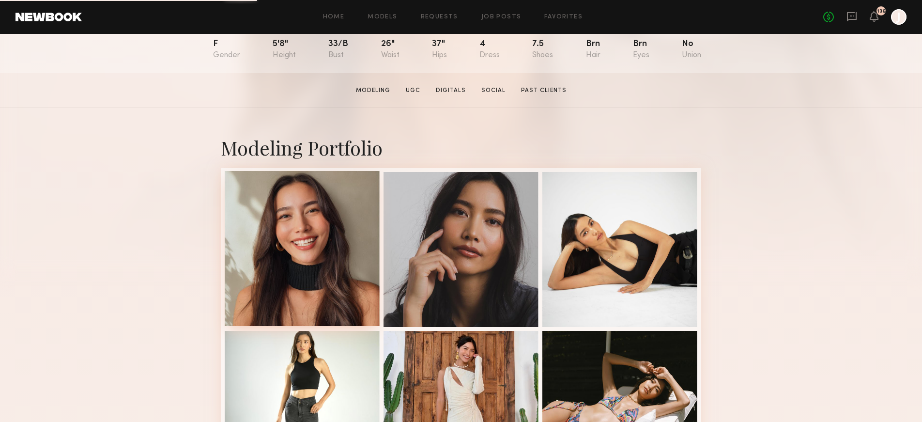
scroll to position [115, 0]
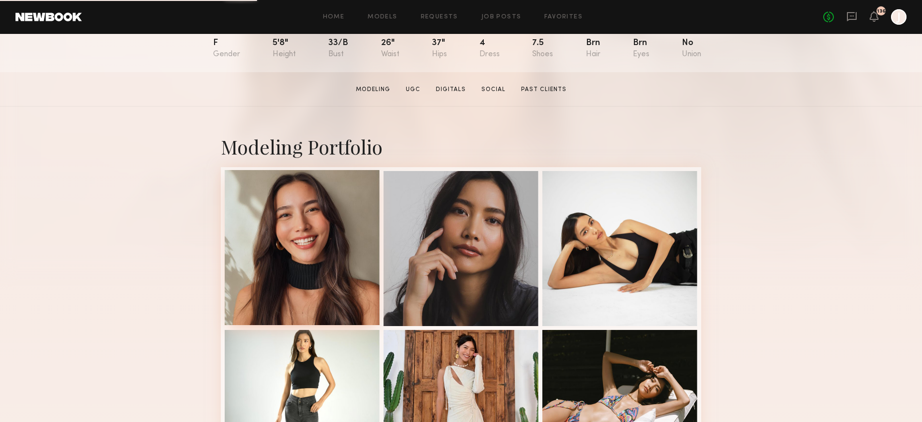
click at [239, 249] on div at bounding box center [302, 247] width 155 height 155
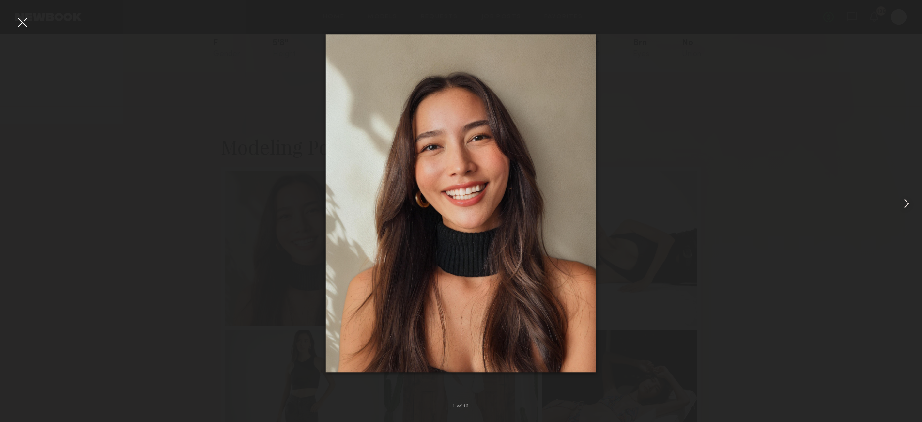
click at [898, 202] on div at bounding box center [904, 203] width 37 height 375
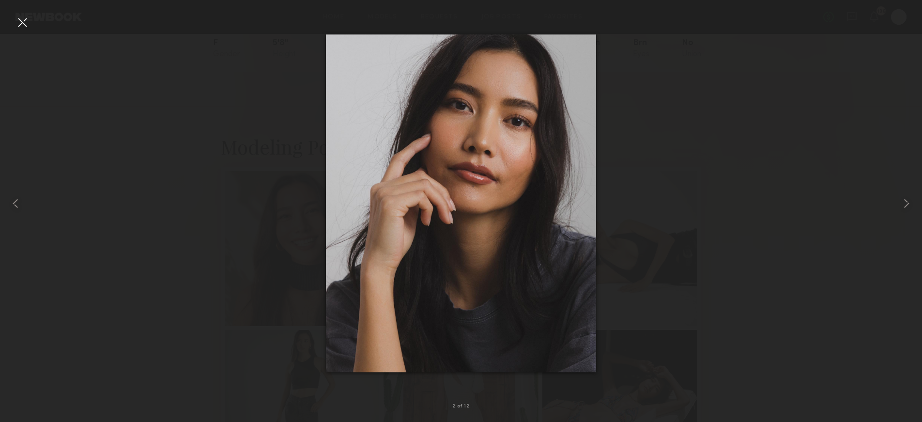
click at [811, 155] on div at bounding box center [461, 203] width 922 height 375
click at [606, 168] on div at bounding box center [461, 203] width 922 height 375
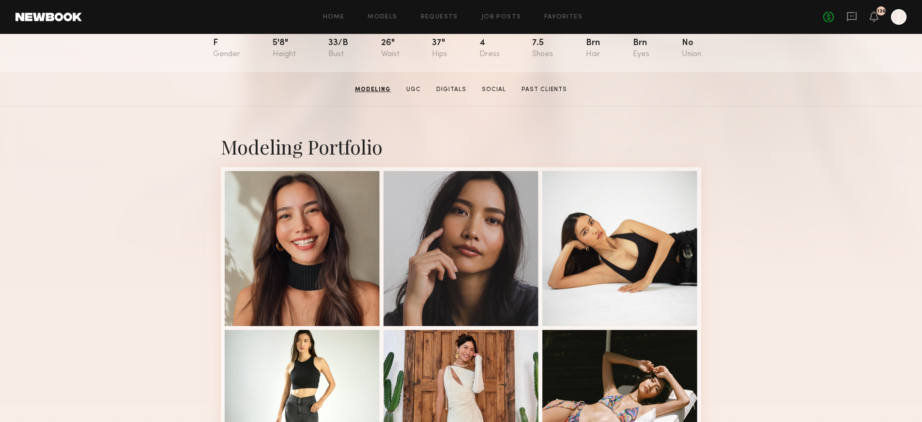
scroll to position [0, 0]
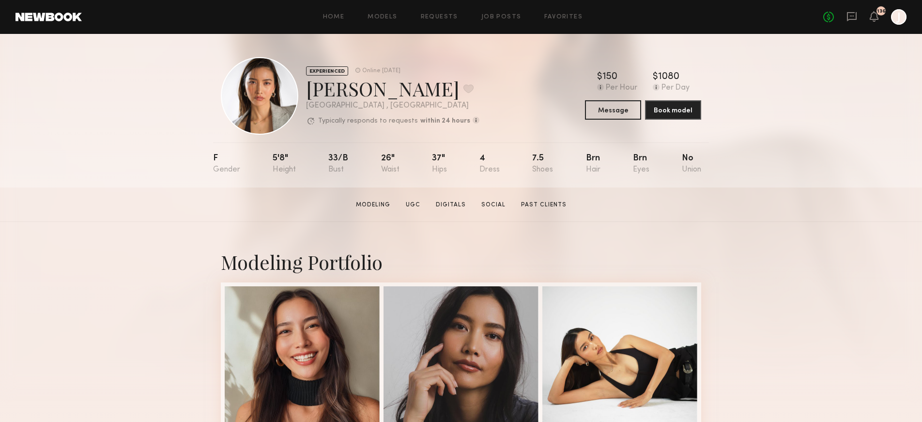
click at [332, 10] on div "Home Models Requests Job Posts Favorites Sign Out No fees up to $5,000 136 J" at bounding box center [494, 17] width 825 height 16
click at [390, 10] on div "Home Models Requests Job Posts Favorites Sign Out No fees up to $5,000 136 J" at bounding box center [494, 17] width 825 height 16
click at [388, 17] on link "Models" at bounding box center [383, 17] width 30 height 6
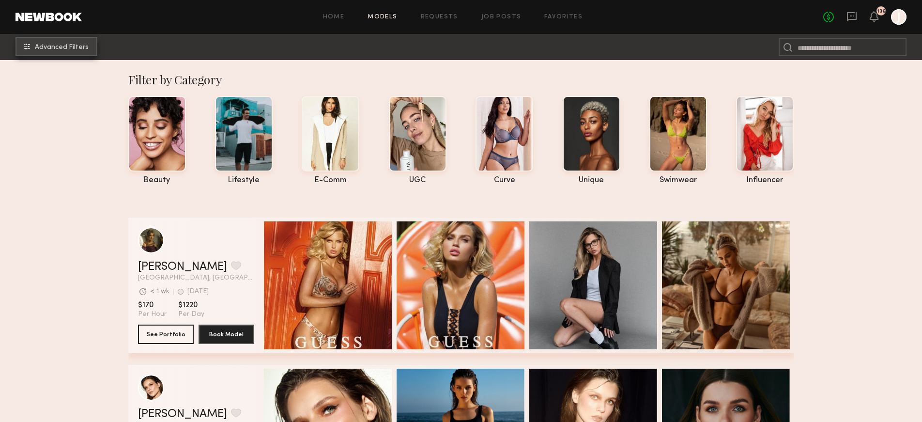
click at [53, 46] on span "Advanced Filters" at bounding box center [62, 47] width 54 height 7
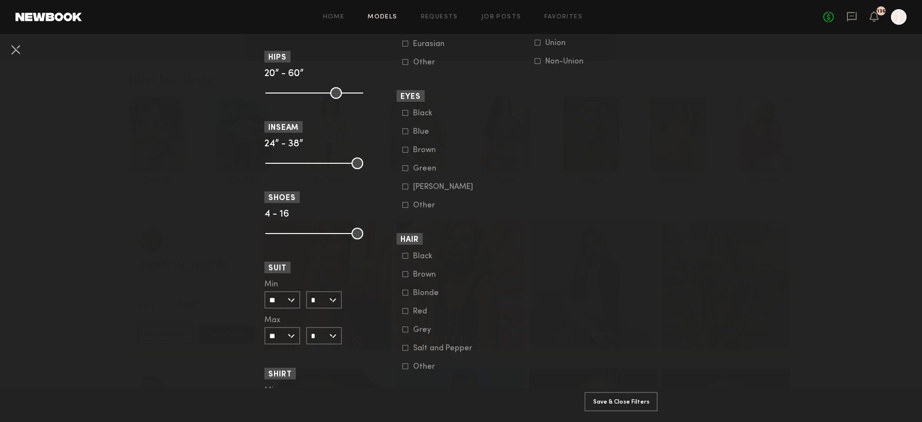
scroll to position [384, 0]
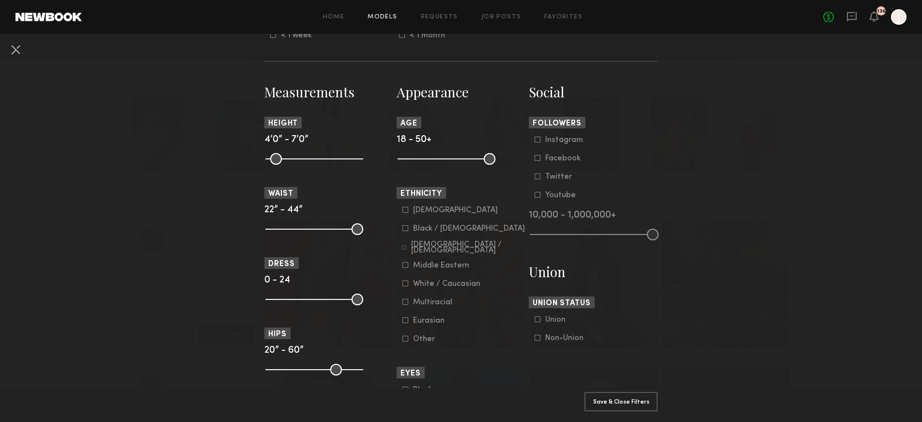
click at [425, 229] on div "Black / African American" at bounding box center [469, 229] width 112 height 6
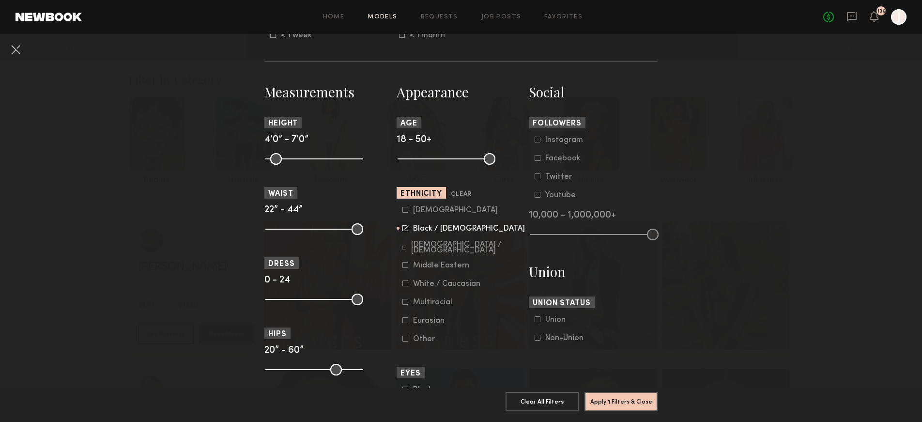
click at [448, 250] on div "Hispanic / Latino" at bounding box center [468, 248] width 114 height 12
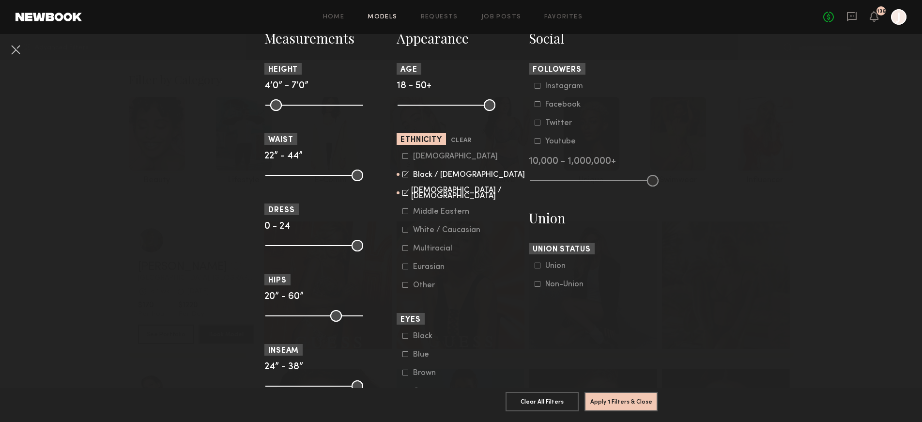
scroll to position [447, 0]
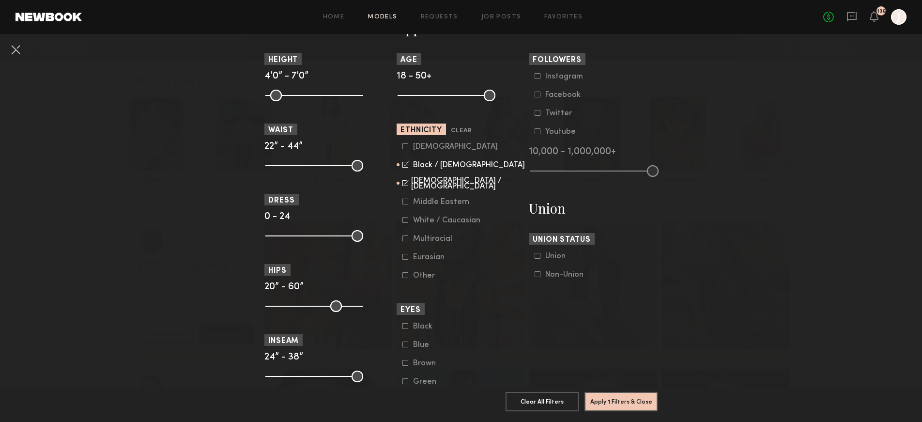
click at [441, 242] on div "Multiracial" at bounding box center [432, 239] width 39 height 6
click at [617, 398] on button "Apply 1 Filters & Close" at bounding box center [621, 400] width 73 height 19
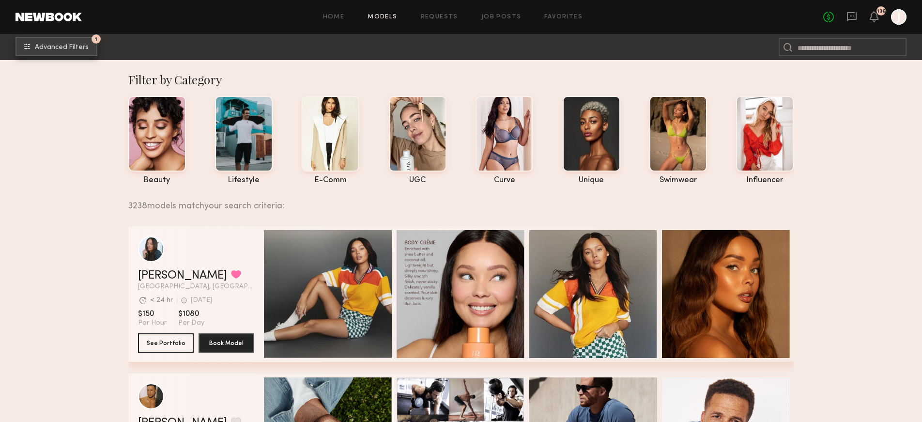
click at [66, 47] on span "Advanced Filters" at bounding box center [62, 47] width 54 height 7
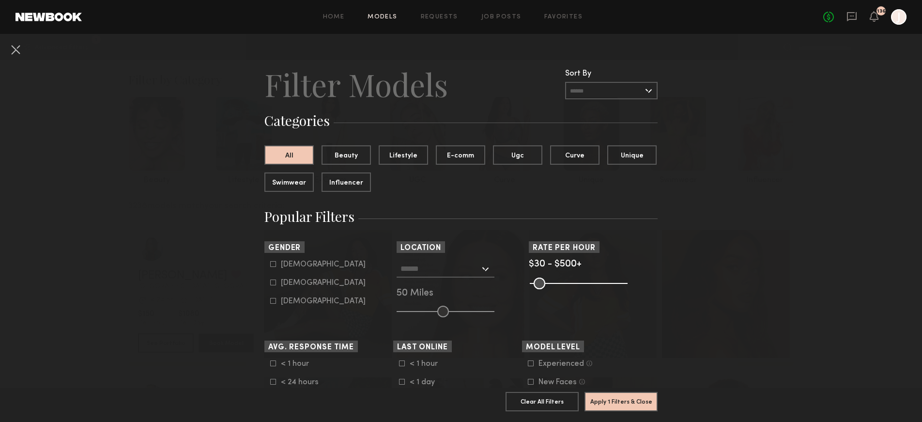
click at [287, 282] on div "Female" at bounding box center [323, 283] width 85 height 6
type input "**"
click at [455, 265] on input "text" at bounding box center [440, 268] width 79 height 16
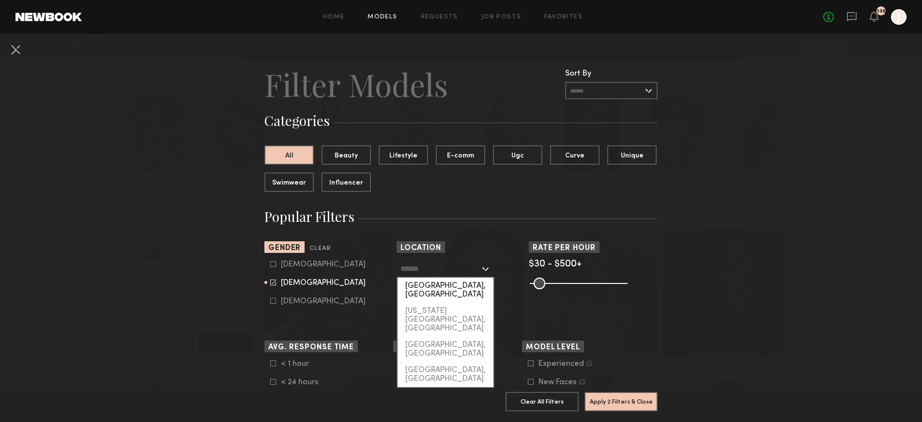
click at [436, 290] on div "[GEOGRAPHIC_DATA], [GEOGRAPHIC_DATA]" at bounding box center [446, 290] width 96 height 25
type input "**********"
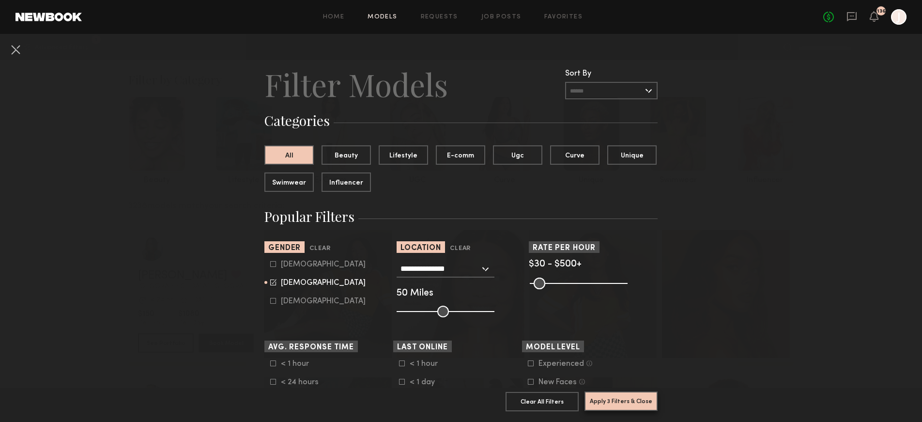
click at [607, 405] on button "Apply 3 Filters & Close" at bounding box center [621, 400] width 73 height 19
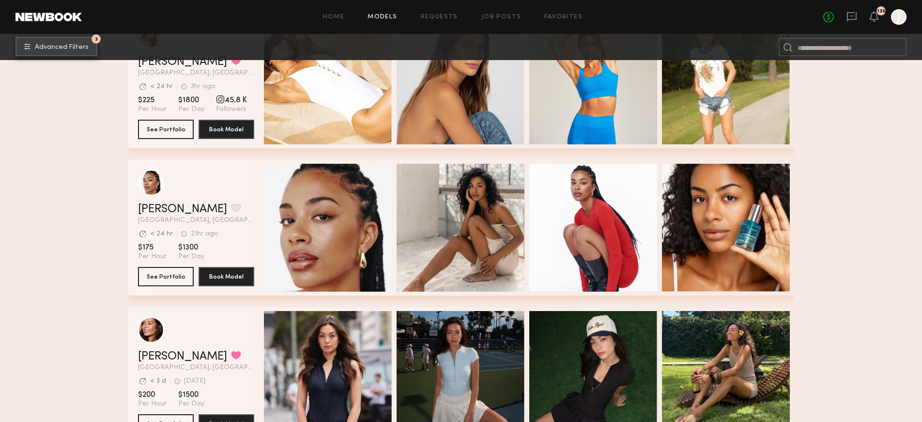
scroll to position [2496, 0]
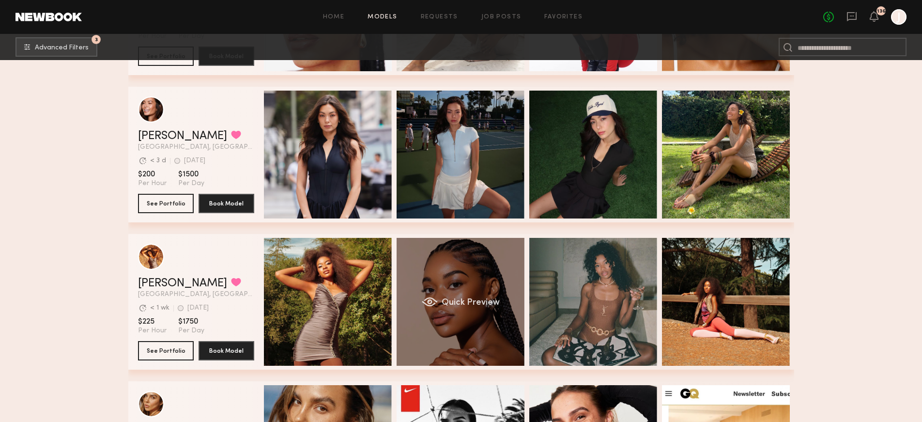
click at [473, 317] on div "Quick Preview" at bounding box center [461, 302] width 128 height 128
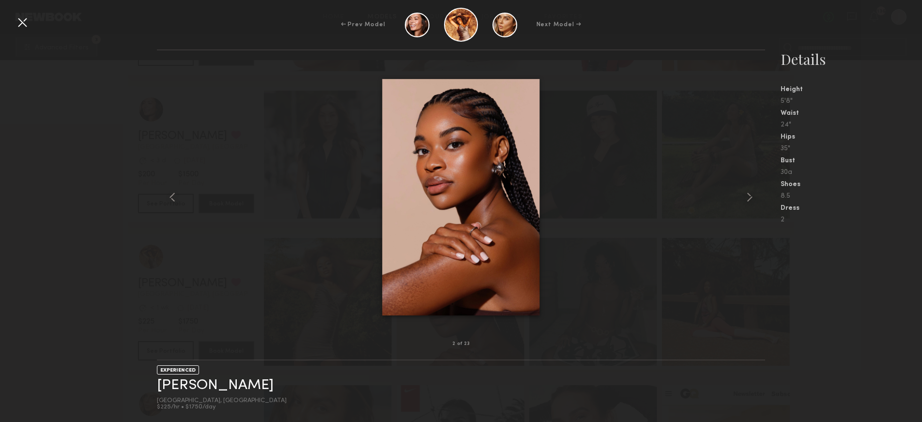
click at [595, 278] on div at bounding box center [461, 197] width 609 height 263
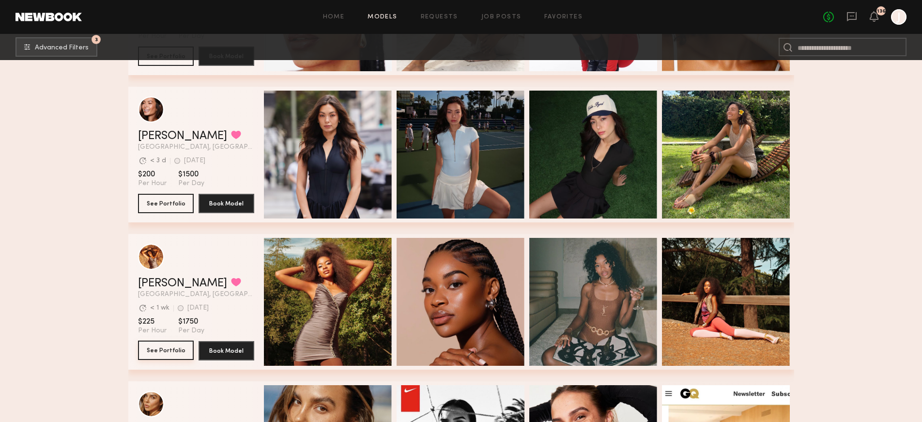
click at [169, 353] on button "See Portfolio" at bounding box center [166, 350] width 56 height 19
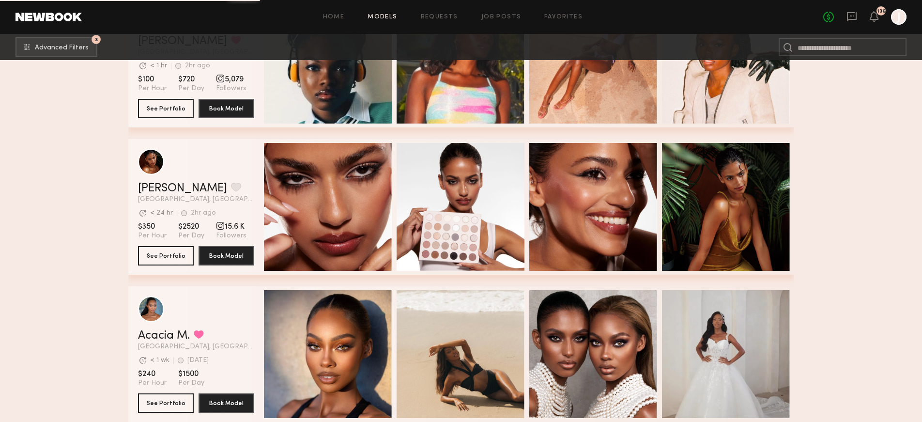
scroll to position [3363, 0]
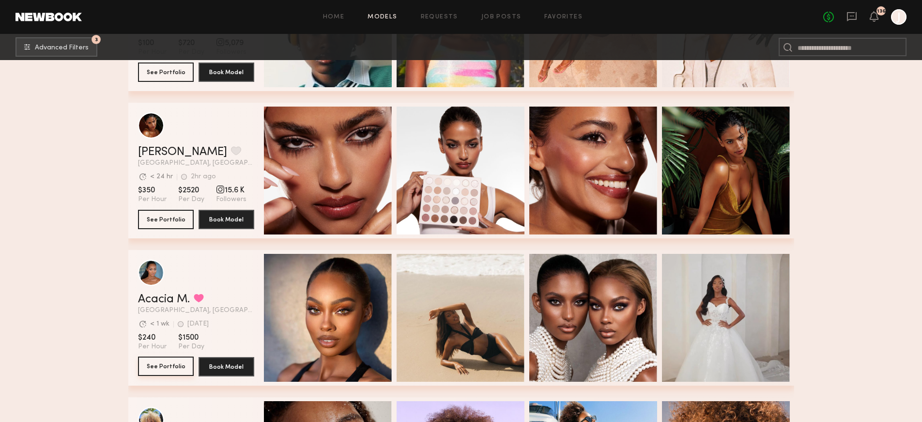
click at [156, 368] on button "See Portfolio" at bounding box center [166, 366] width 56 height 19
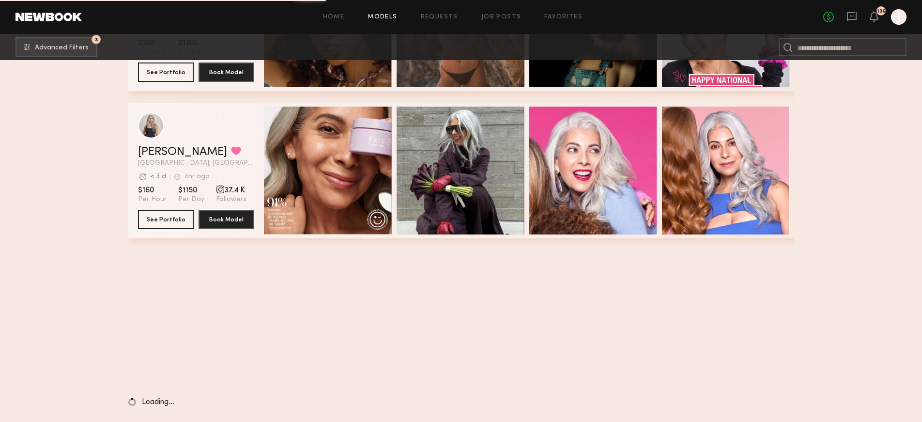
scroll to position [4497, 0]
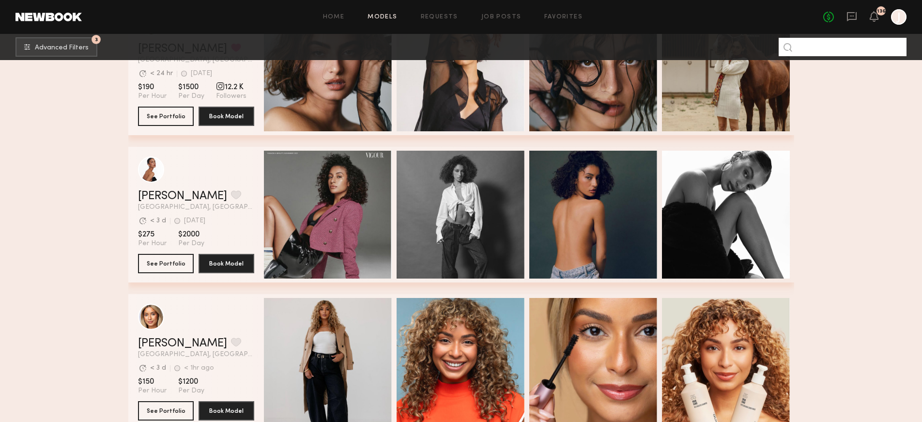
click at [848, 49] on input at bounding box center [843, 47] width 128 height 18
click at [67, 45] on span "Advanced Filters" at bounding box center [62, 47] width 54 height 7
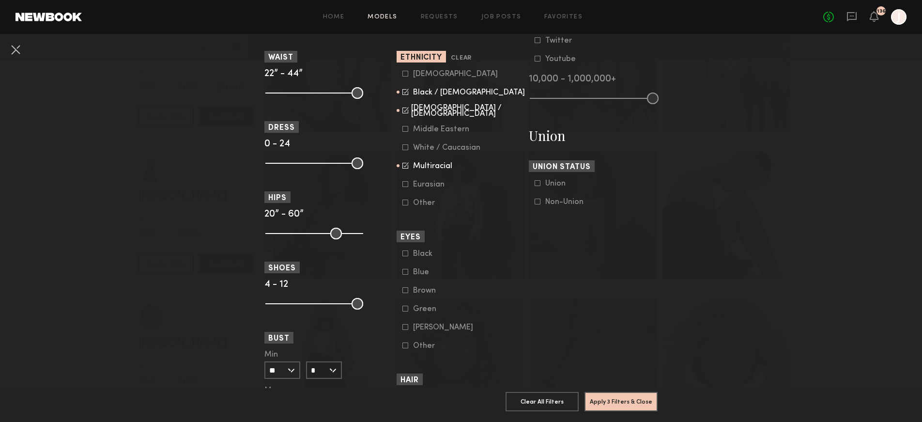
scroll to position [527, 0]
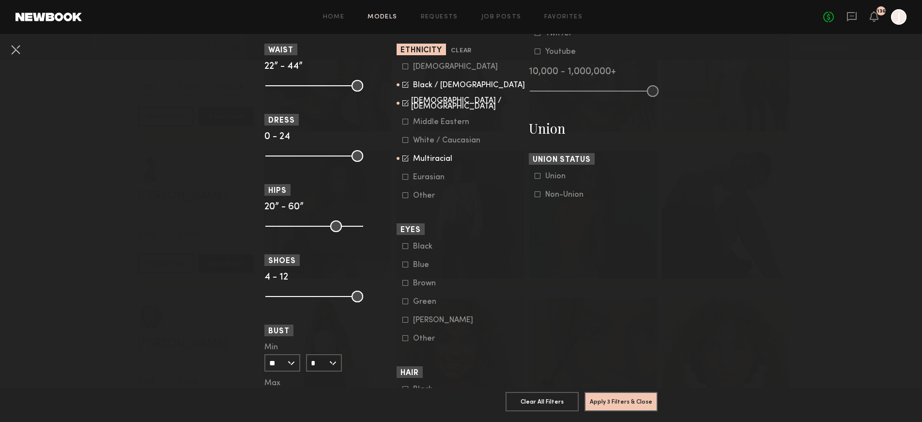
click at [416, 305] on div "Green" at bounding box center [432, 302] width 38 height 6
click at [611, 396] on button "Apply 4 Filters & Close" at bounding box center [621, 400] width 73 height 19
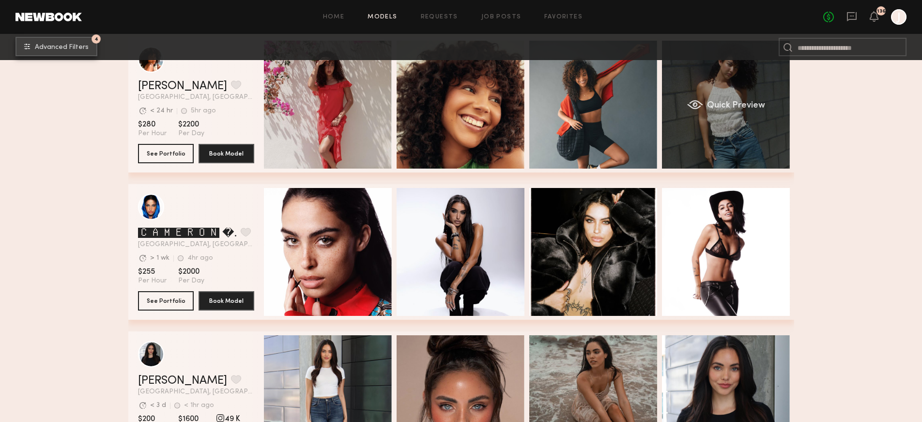
scroll to position [190, 0]
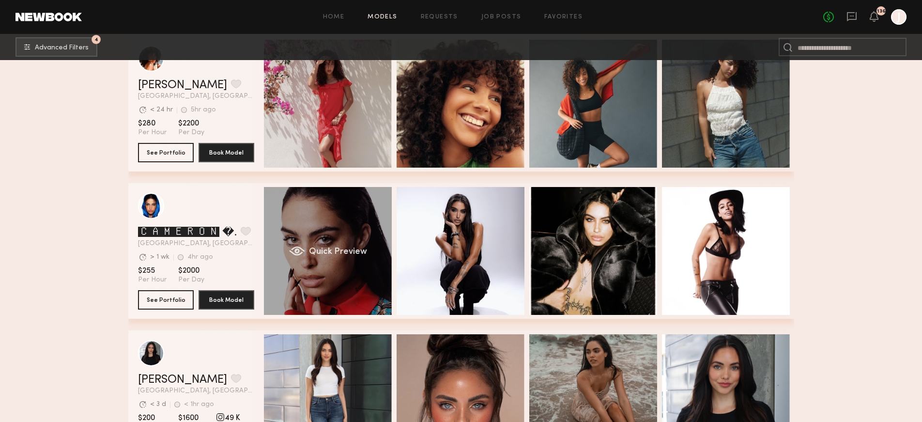
click at [331, 267] on div "Quick Preview" at bounding box center [328, 251] width 128 height 128
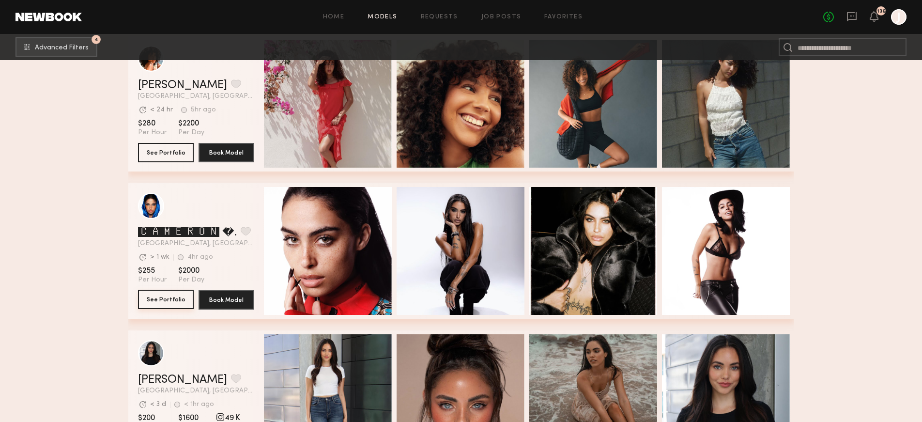
click at [179, 303] on button "See Portfolio" at bounding box center [166, 299] width 56 height 19
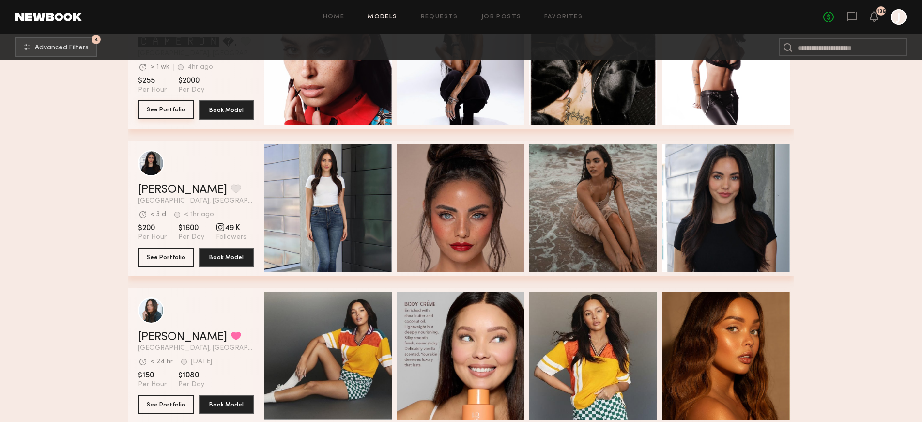
scroll to position [324, 0]
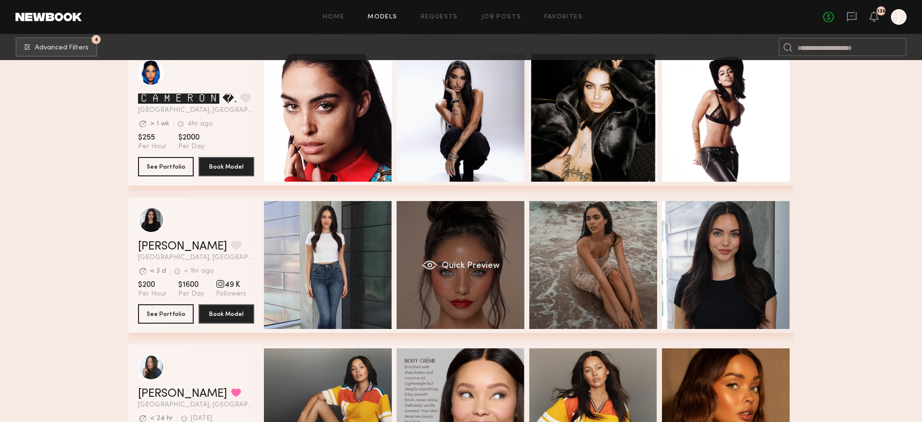
click at [467, 297] on div "Quick Preview" at bounding box center [461, 265] width 128 height 128
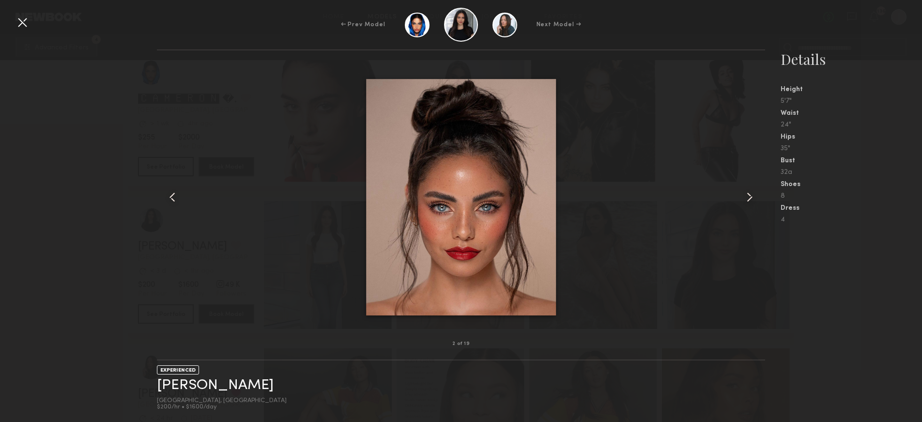
click at [576, 159] on div at bounding box center [461, 197] width 609 height 263
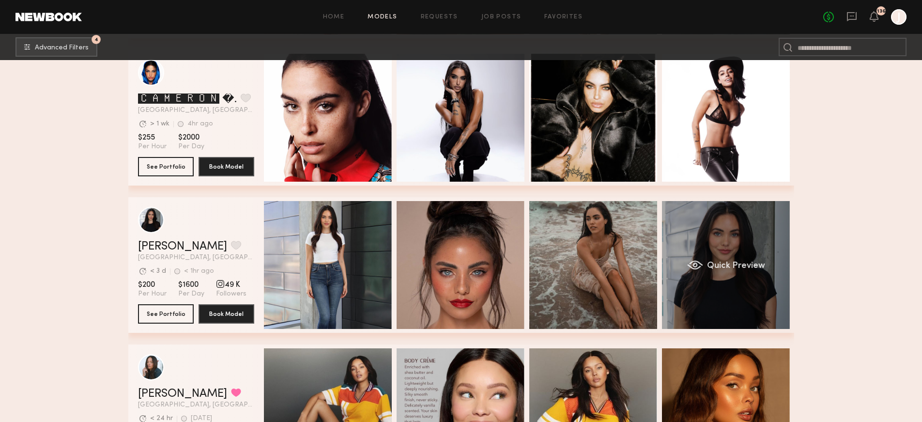
click at [717, 254] on div "Quick Preview" at bounding box center [726, 265] width 128 height 128
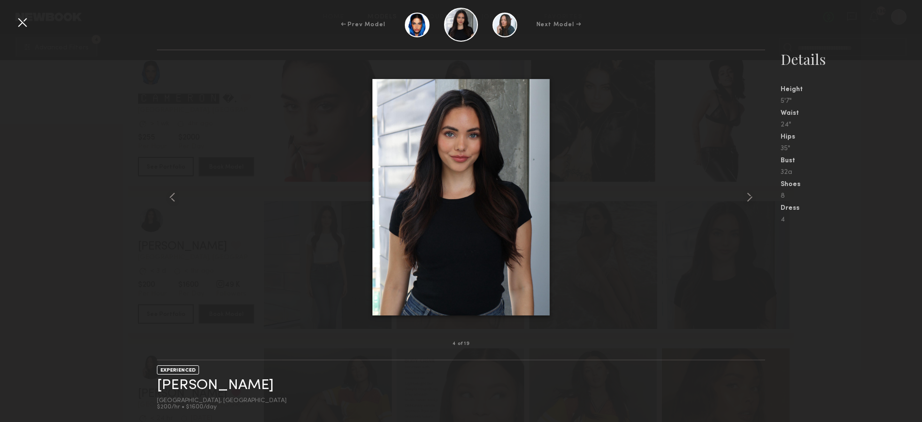
click at [609, 167] on div at bounding box center [461, 197] width 609 height 263
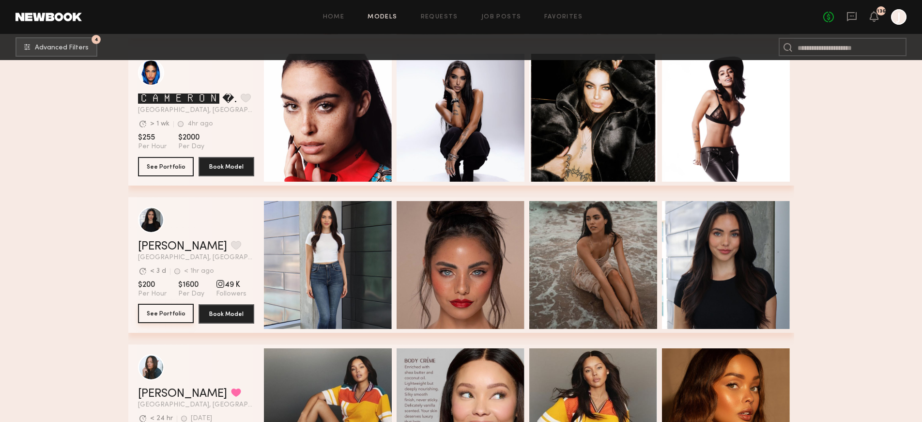
click at [156, 321] on button "See Portfolio" at bounding box center [166, 313] width 56 height 19
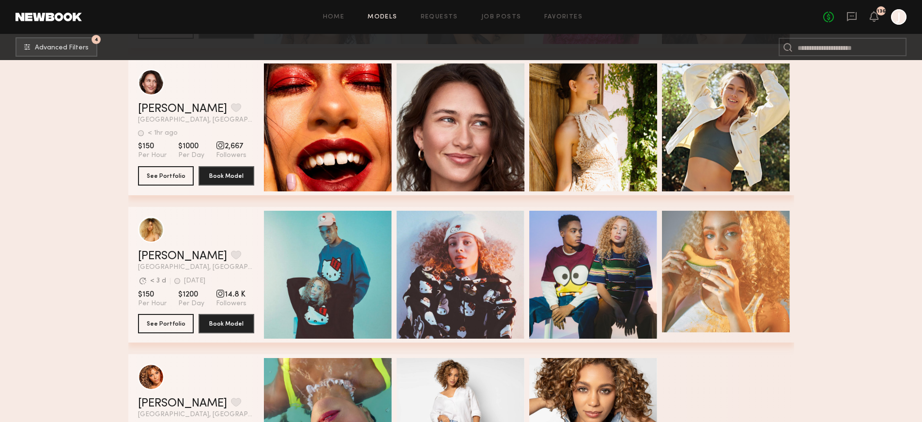
scroll to position [1068, 0]
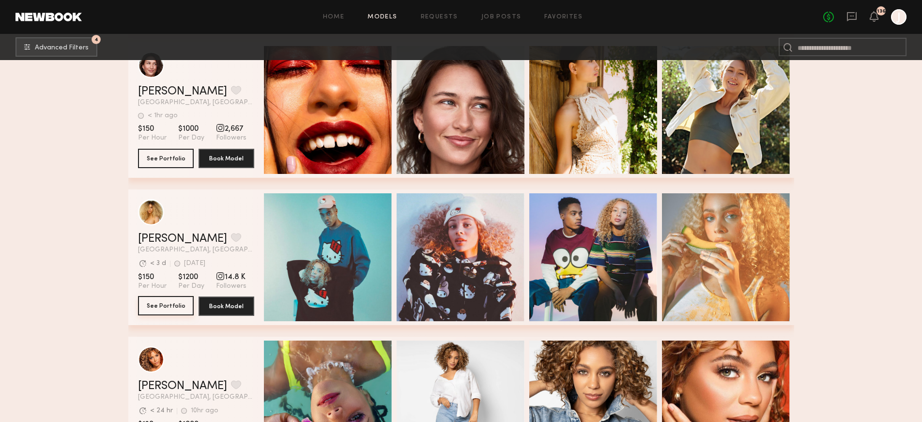
click at [165, 306] on button "See Portfolio" at bounding box center [166, 305] width 56 height 19
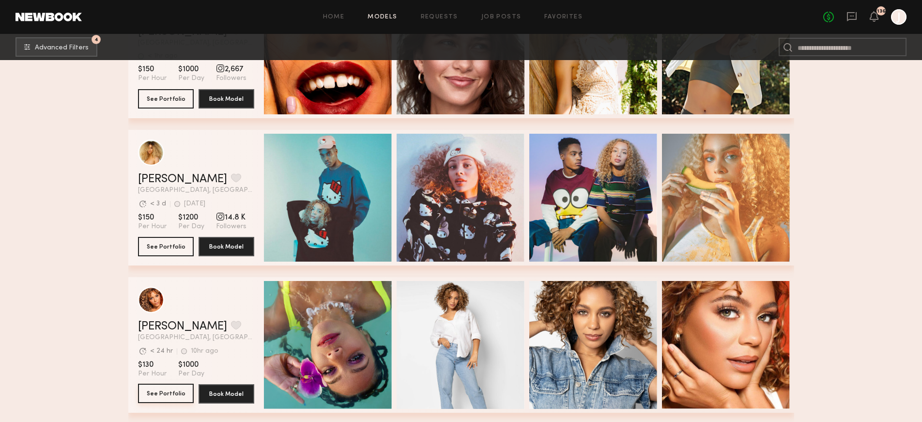
click at [170, 387] on button "See Portfolio" at bounding box center [166, 393] width 56 height 19
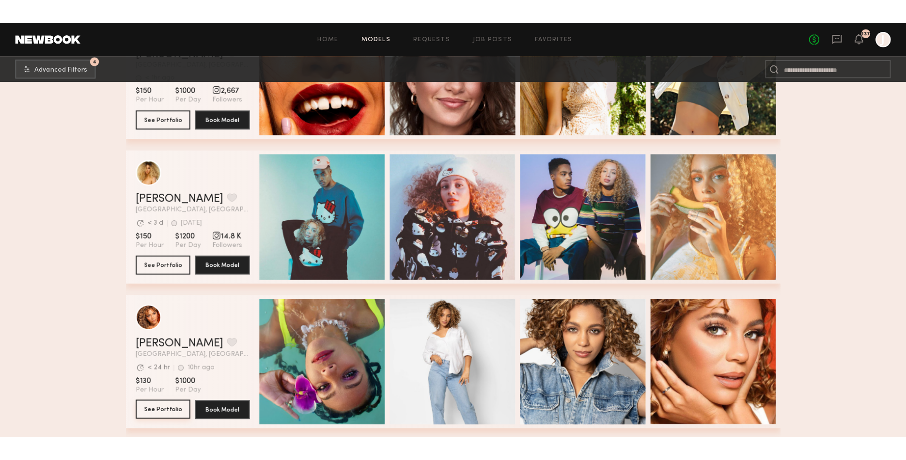
scroll to position [1127, 0]
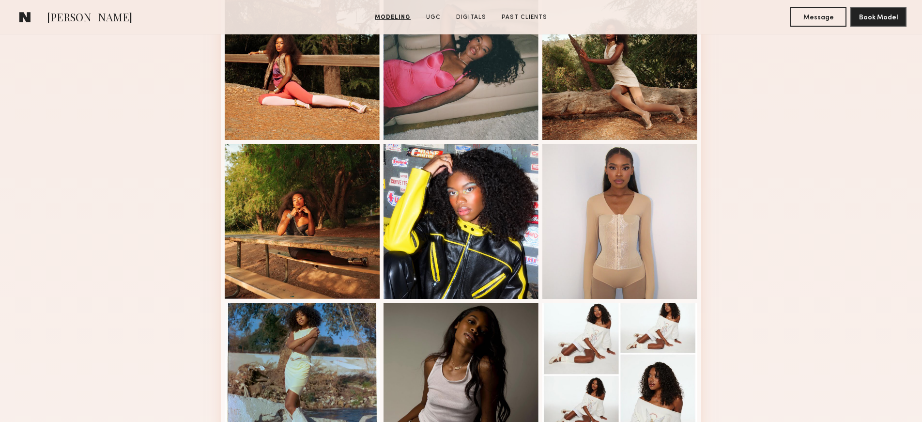
scroll to position [518, 0]
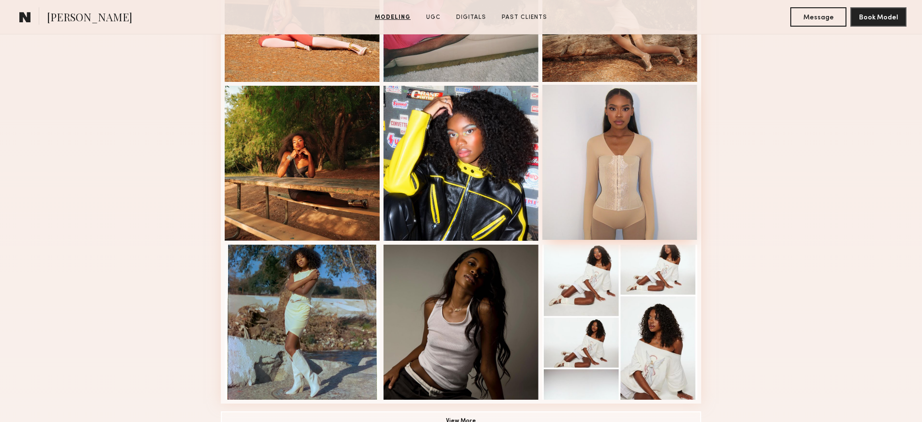
click at [594, 135] on div at bounding box center [620, 162] width 155 height 155
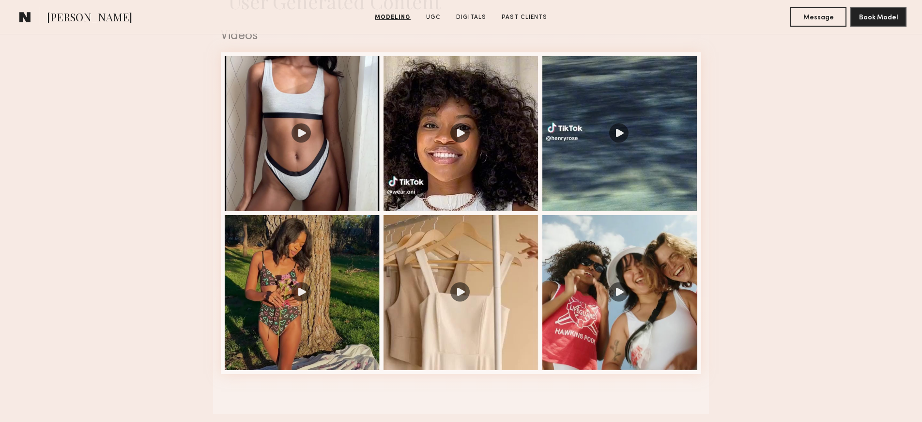
scroll to position [1041, 0]
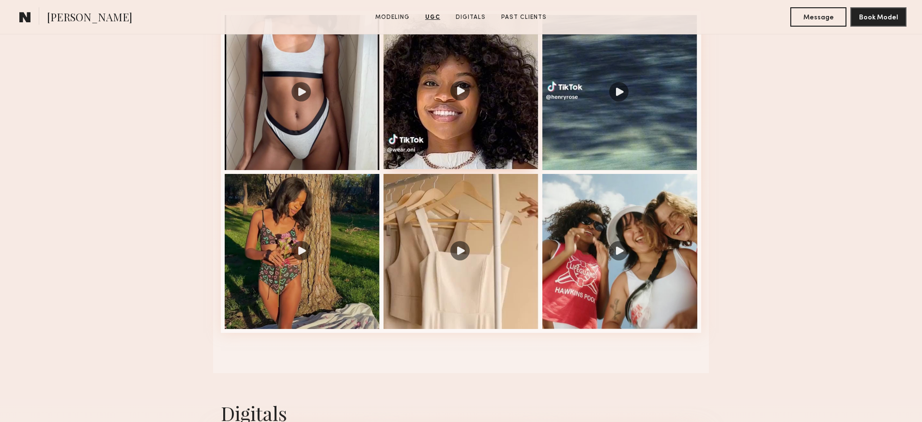
click at [457, 120] on div at bounding box center [461, 91] width 155 height 155
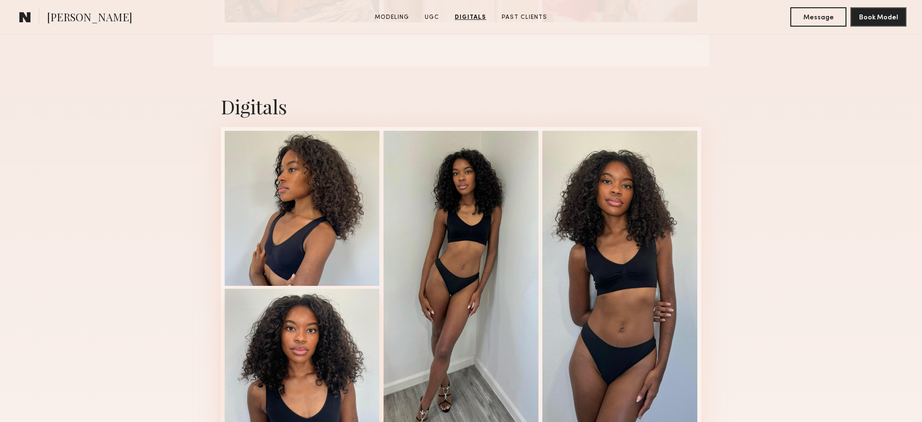
scroll to position [1350, 0]
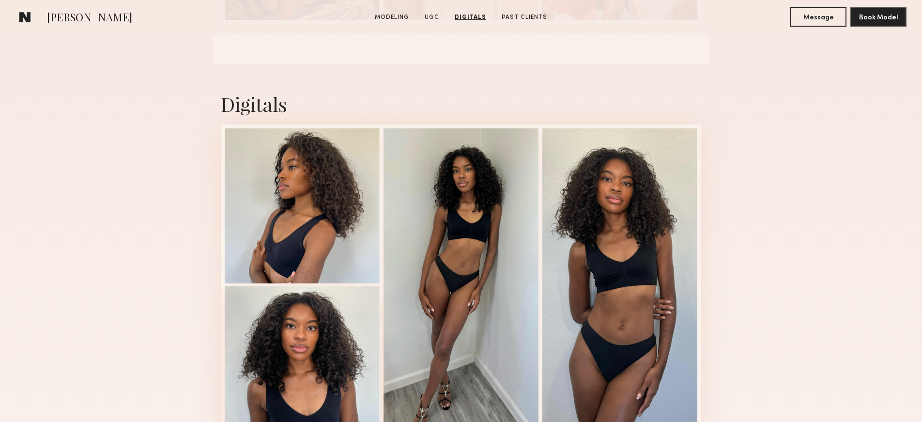
click at [312, 341] on div at bounding box center [302, 363] width 155 height 155
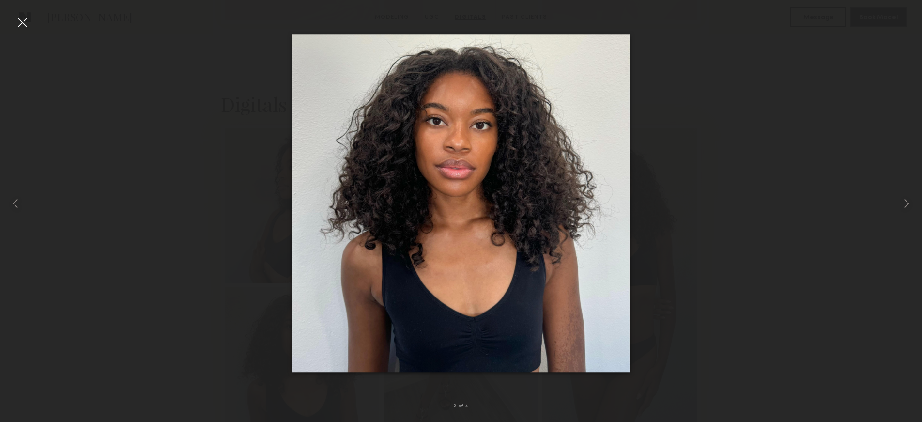
click at [655, 221] on div at bounding box center [461, 203] width 922 height 375
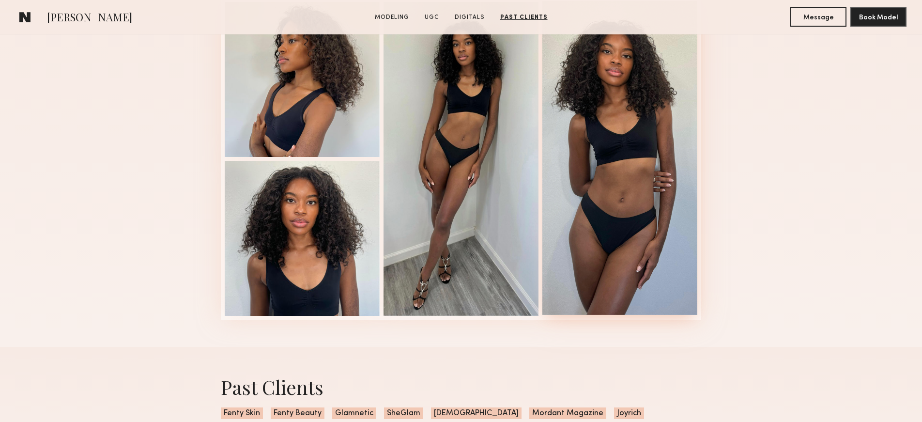
scroll to position [1418, 0]
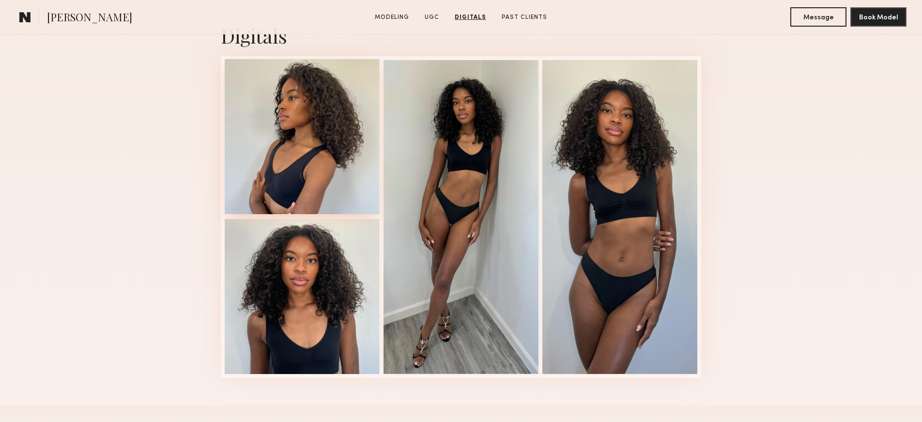
click at [358, 141] on div at bounding box center [302, 136] width 155 height 155
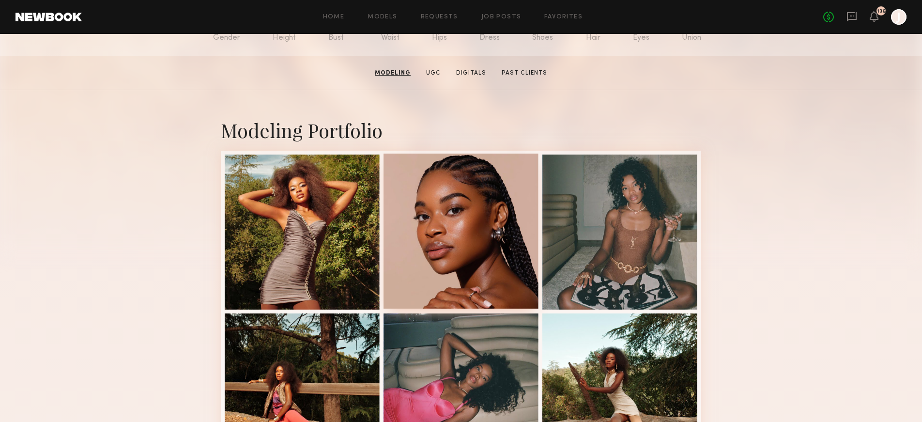
scroll to position [80, 0]
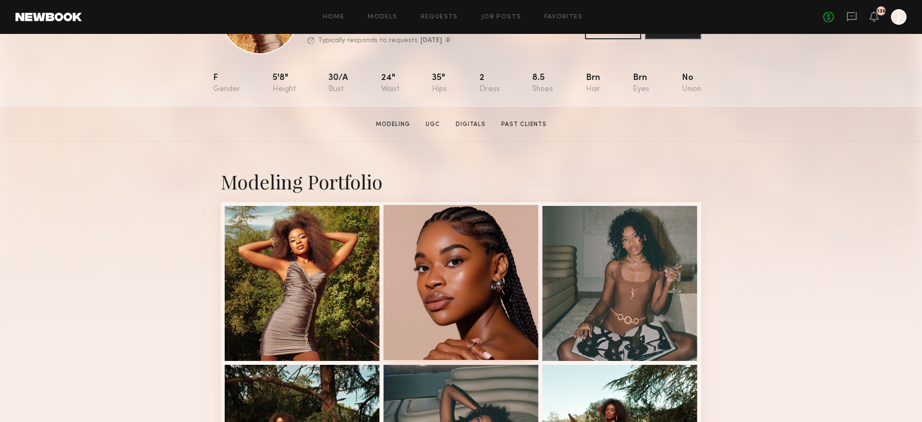
click at [499, 316] on div at bounding box center [461, 282] width 155 height 155
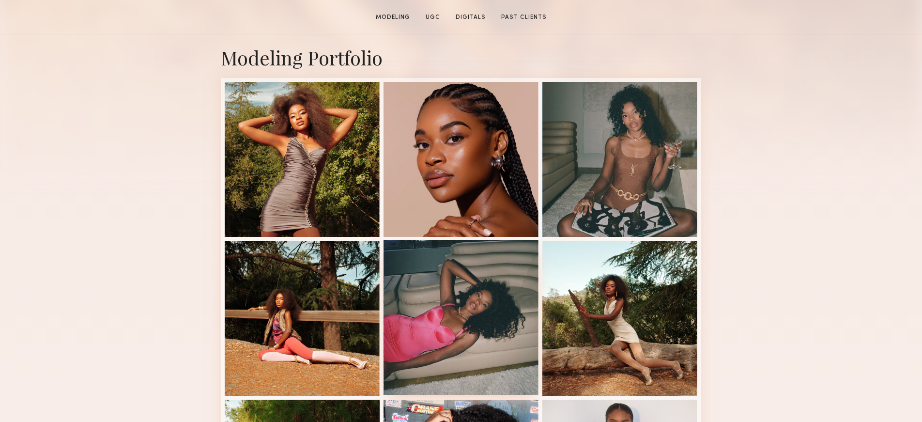
scroll to position [219, 0]
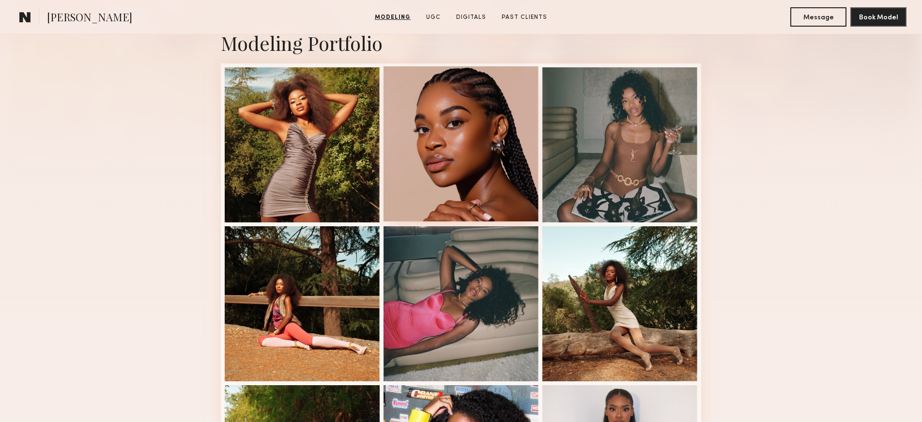
click at [470, 147] on div at bounding box center [461, 143] width 155 height 155
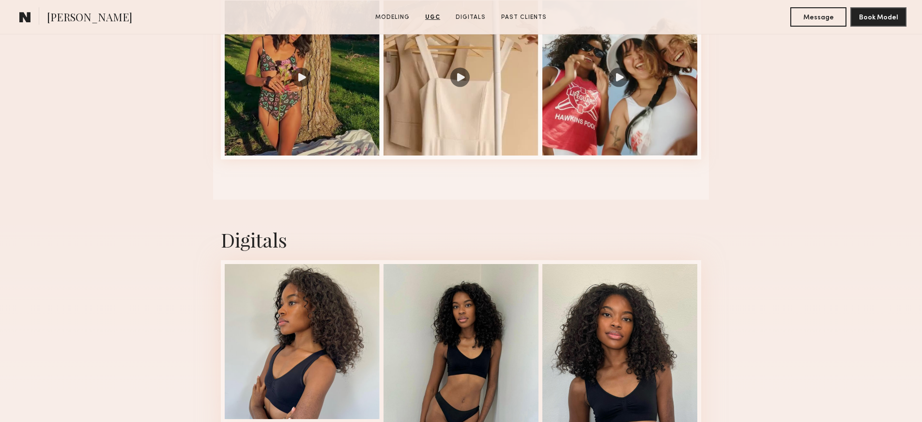
scroll to position [1456, 0]
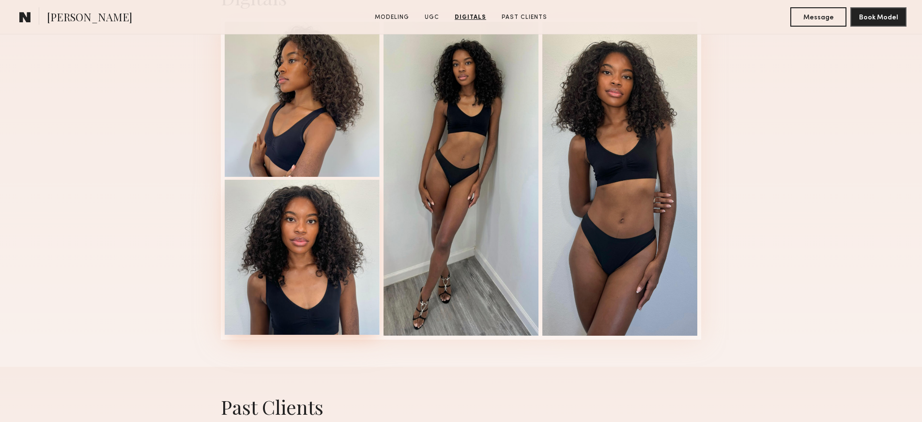
click at [312, 252] on div at bounding box center [302, 257] width 155 height 155
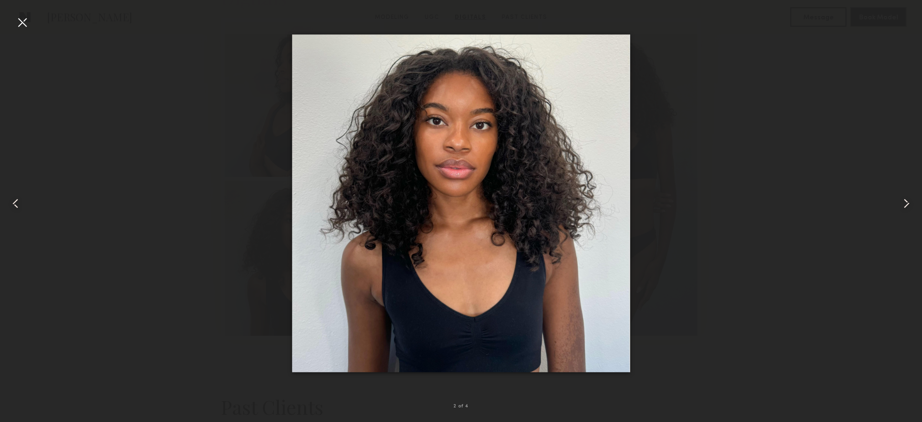
click at [697, 190] on div at bounding box center [461, 203] width 922 height 375
click at [727, 53] on div at bounding box center [461, 203] width 922 height 375
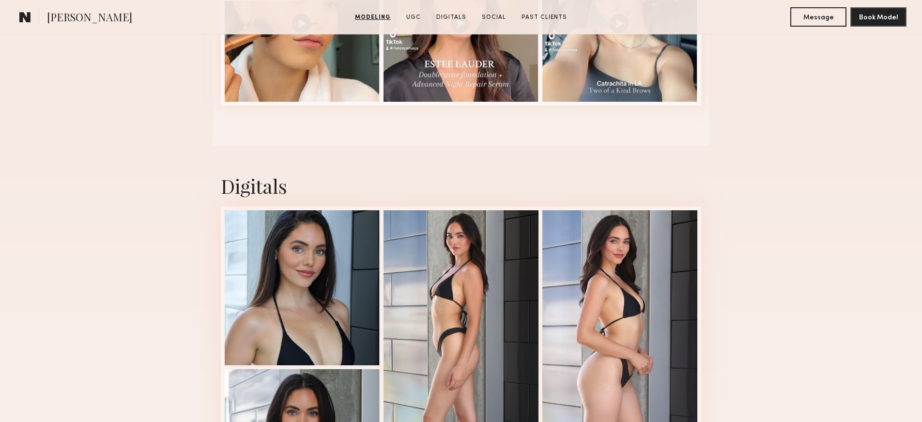
scroll to position [1180, 0]
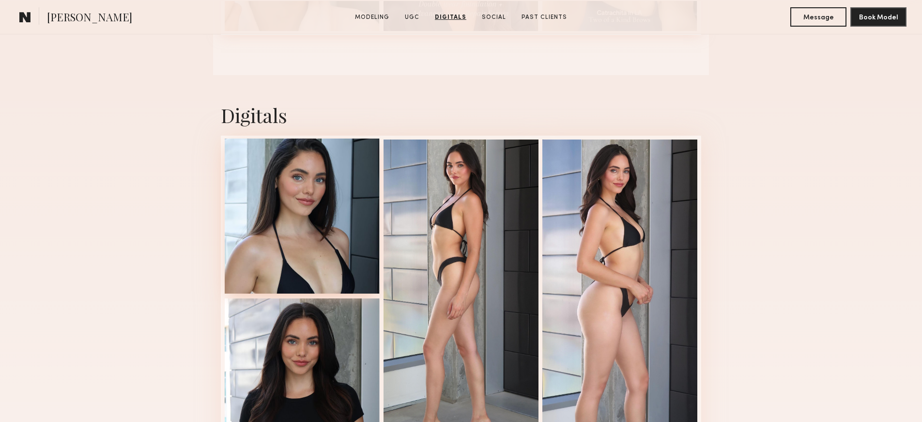
click at [322, 203] on div at bounding box center [302, 216] width 155 height 155
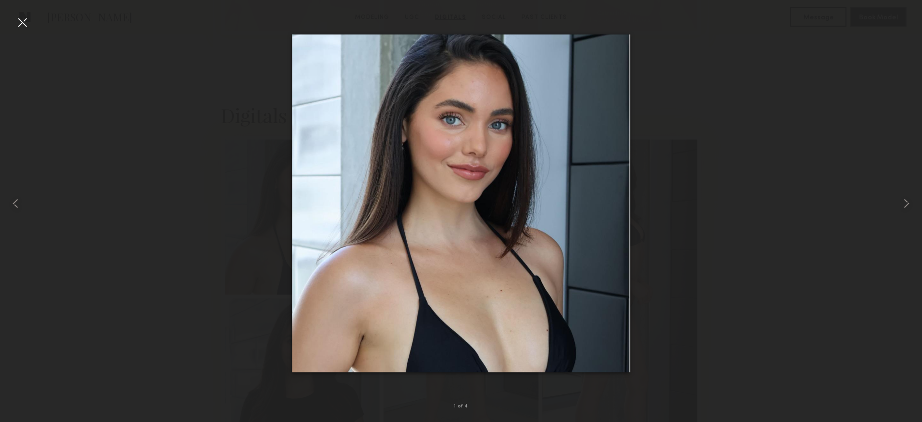
click at [712, 218] on div at bounding box center [461, 203] width 922 height 375
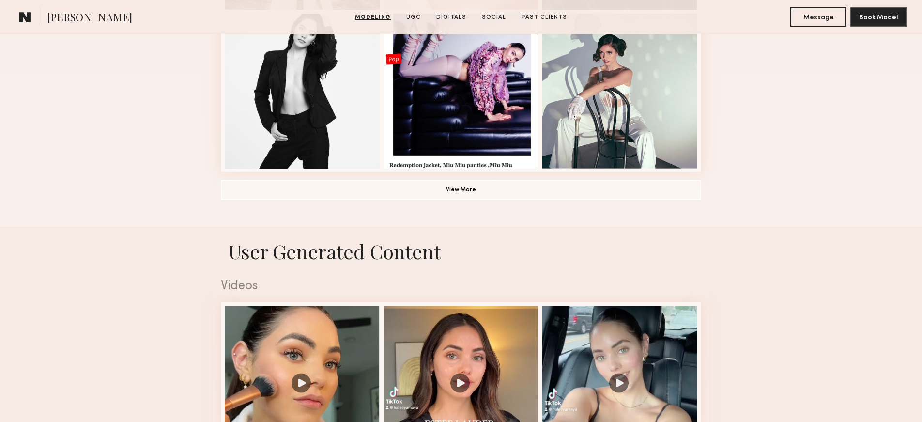
scroll to position [911, 0]
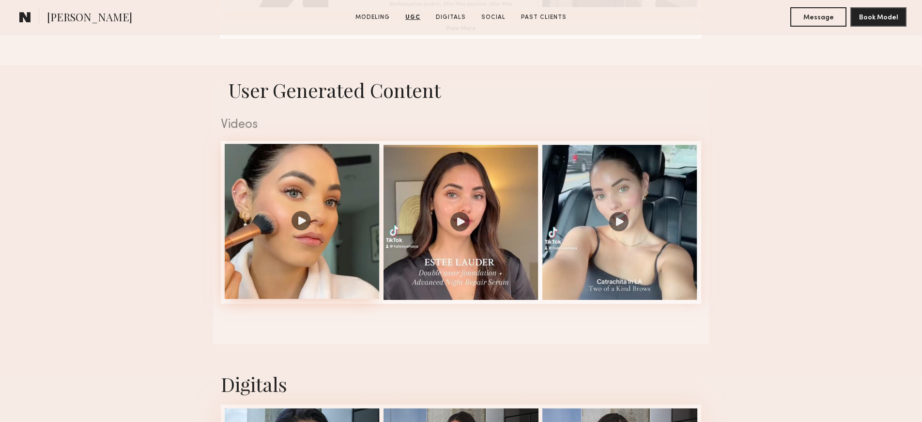
click at [321, 224] on div at bounding box center [302, 221] width 155 height 155
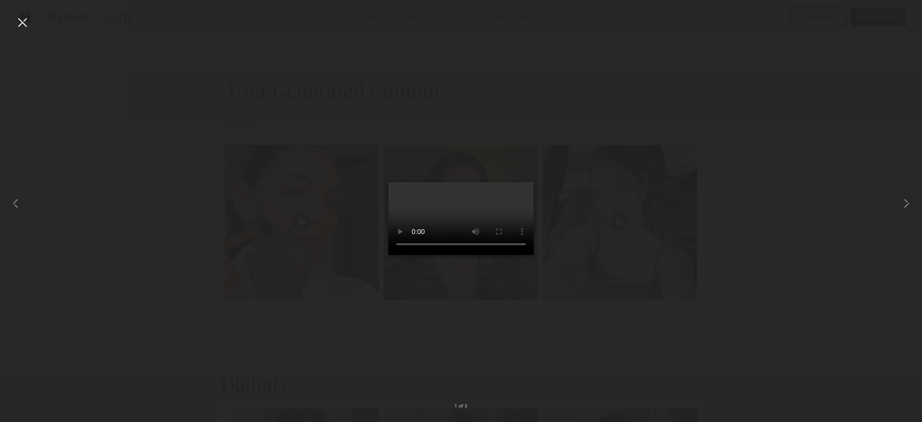
click at [646, 173] on div at bounding box center [461, 203] width 922 height 375
click at [811, 106] on div at bounding box center [461, 203] width 922 height 375
click at [23, 24] on div at bounding box center [23, 23] width 16 height 16
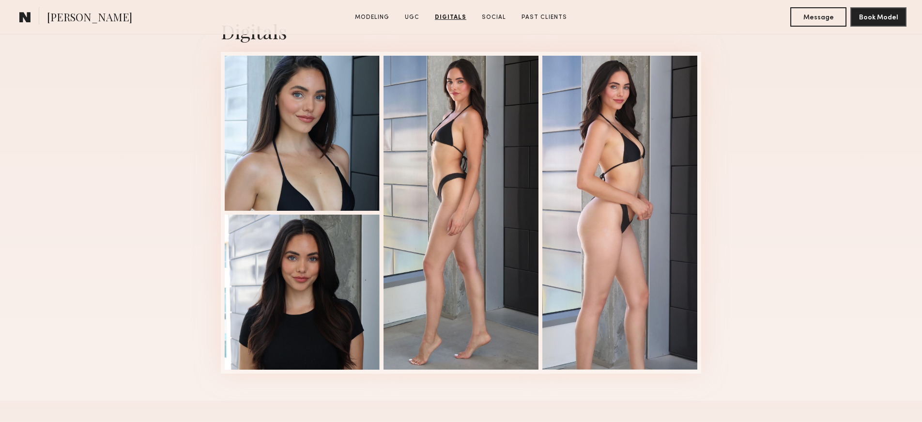
scroll to position [1238, 0]
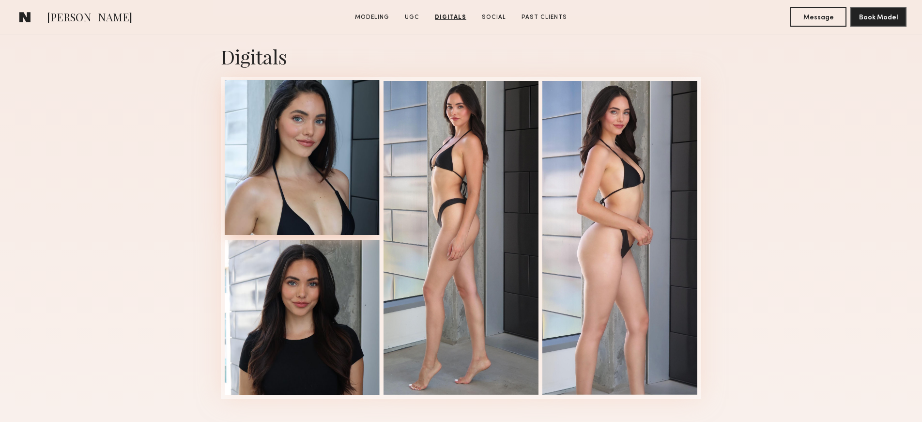
click at [295, 173] on div at bounding box center [302, 157] width 155 height 155
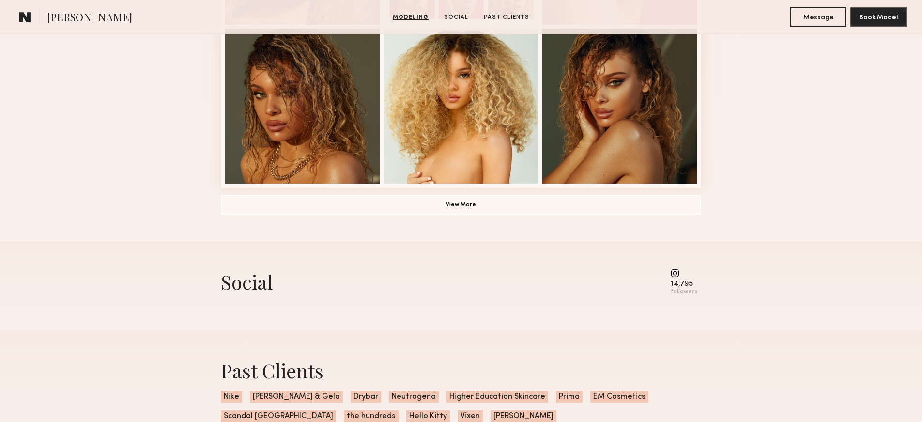
scroll to position [741, 0]
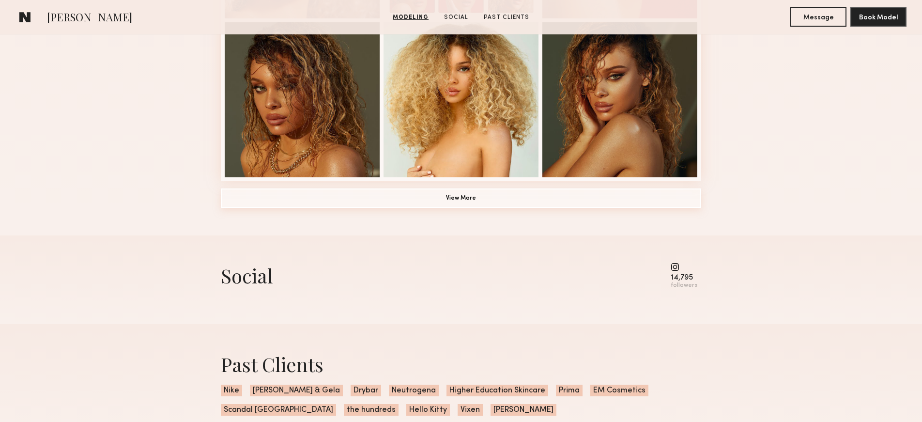
click at [342, 199] on button "View More" at bounding box center [461, 197] width 481 height 19
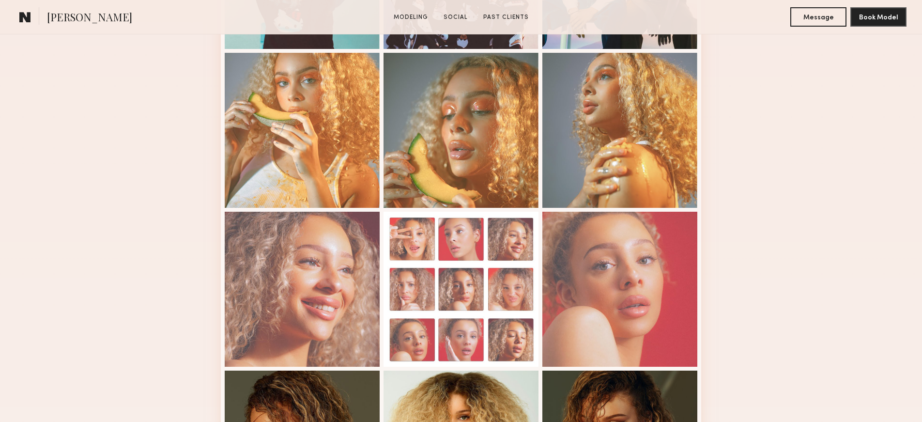
scroll to position [605, 0]
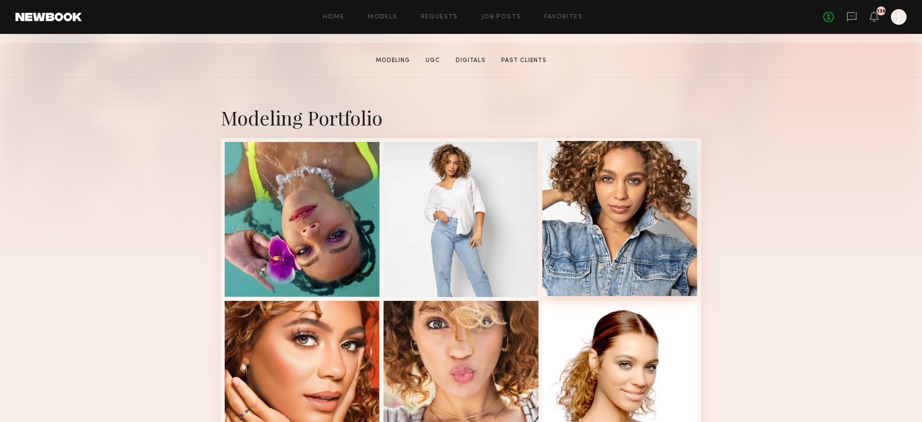
scroll to position [150, 0]
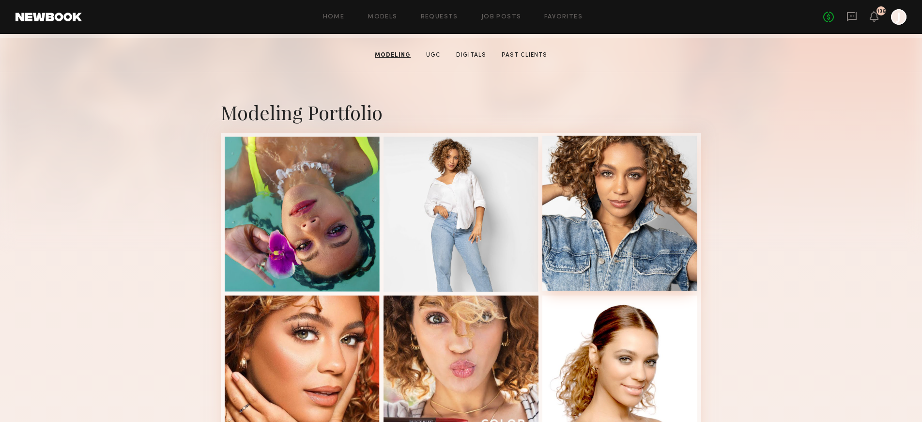
click at [584, 218] on div at bounding box center [620, 213] width 155 height 155
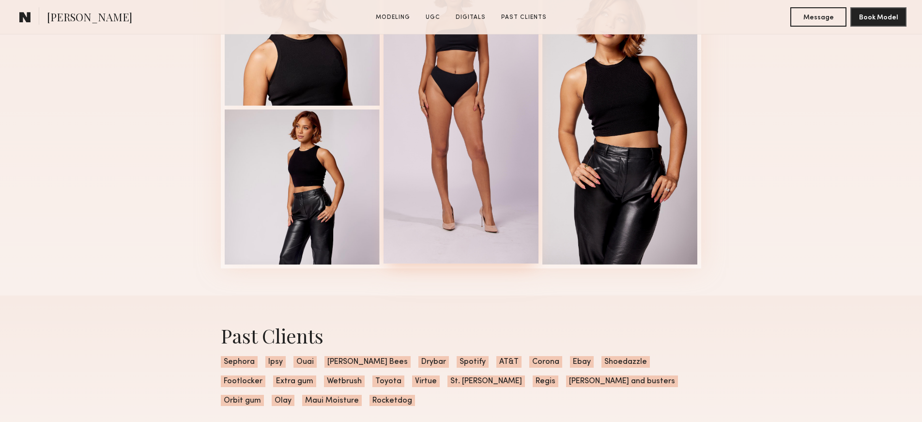
scroll to position [1744, 0]
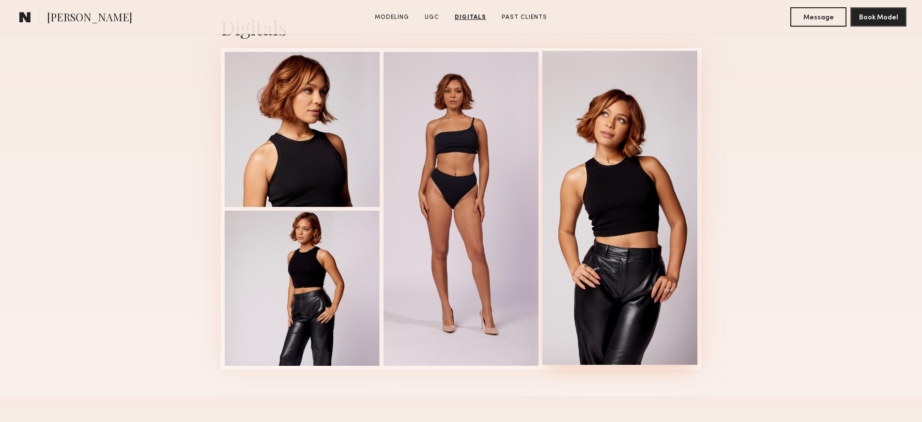
click at [598, 167] on div at bounding box center [620, 208] width 155 height 314
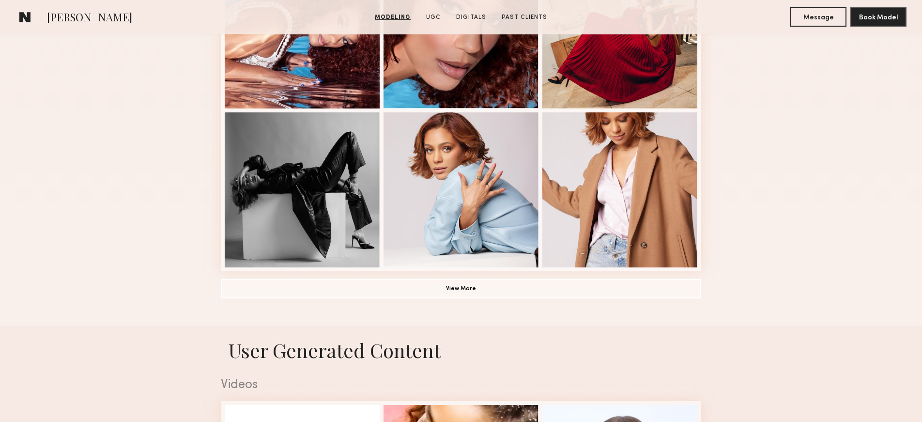
scroll to position [517, 0]
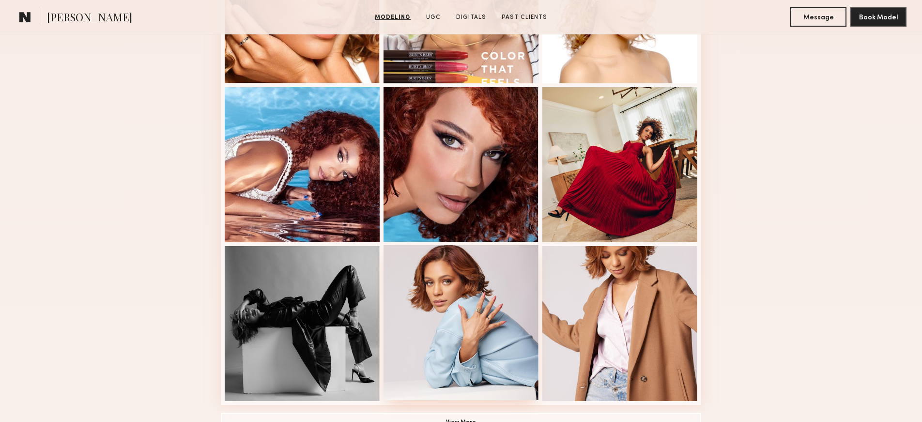
click at [474, 332] on div at bounding box center [461, 322] width 155 height 155
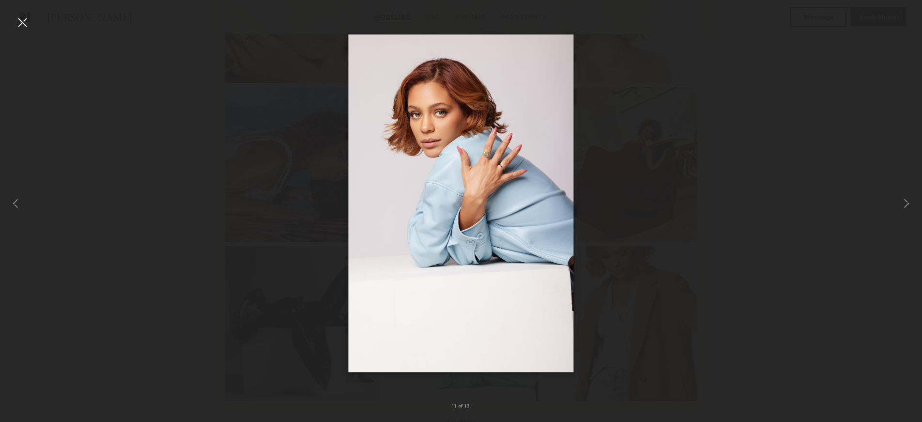
click at [644, 114] on div at bounding box center [461, 203] width 922 height 375
click at [674, 108] on div at bounding box center [461, 203] width 922 height 375
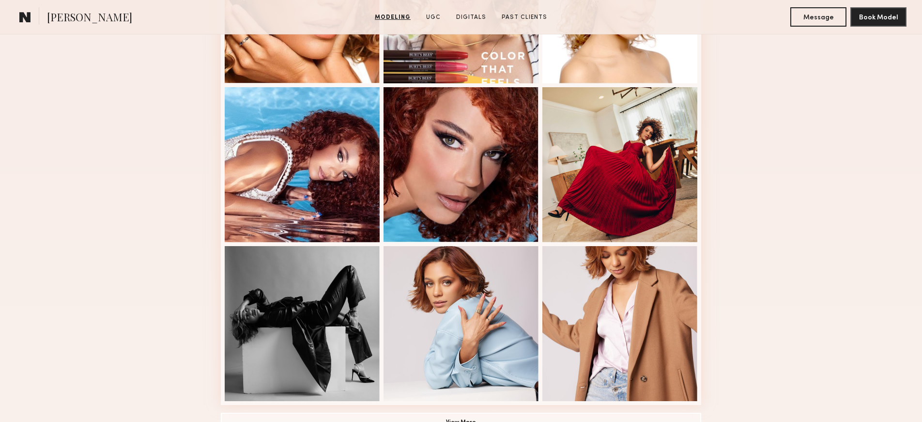
click at [132, 191] on div "Modeling Portfolio View More" at bounding box center [461, 82] width 922 height 754
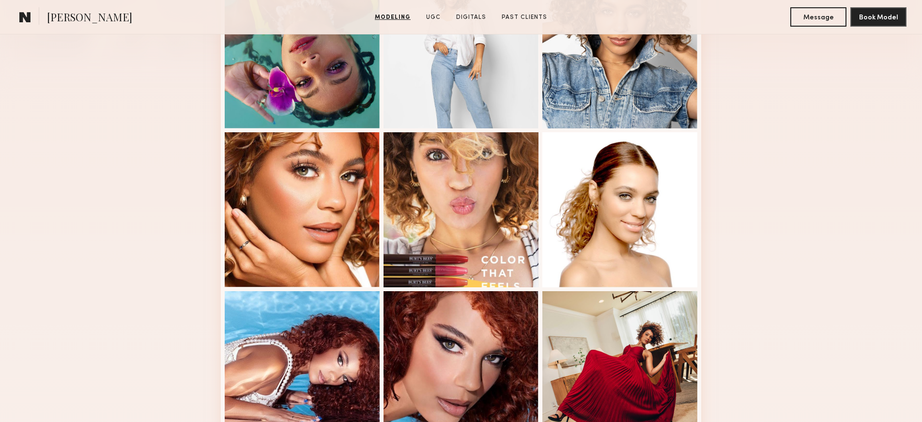
scroll to position [312, 0]
click at [607, 194] on div at bounding box center [620, 209] width 155 height 155
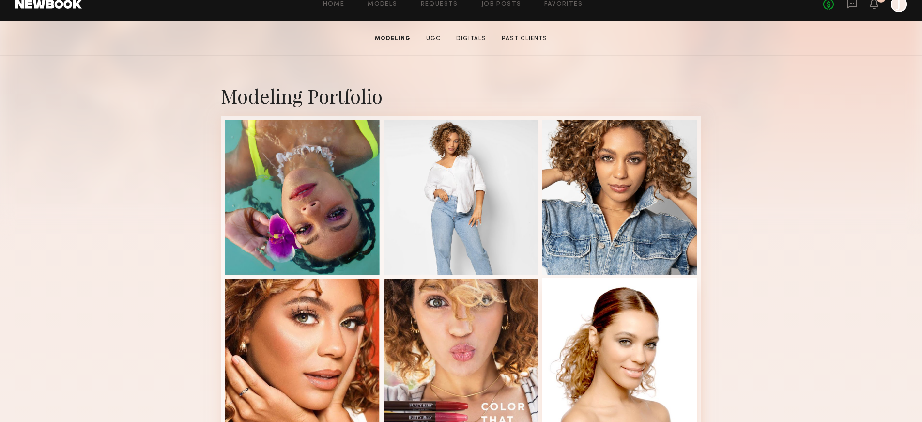
scroll to position [168, 0]
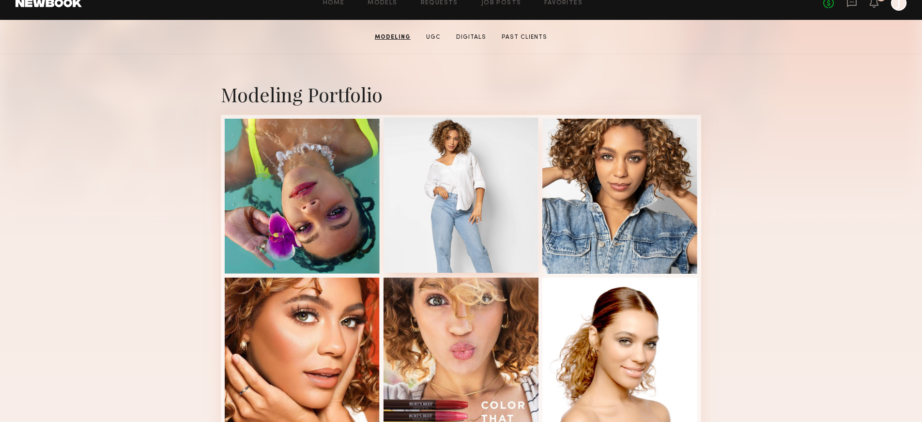
click at [422, 204] on div at bounding box center [461, 195] width 155 height 155
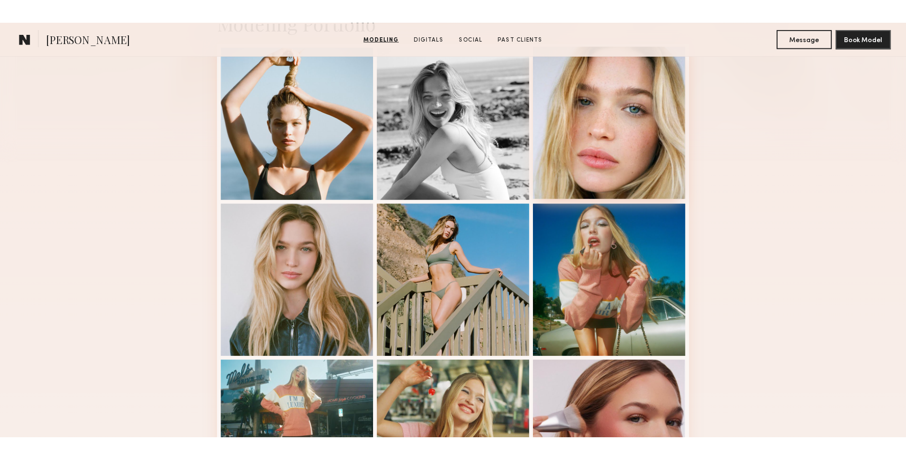
scroll to position [237, 0]
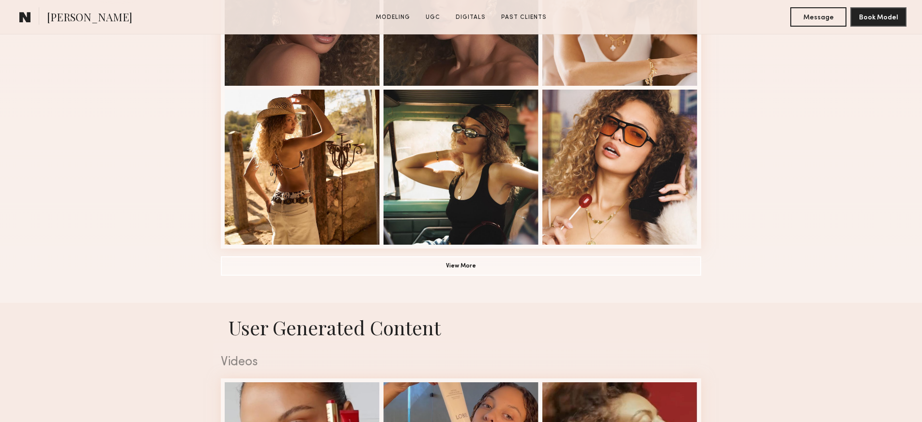
scroll to position [822, 0]
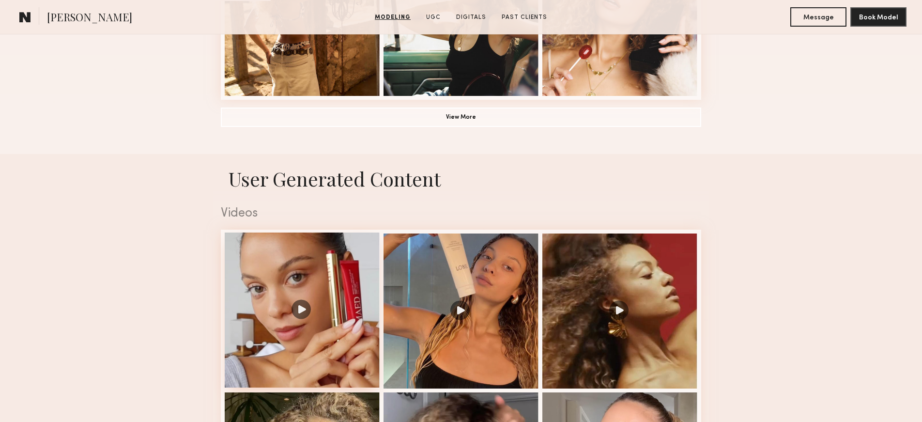
click at [301, 266] on div at bounding box center [302, 310] width 155 height 155
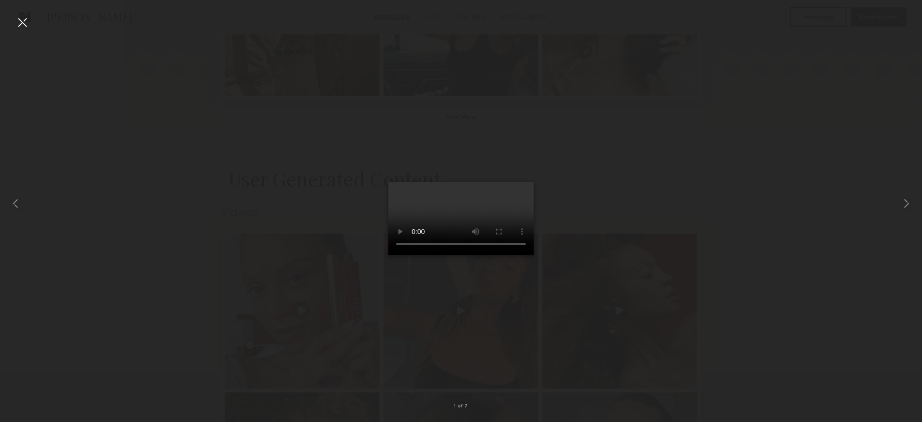
click at [638, 157] on div at bounding box center [461, 203] width 922 height 375
click at [902, 201] on common-icon at bounding box center [907, 204] width 16 height 16
click at [910, 204] on common-icon at bounding box center [907, 204] width 16 height 16
click at [14, 199] on common-icon at bounding box center [16, 204] width 16 height 16
click at [474, 244] on video at bounding box center [461, 218] width 145 height 73
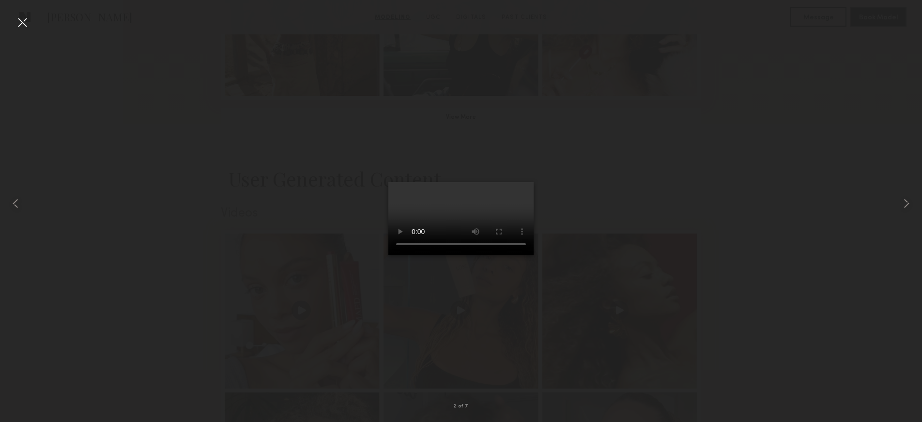
click at [457, 218] on video at bounding box center [461, 218] width 145 height 73
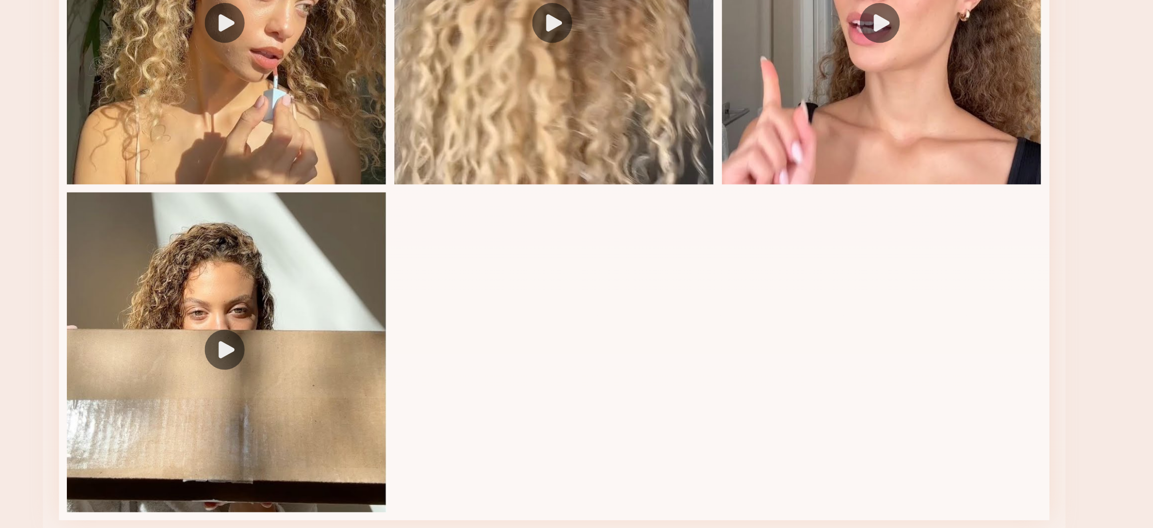
scroll to position [1008, 0]
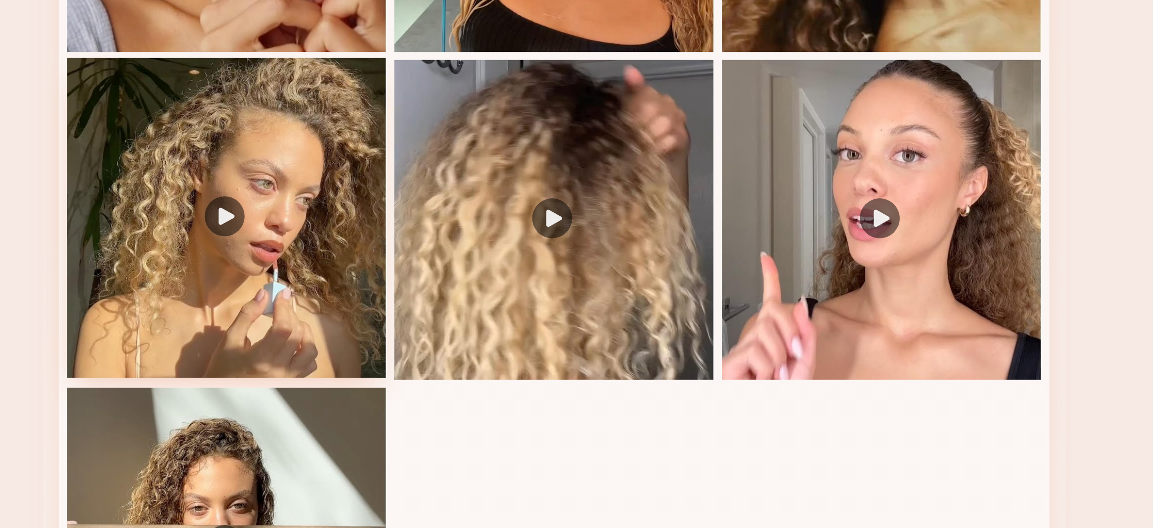
click at [411, 273] on div at bounding box center [417, 283] width 155 height 155
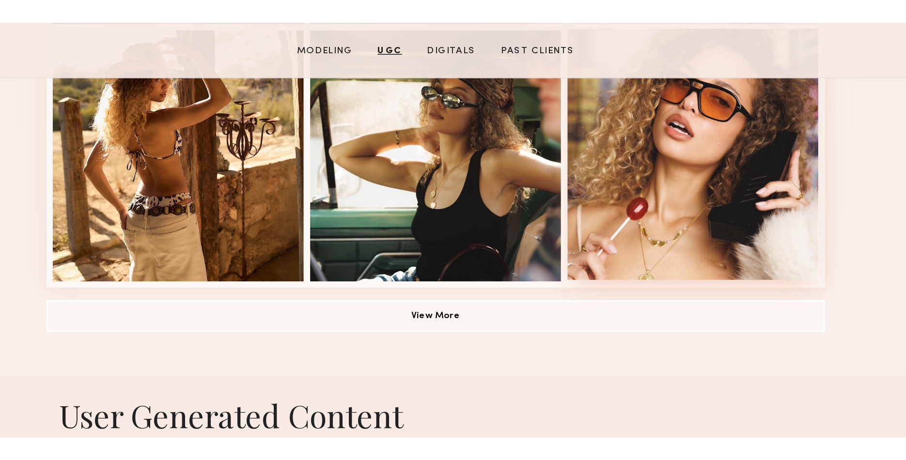
scroll to position [645, 0]
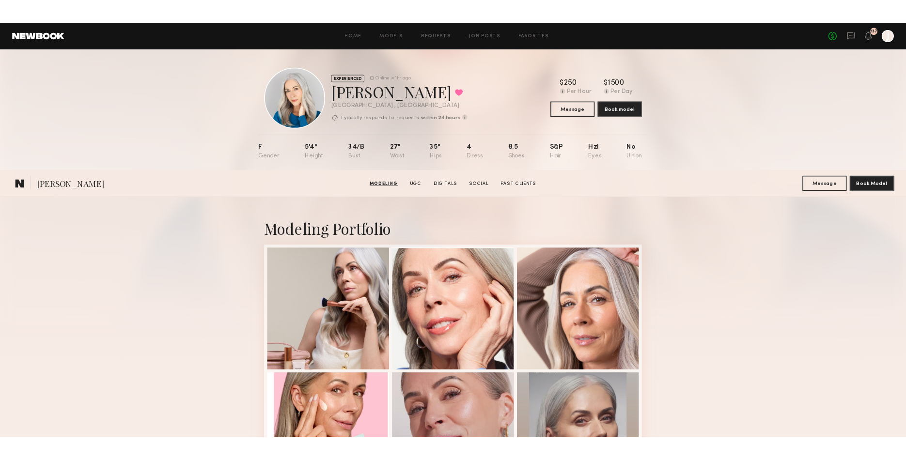
scroll to position [616, 0]
